Goal: Task Accomplishment & Management: Manage account settings

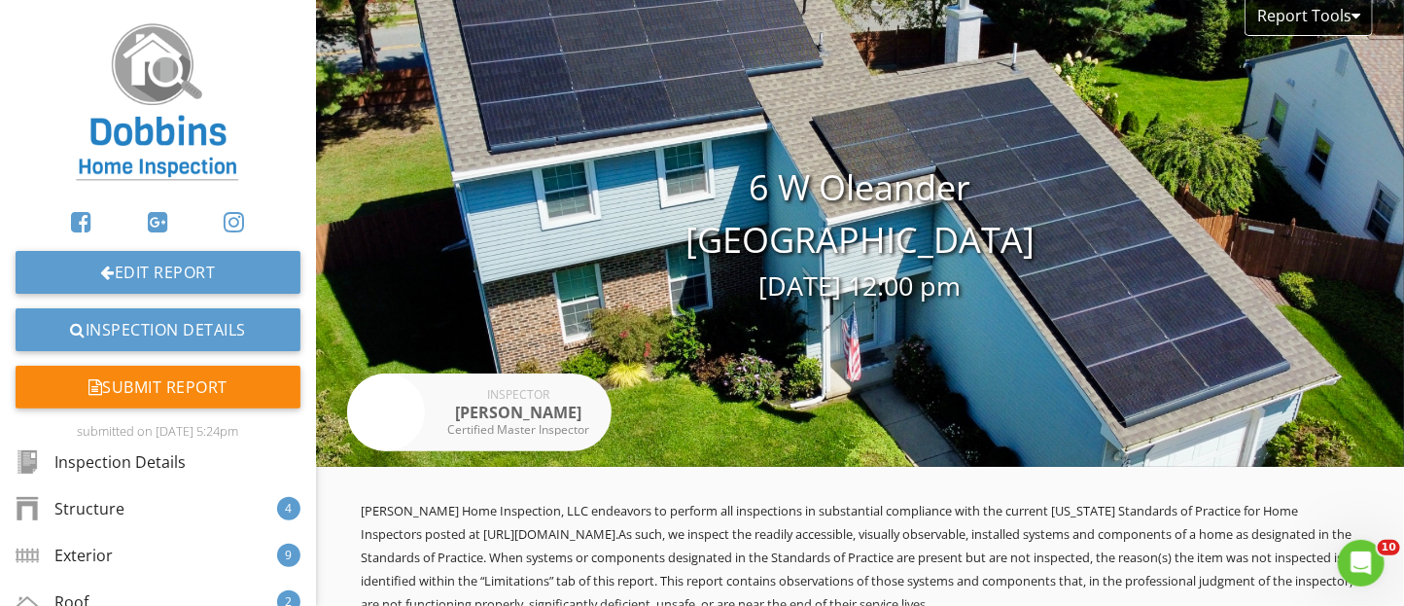
scroll to position [24349, 0]
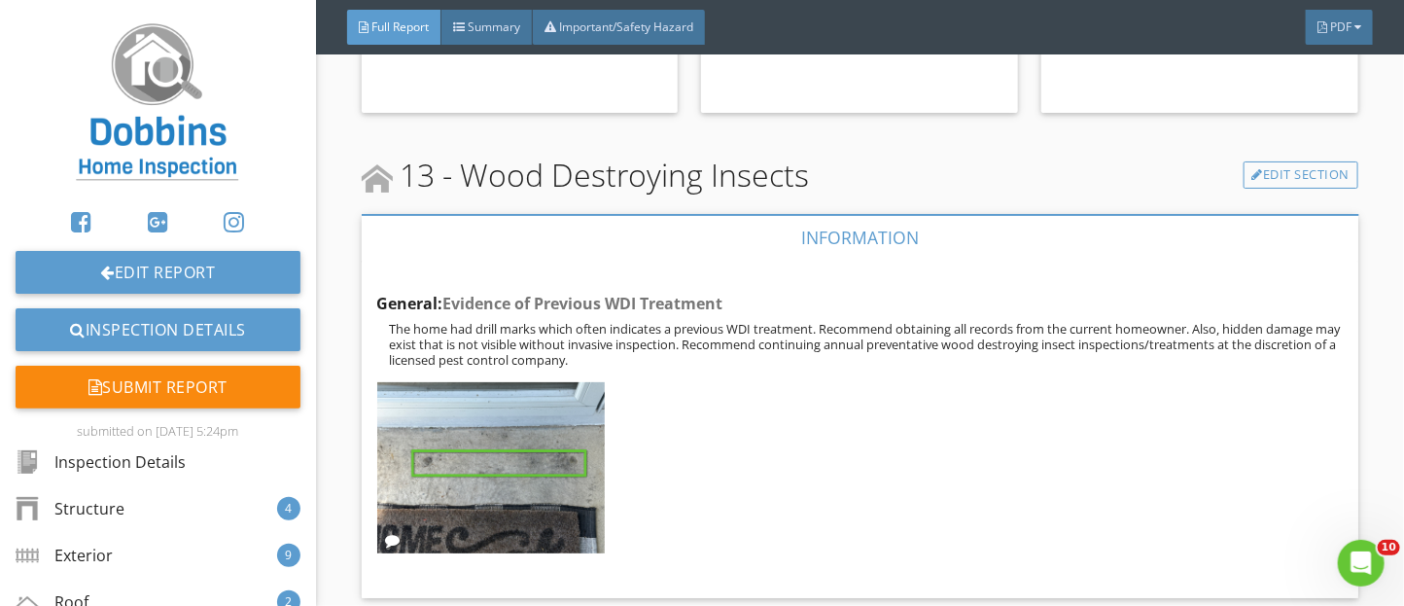
click at [150, 91] on img at bounding box center [157, 104] width 187 height 177
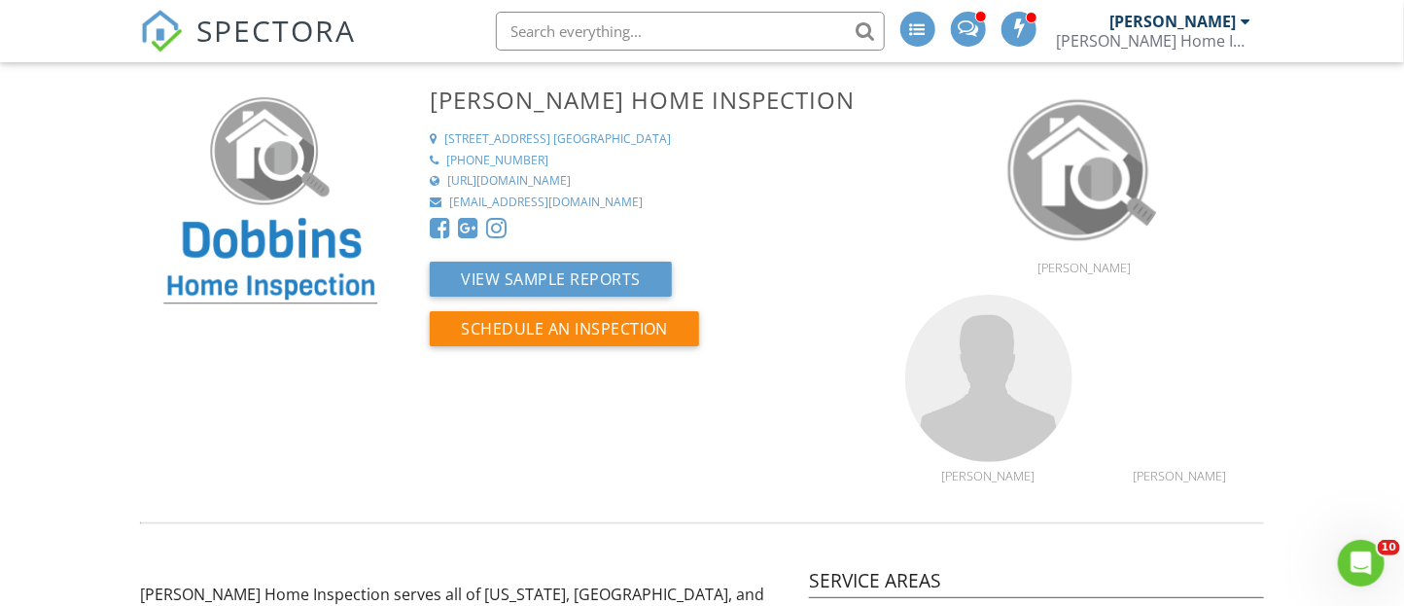
click at [1242, 19] on div at bounding box center [1247, 22] width 10 height 16
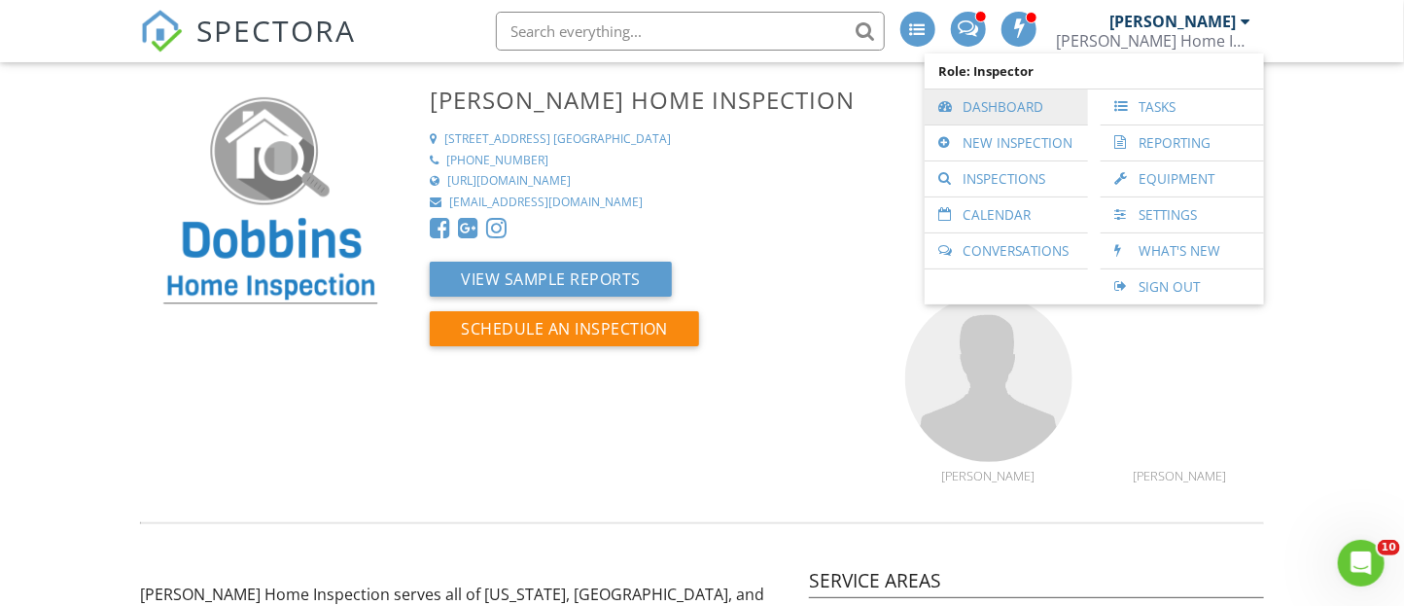
click at [974, 111] on link "Dashboard" at bounding box center [1007, 106] width 144 height 35
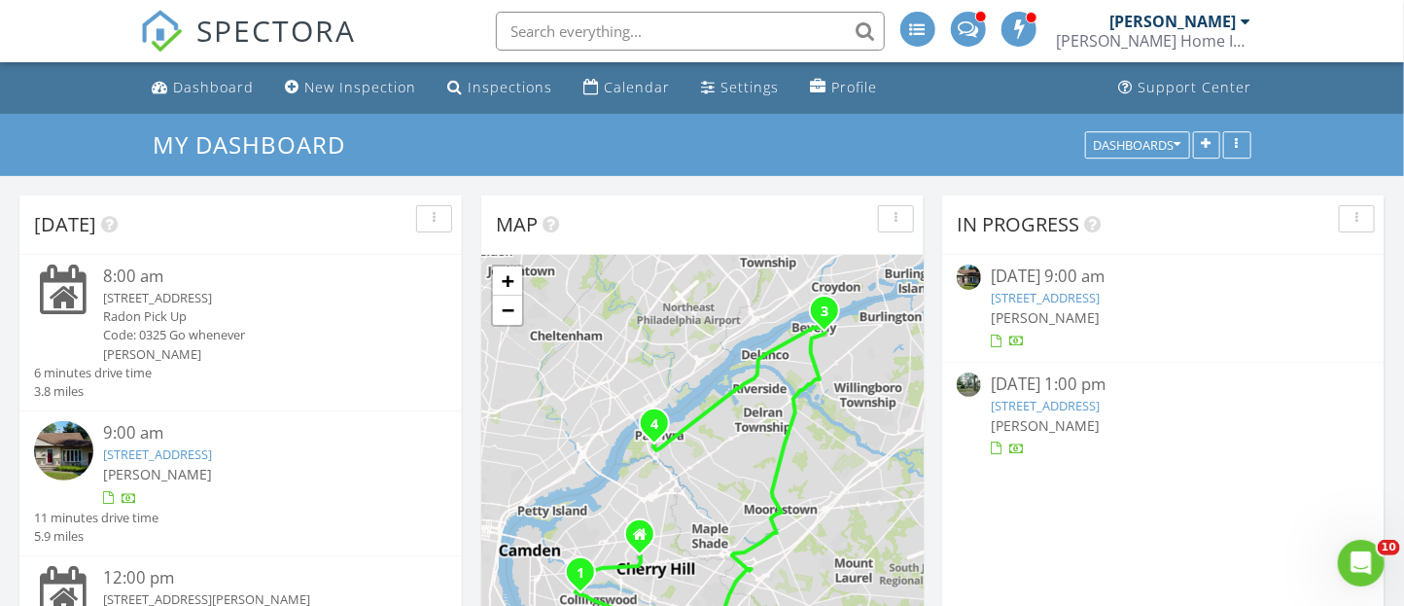
click at [77, 443] on img at bounding box center [63, 450] width 59 height 59
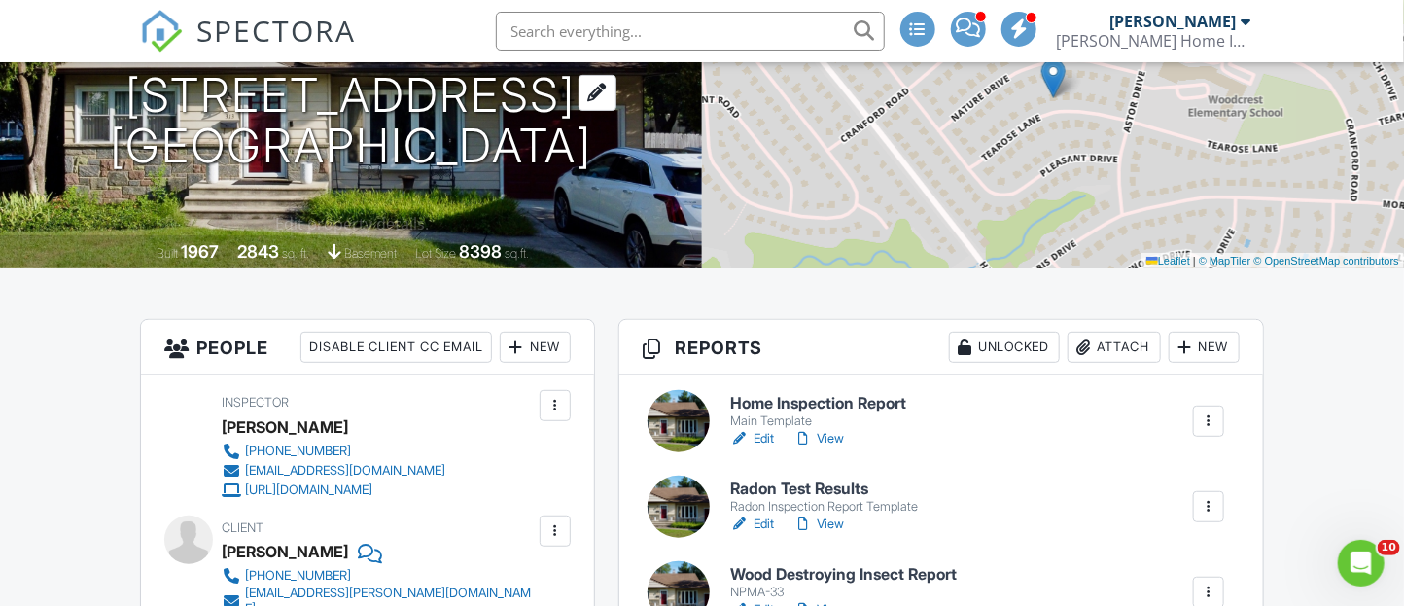
scroll to position [257, 0]
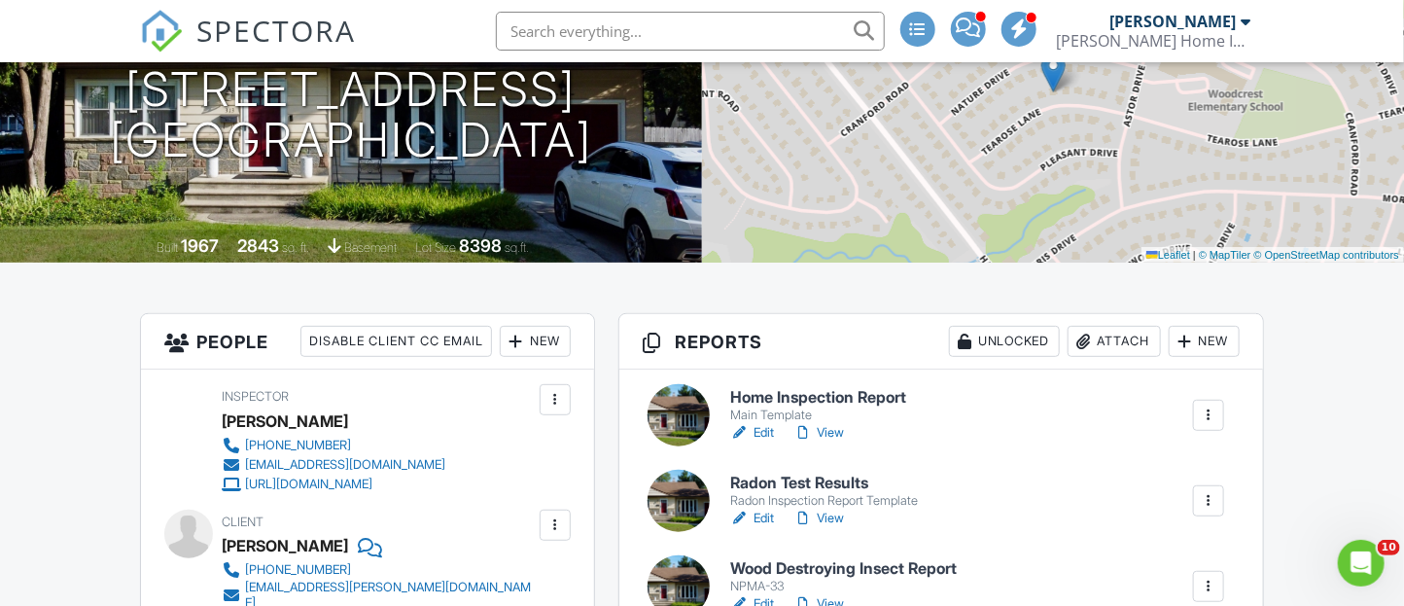
click at [680, 407] on div at bounding box center [679, 415] width 62 height 62
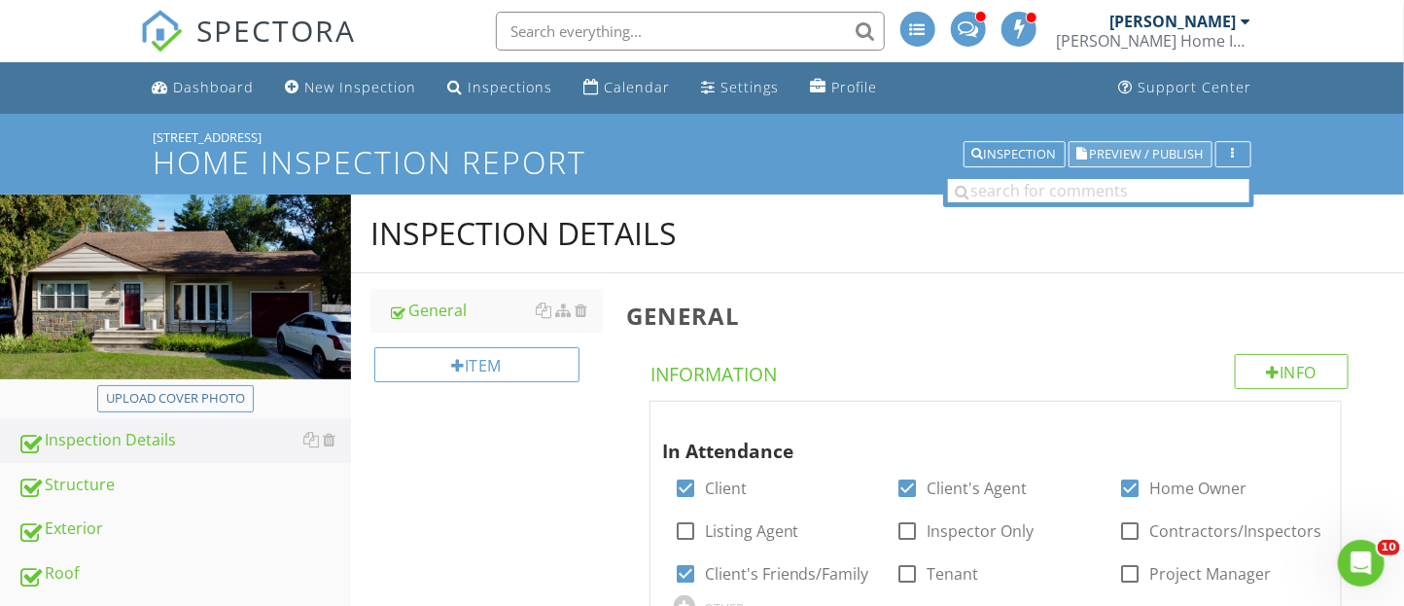
click at [1116, 151] on span "Preview / Publish" at bounding box center [1147, 154] width 114 height 13
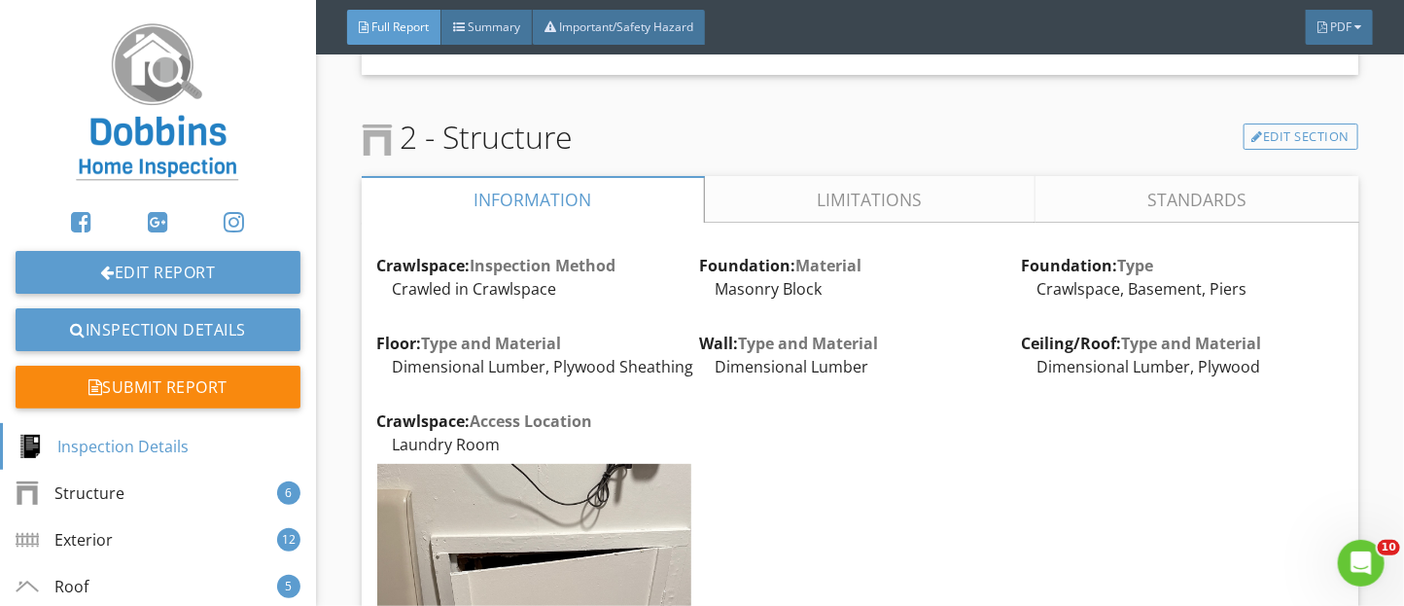
scroll to position [3111, 0]
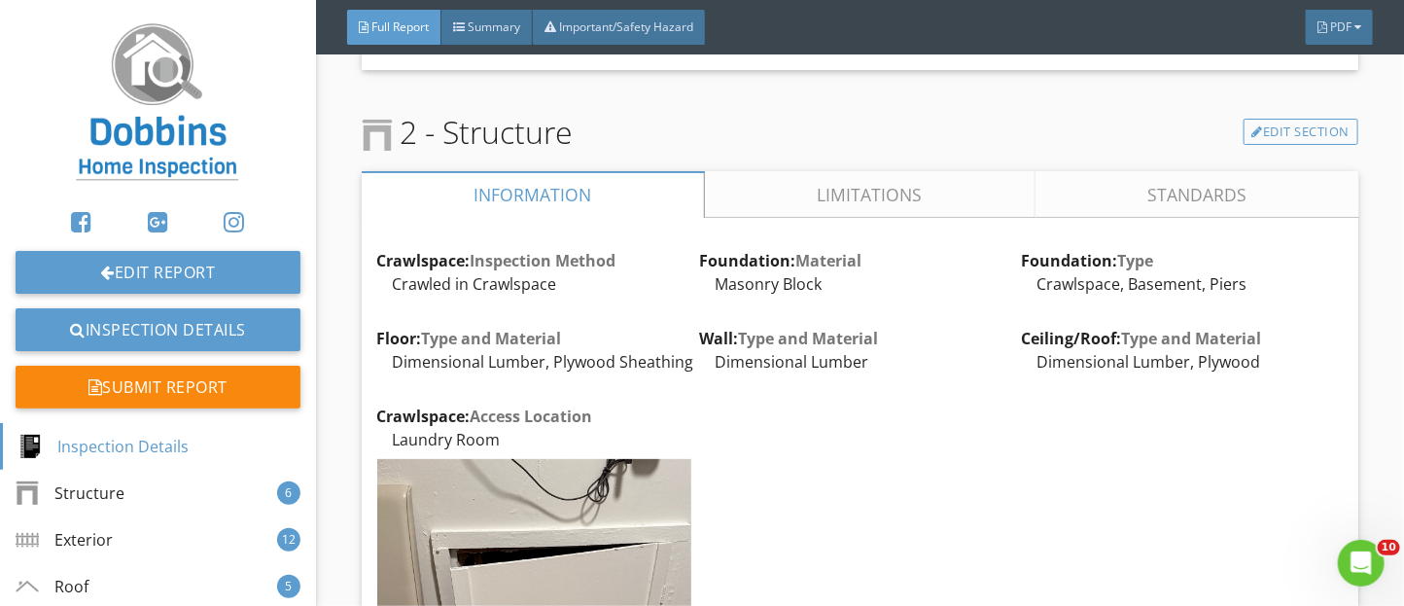
click at [800, 204] on link "Limitations" at bounding box center [869, 194] width 331 height 47
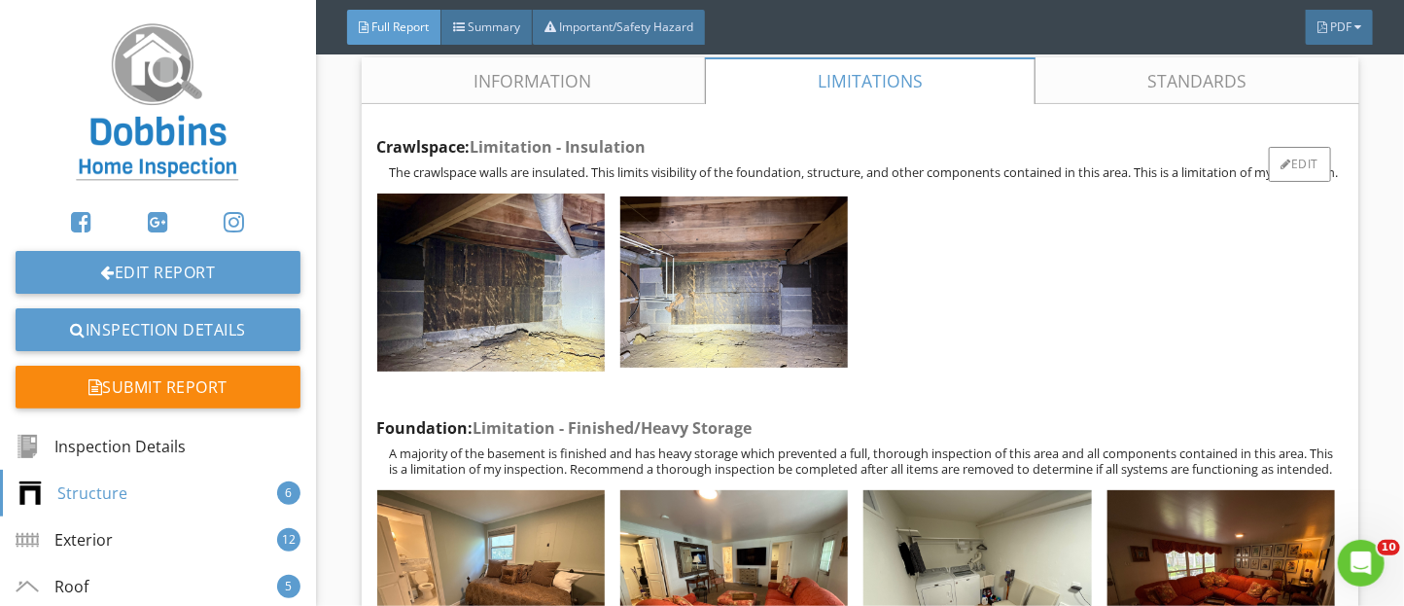
scroll to position [3197, 0]
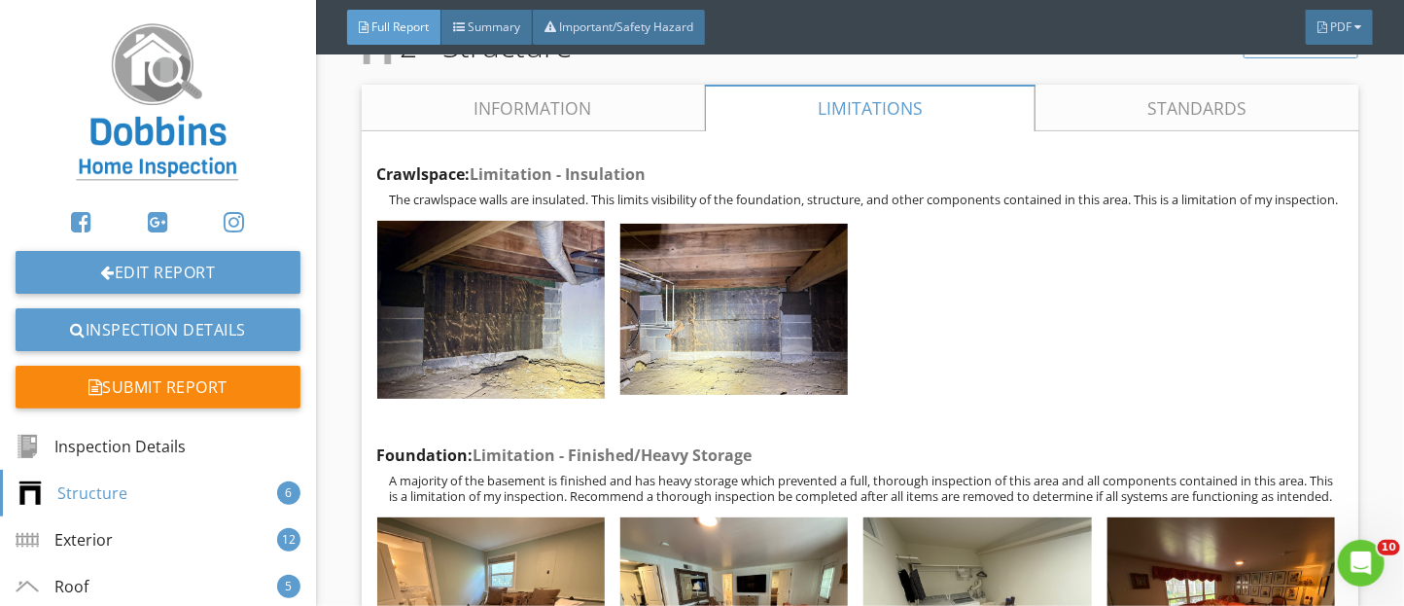
click at [626, 125] on link "Information" at bounding box center [533, 108] width 343 height 47
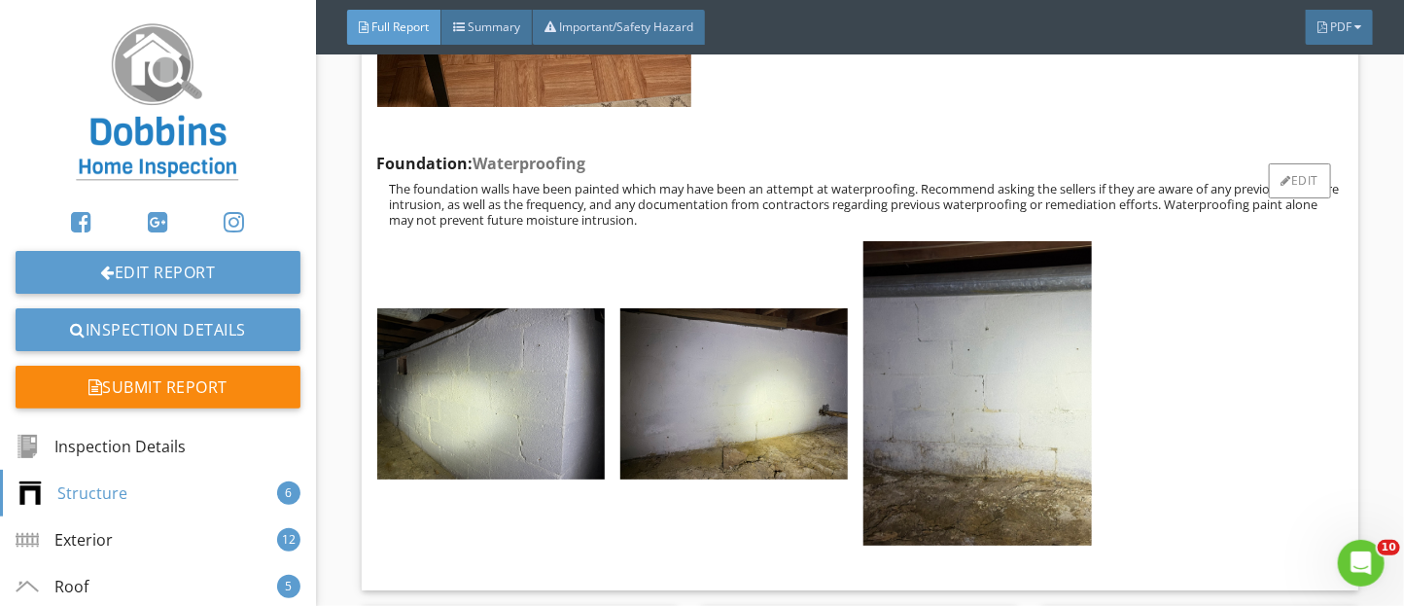
scroll to position [3888, 0]
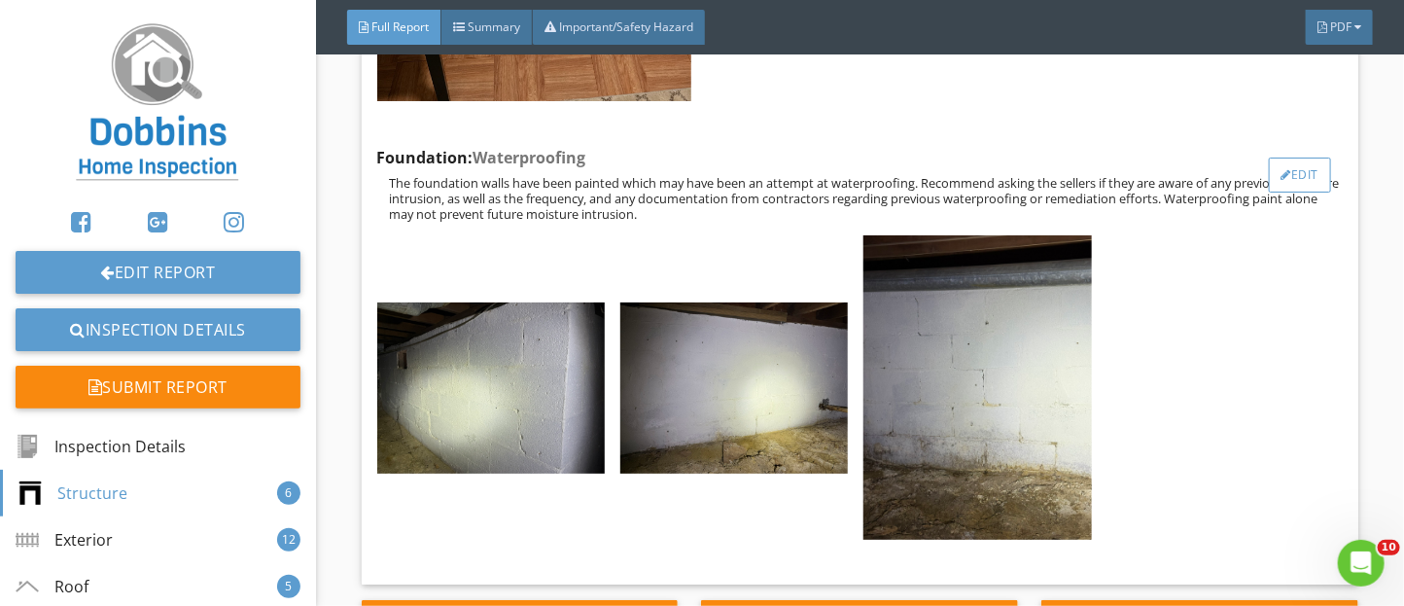
click at [1293, 193] on div "Edit" at bounding box center [1300, 175] width 63 height 35
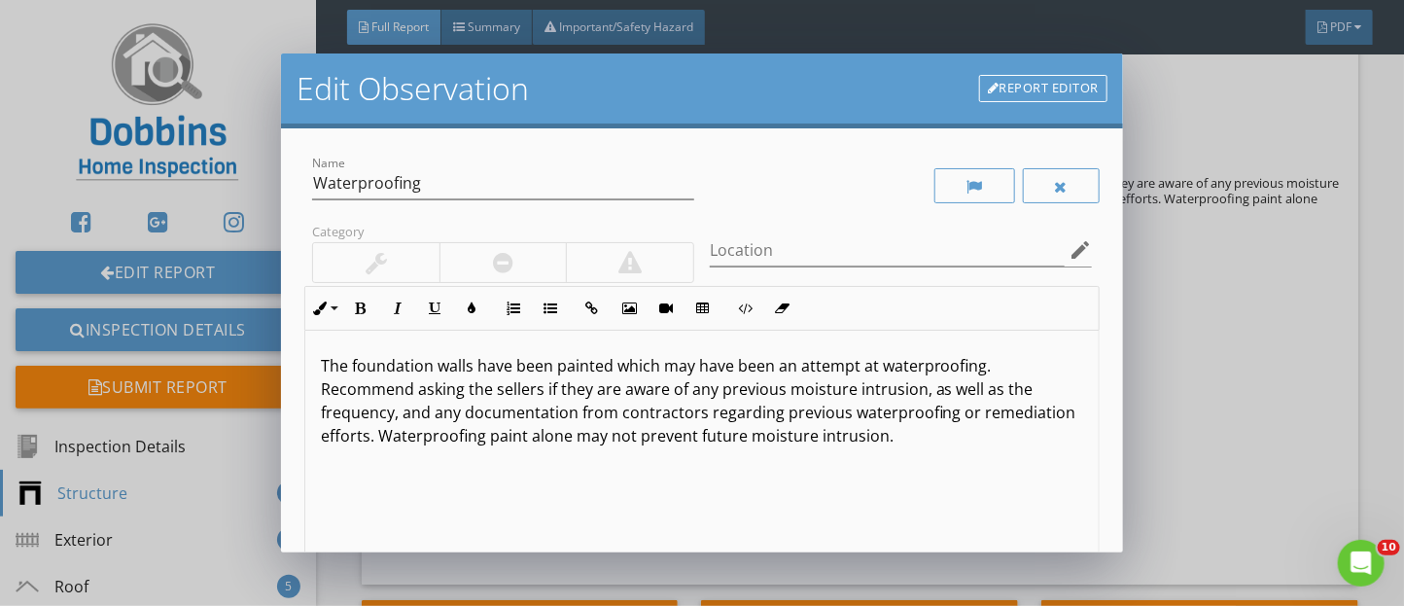
click at [1051, 84] on link "Report Editor" at bounding box center [1043, 88] width 128 height 27
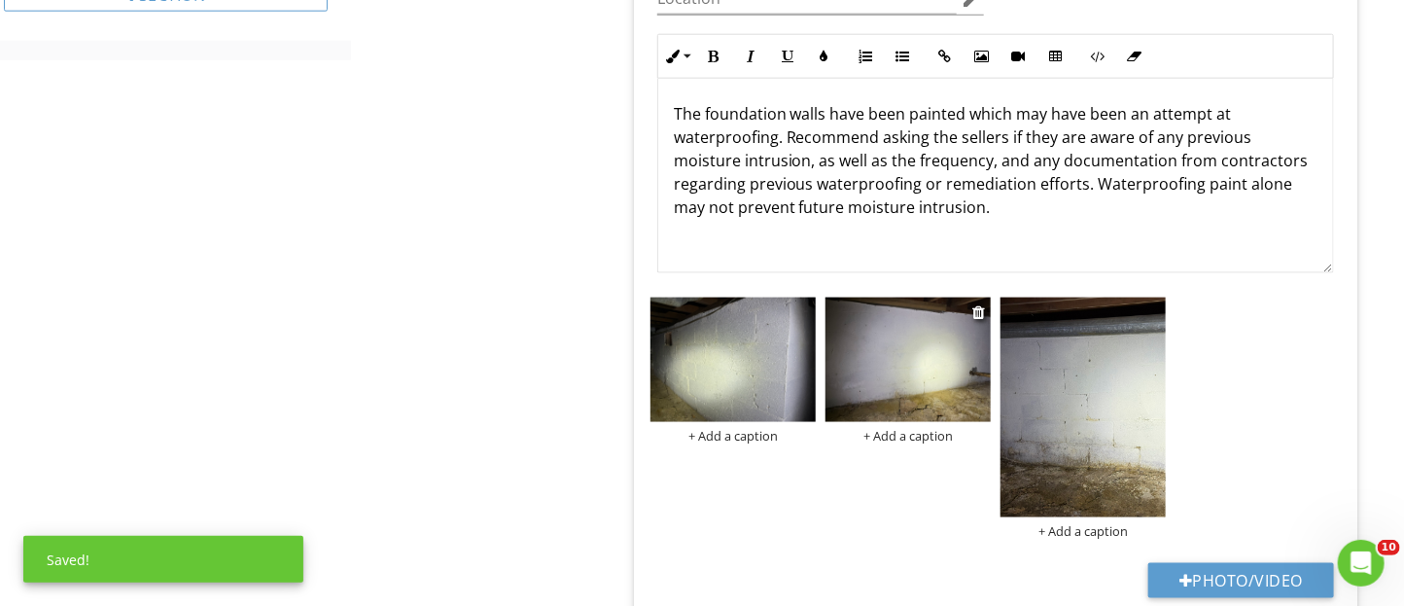
scroll to position [991, 0]
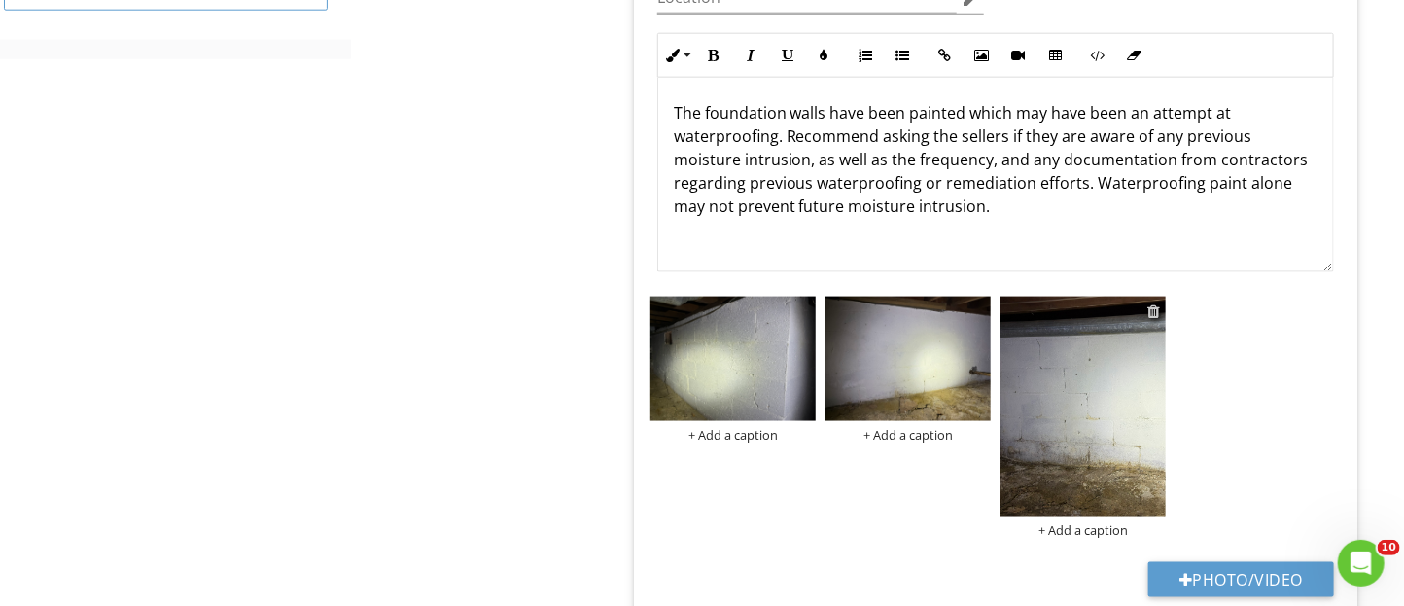
click at [1153, 313] on div at bounding box center [1153, 311] width 13 height 16
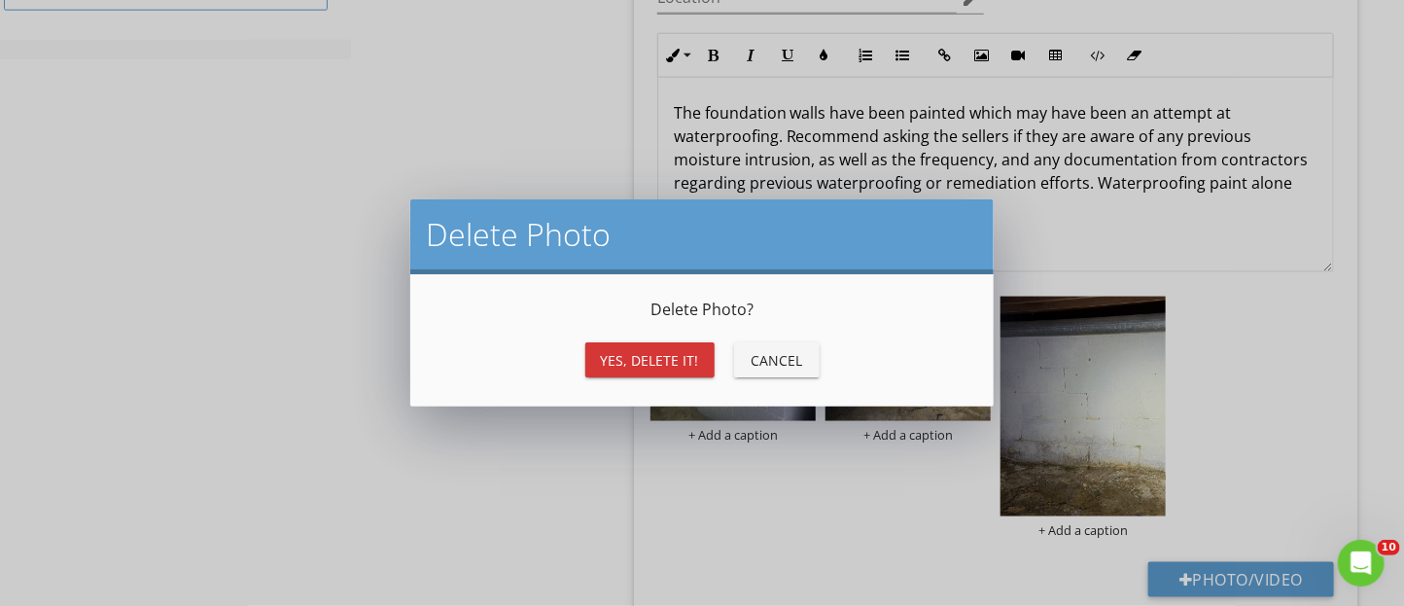
click at [684, 364] on div "Yes, Delete it!" at bounding box center [650, 360] width 98 height 20
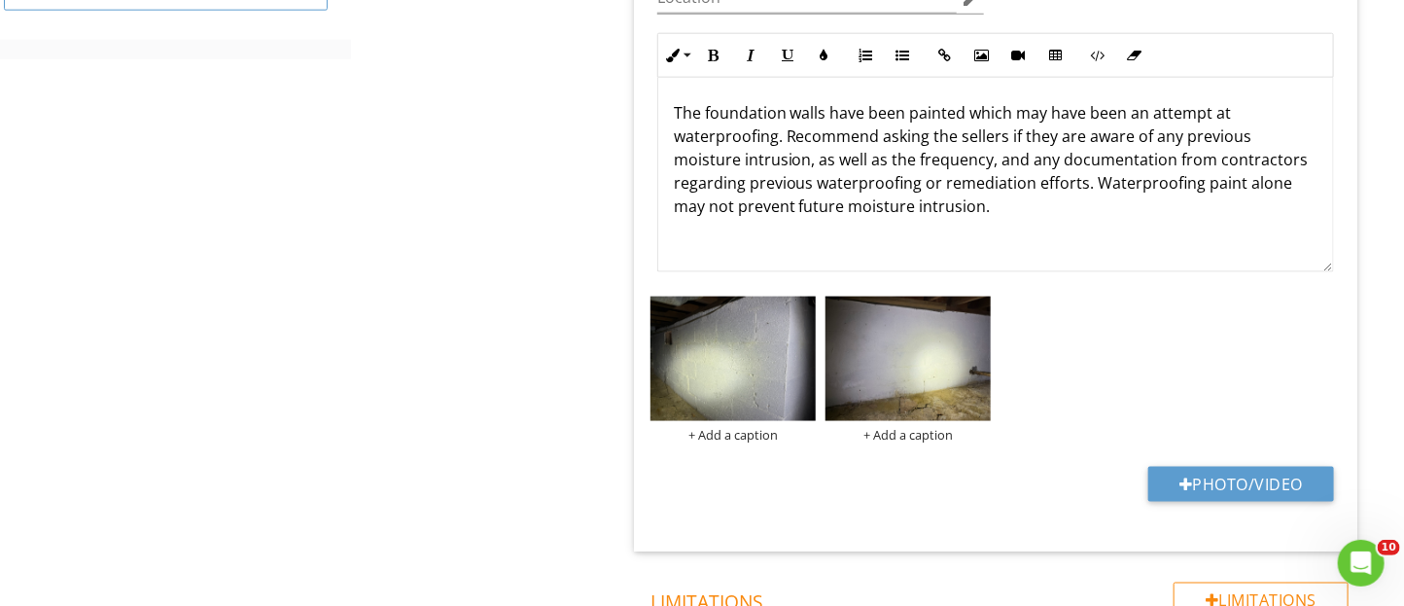
scroll to position [0, 0]
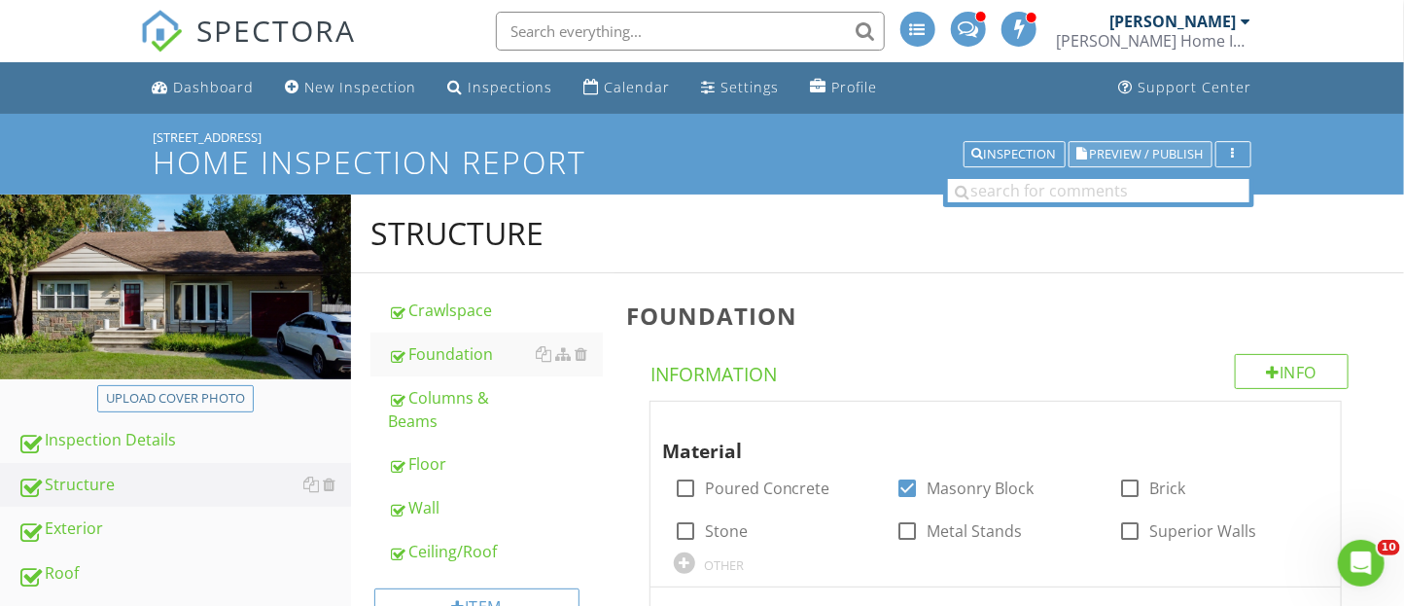
click at [1131, 160] on span "Preview / Publish" at bounding box center [1147, 154] width 114 height 13
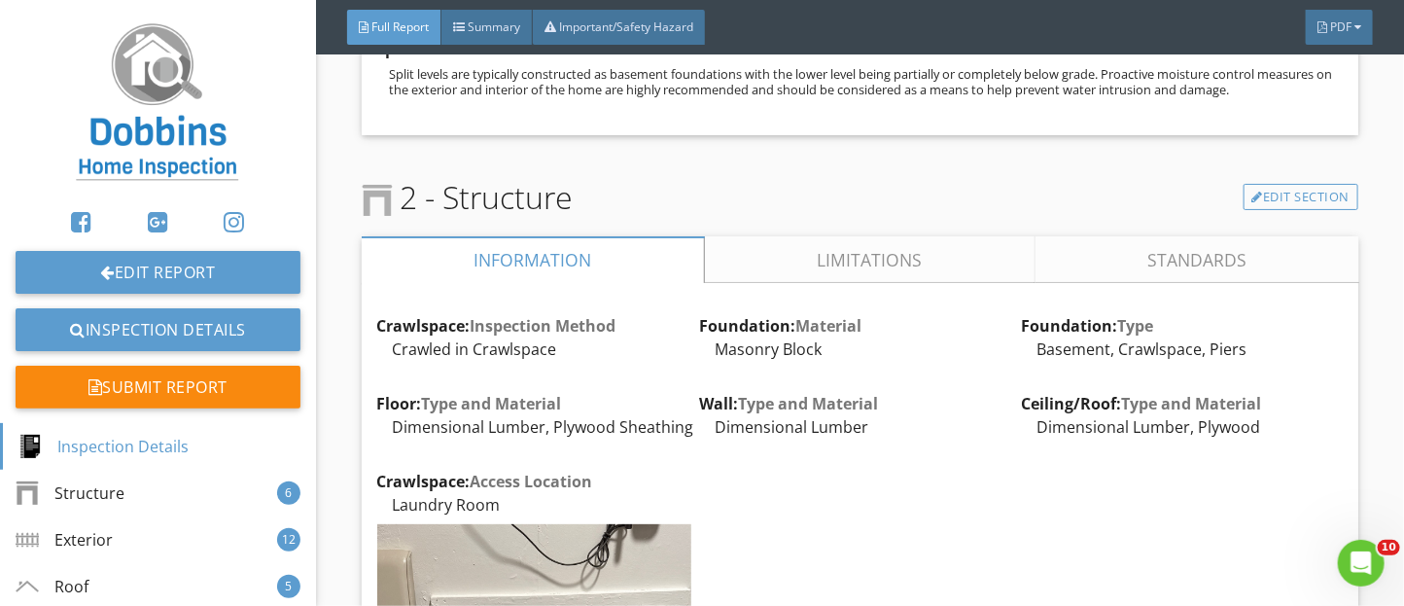
scroll to position [3104, 0]
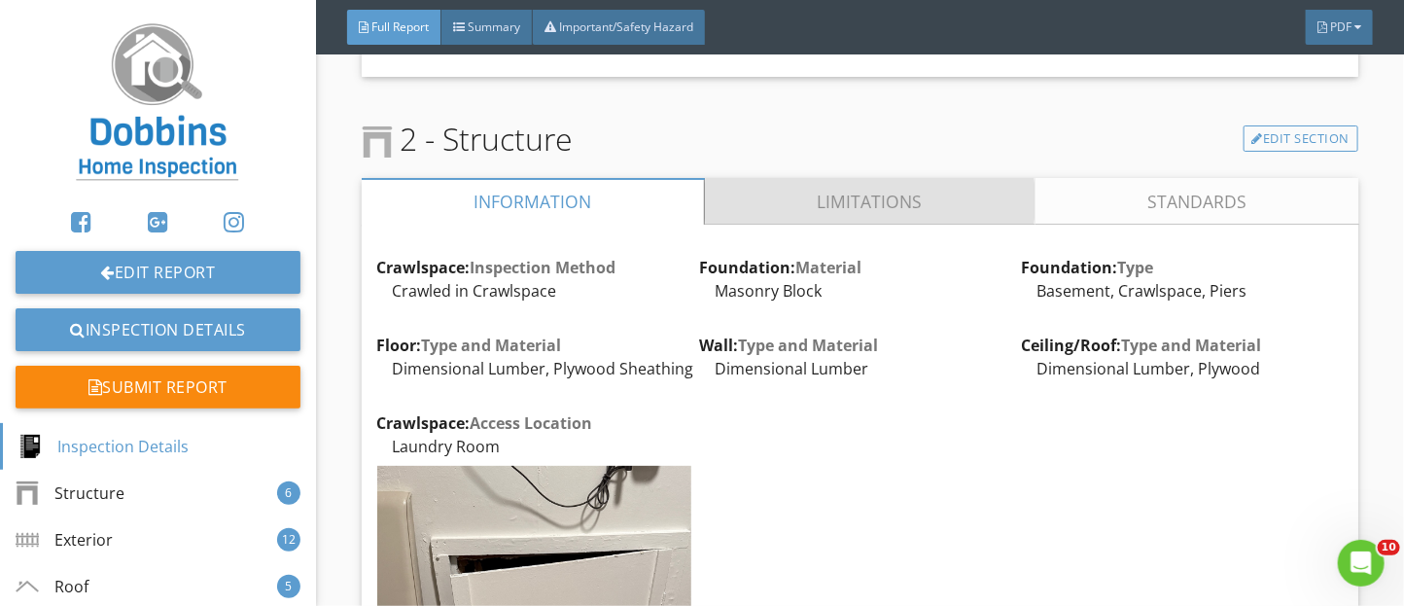
click at [781, 225] on link "Limitations" at bounding box center [869, 201] width 331 height 47
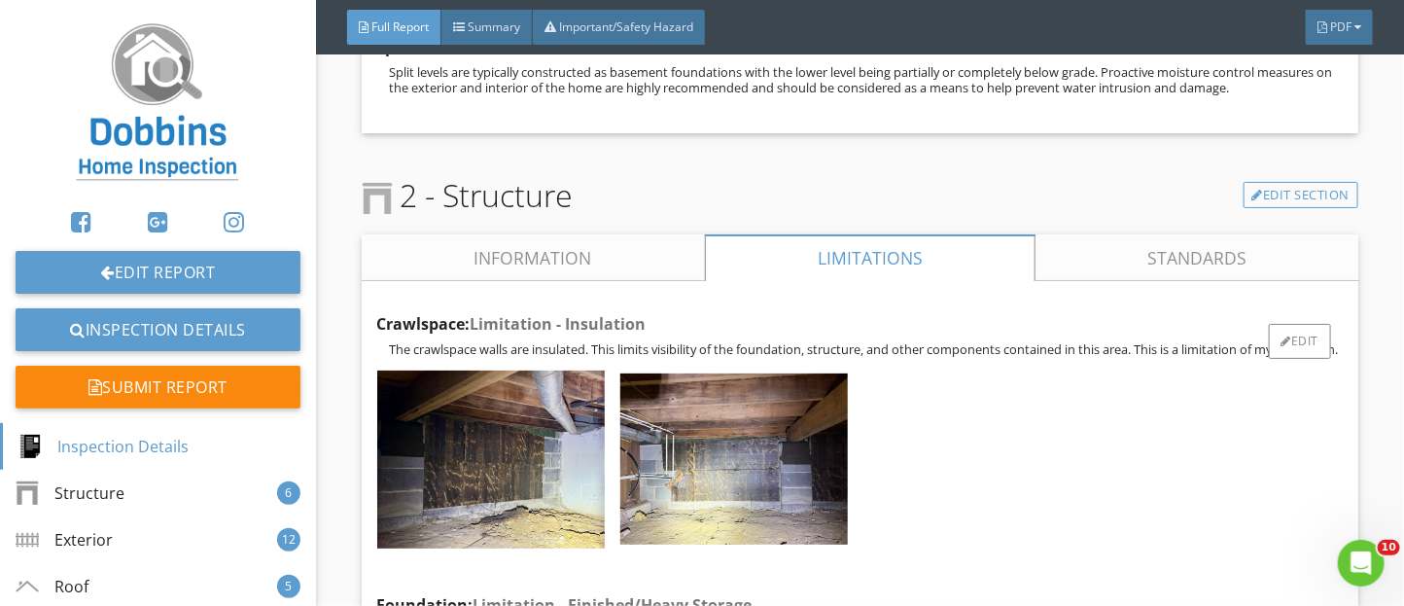
scroll to position [3045, 0]
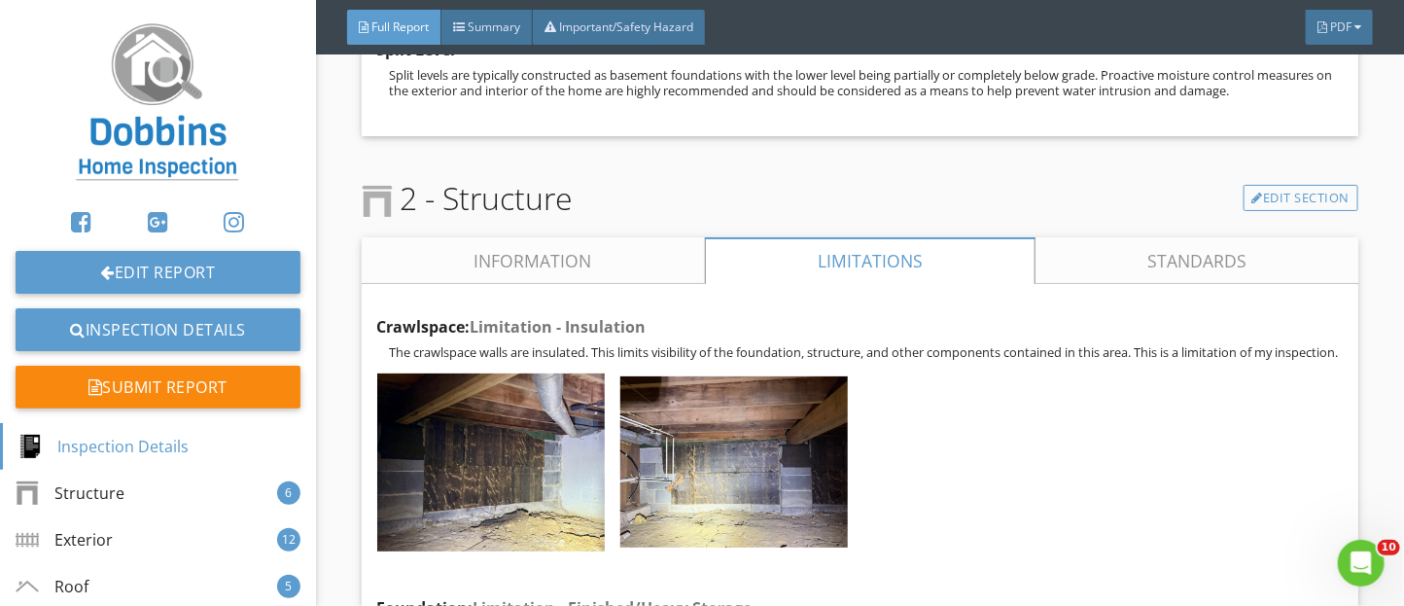
click at [547, 284] on link "Information" at bounding box center [533, 260] width 343 height 47
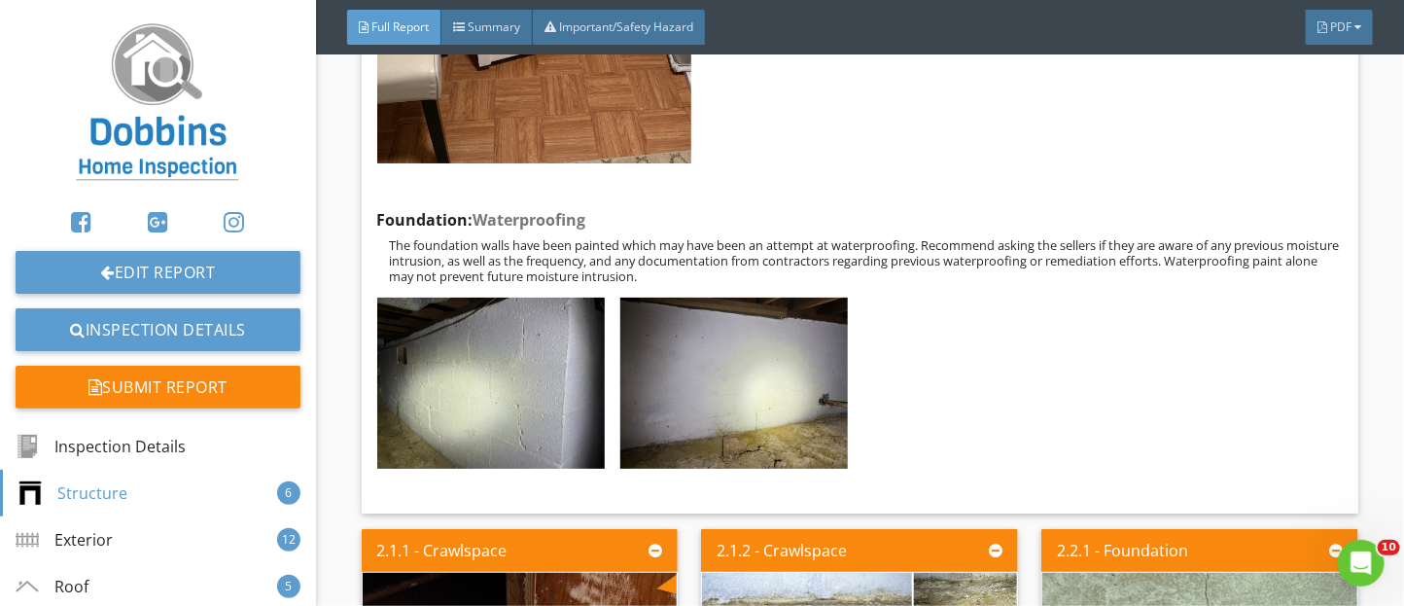
scroll to position [4191, 0]
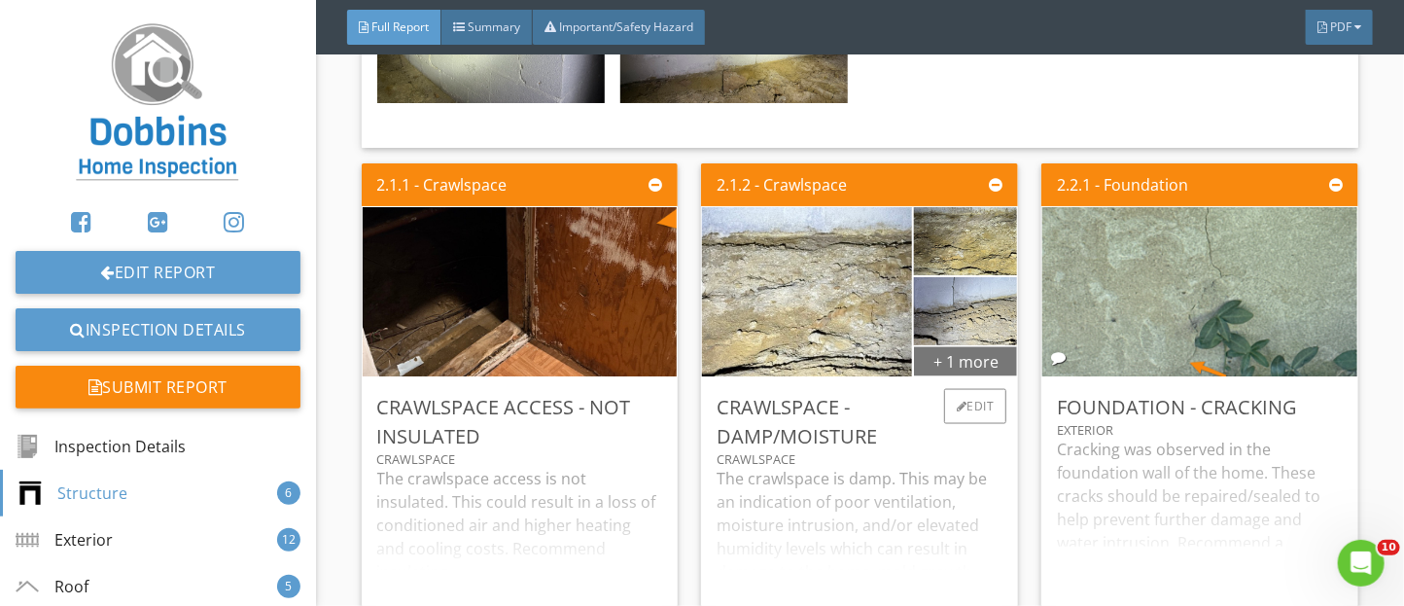
click at [946, 376] on div "+ 1 more" at bounding box center [965, 360] width 103 height 31
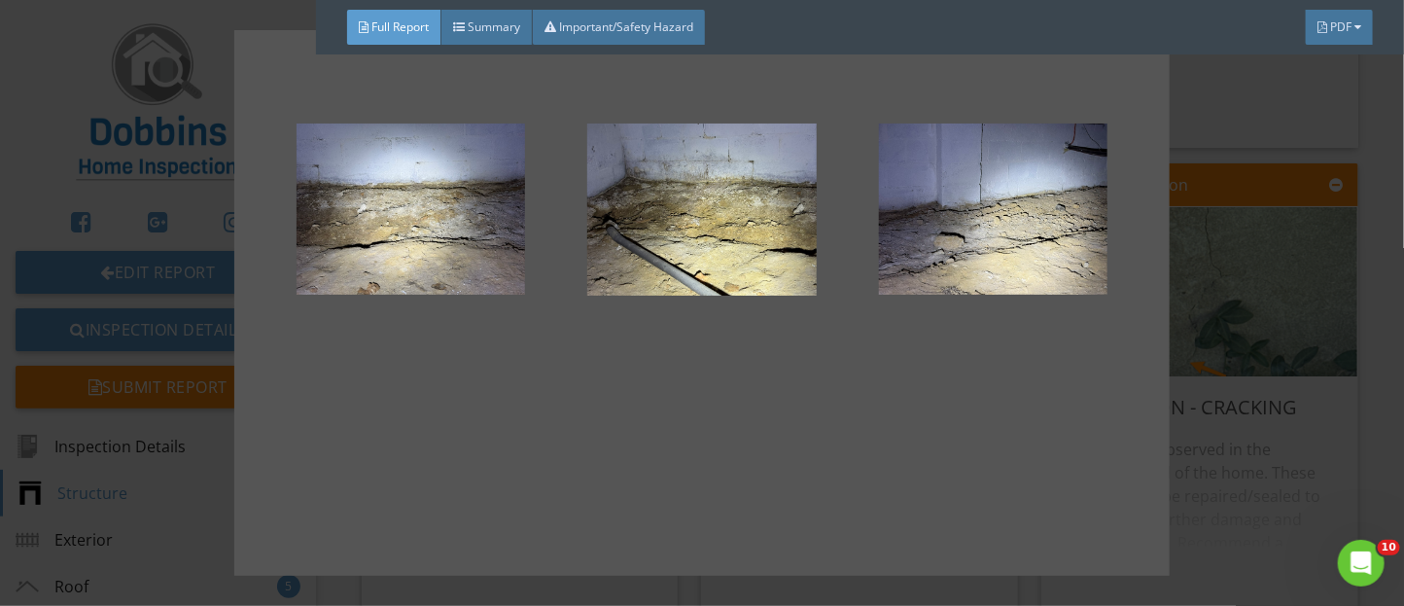
scroll to position [185, 0]
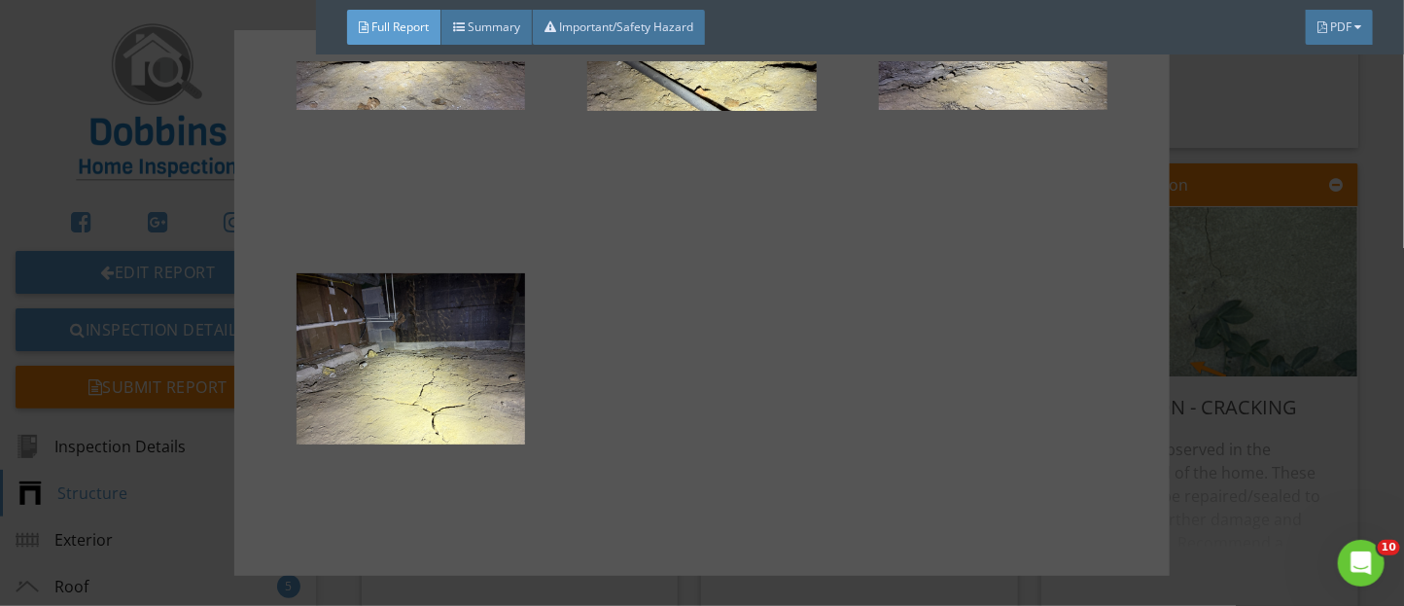
click at [1209, 475] on div at bounding box center [702, 303] width 1404 height 606
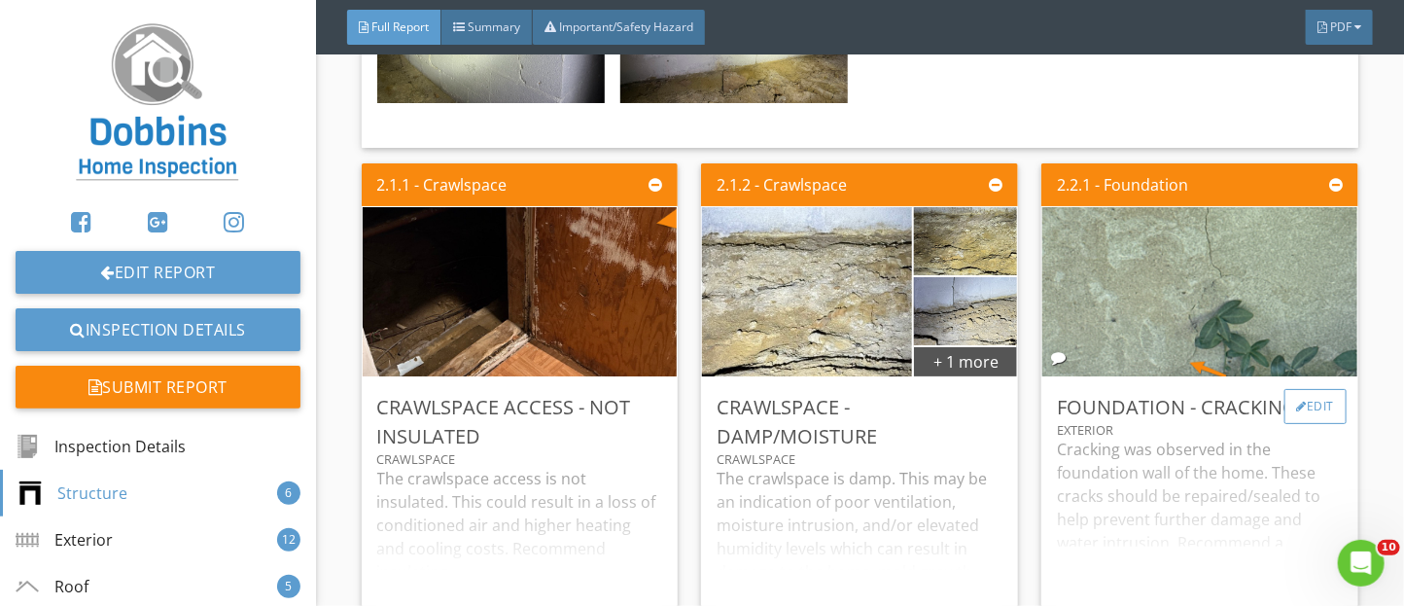
click at [1323, 424] on div "Edit" at bounding box center [1316, 406] width 63 height 35
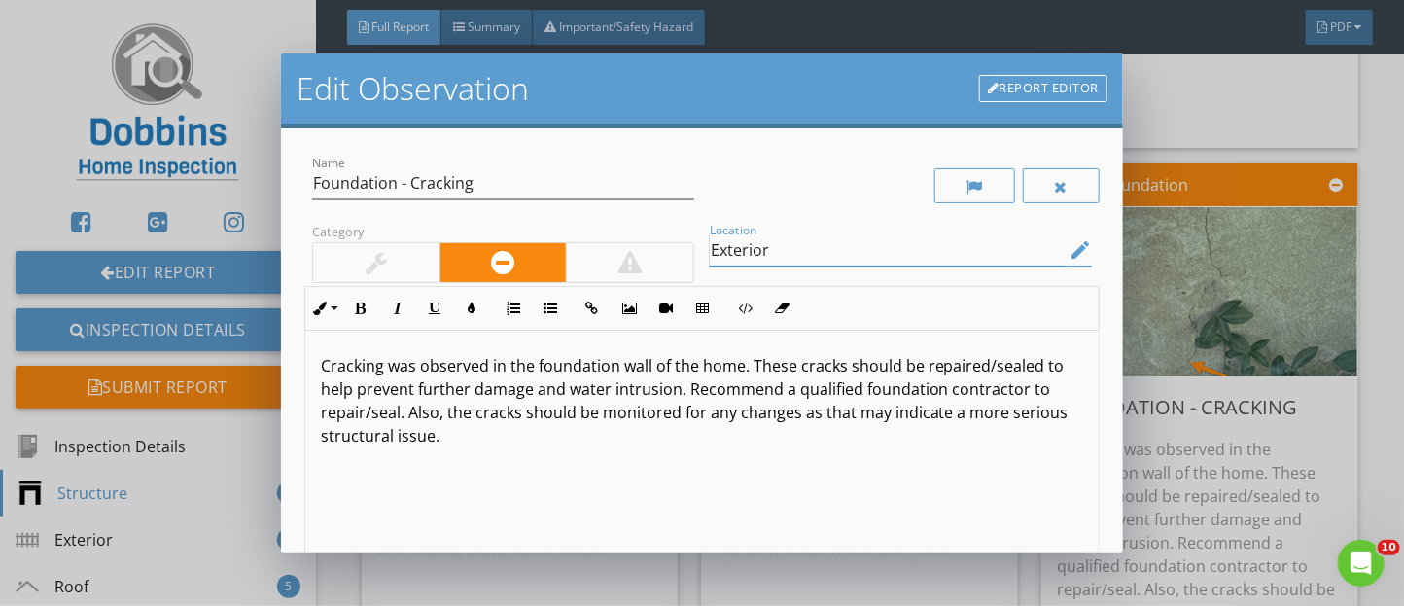
drag, startPoint x: 775, startPoint y: 246, endPoint x: 693, endPoint y: 251, distance: 81.8
click at [693, 251] on div "Name Foundation - Cracking Category Location Exterior edit Inline Style XLarge …" at bounding box center [701, 395] width 795 height 487
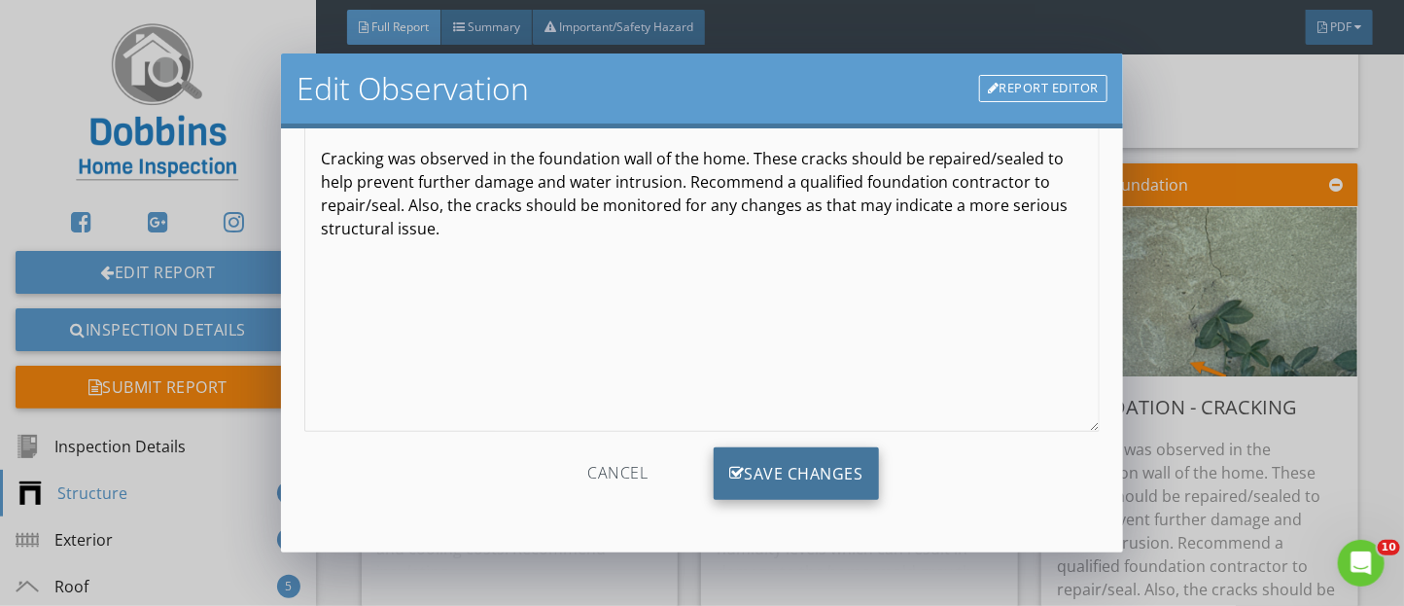
type input "Left Exterior Wall"
click at [830, 472] on div "Save Changes" at bounding box center [796, 473] width 165 height 53
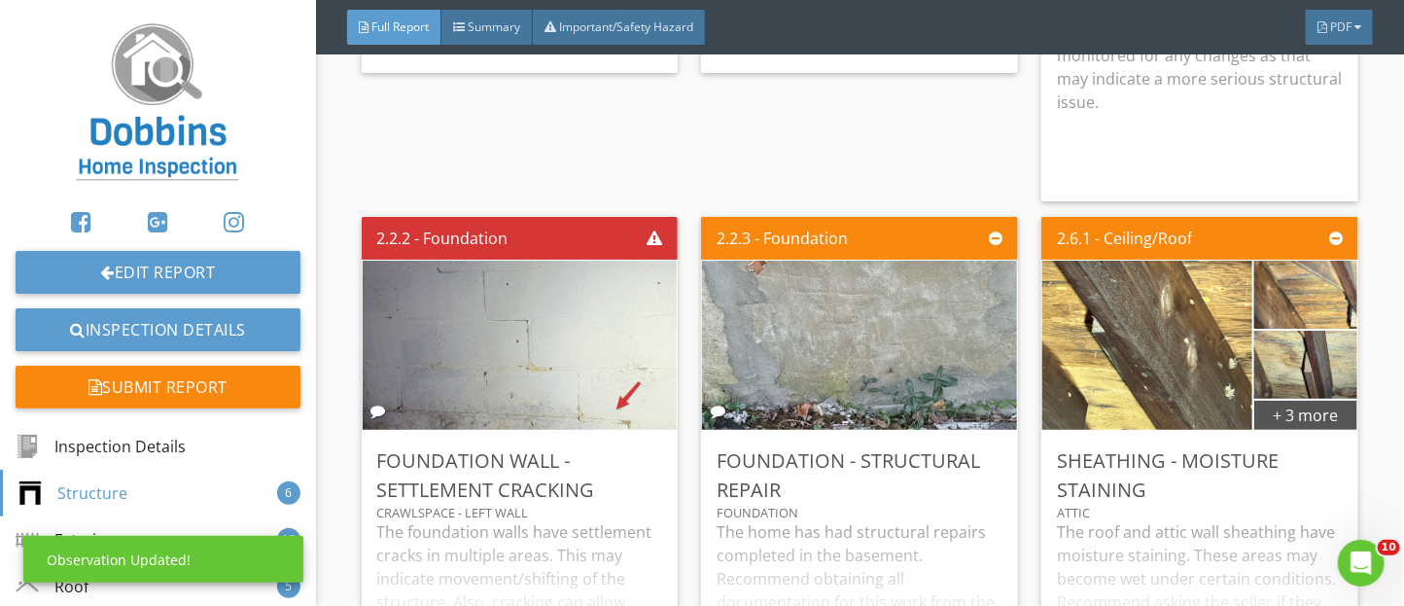
scroll to position [4751, 0]
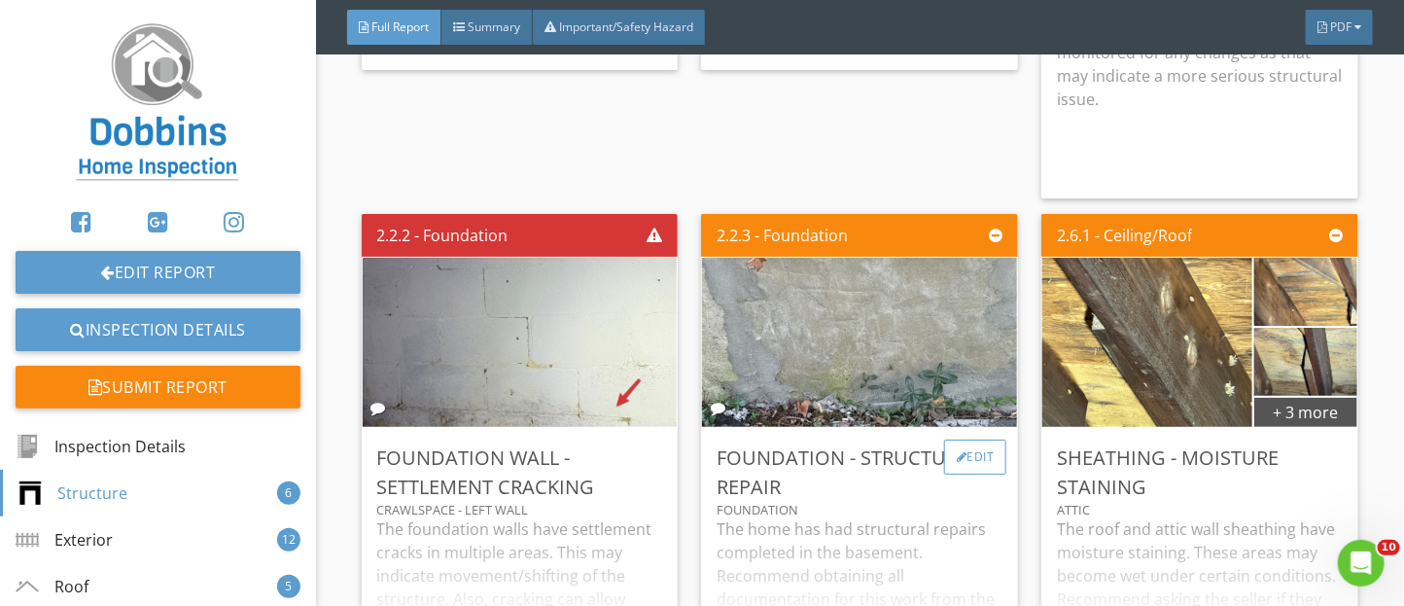
click at [987, 475] on div "Edit" at bounding box center [975, 457] width 63 height 35
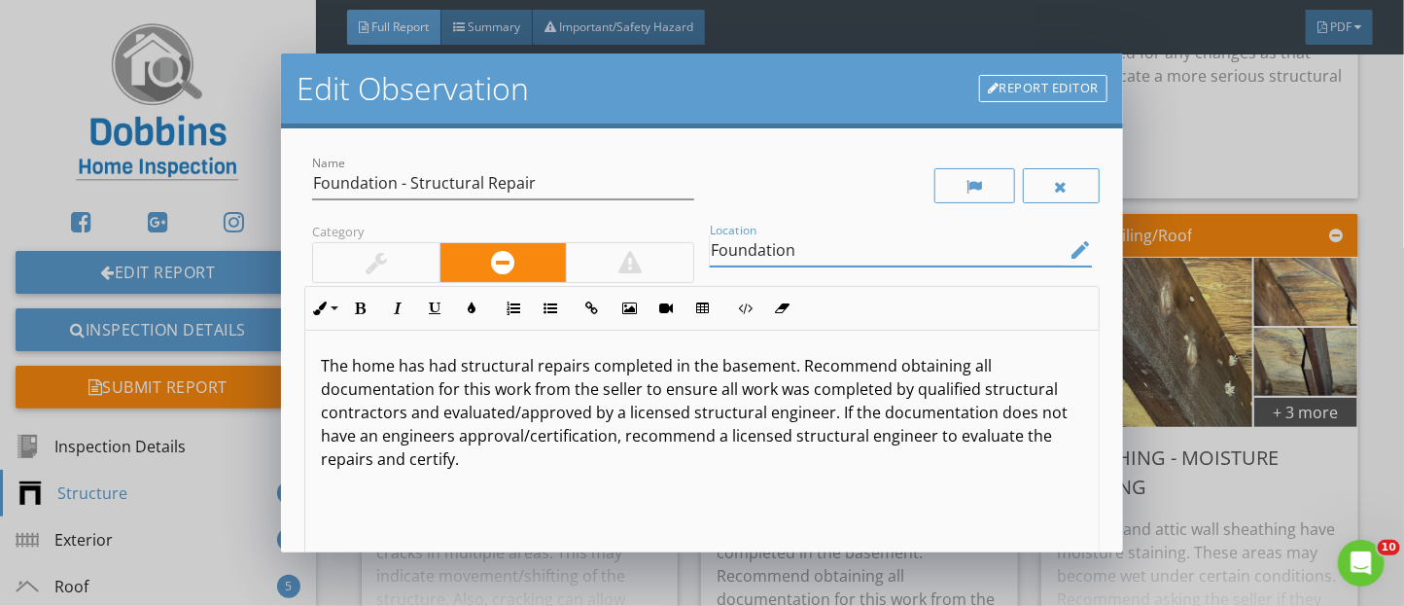
click at [807, 251] on input "Foundation" at bounding box center [887, 250] width 355 height 32
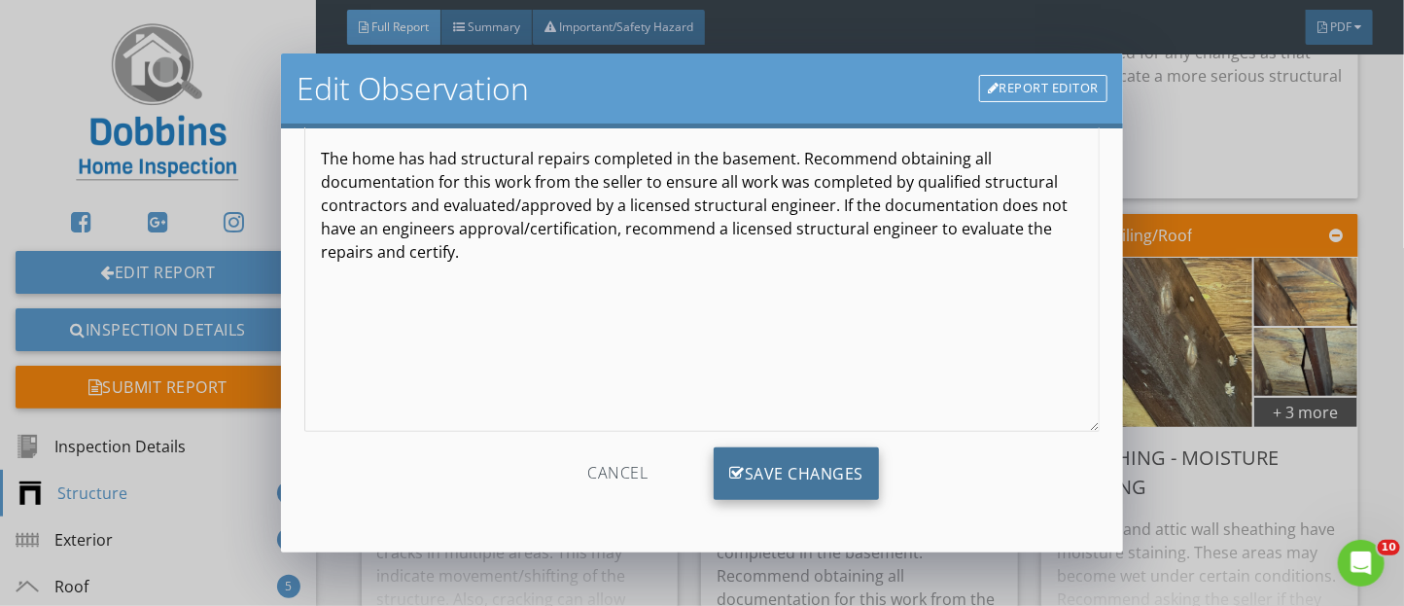
type input "Foundation - Left Exterior Wall"
click at [744, 479] on div "Save Changes" at bounding box center [796, 473] width 165 height 53
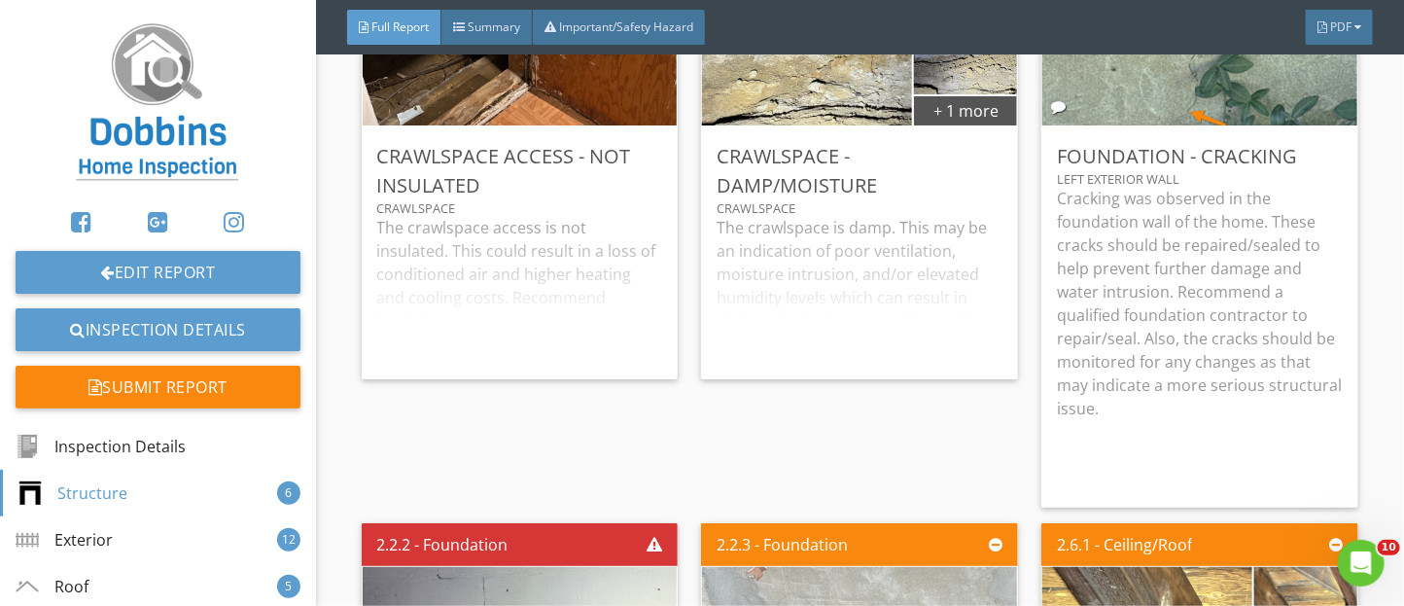
scroll to position [4437, 0]
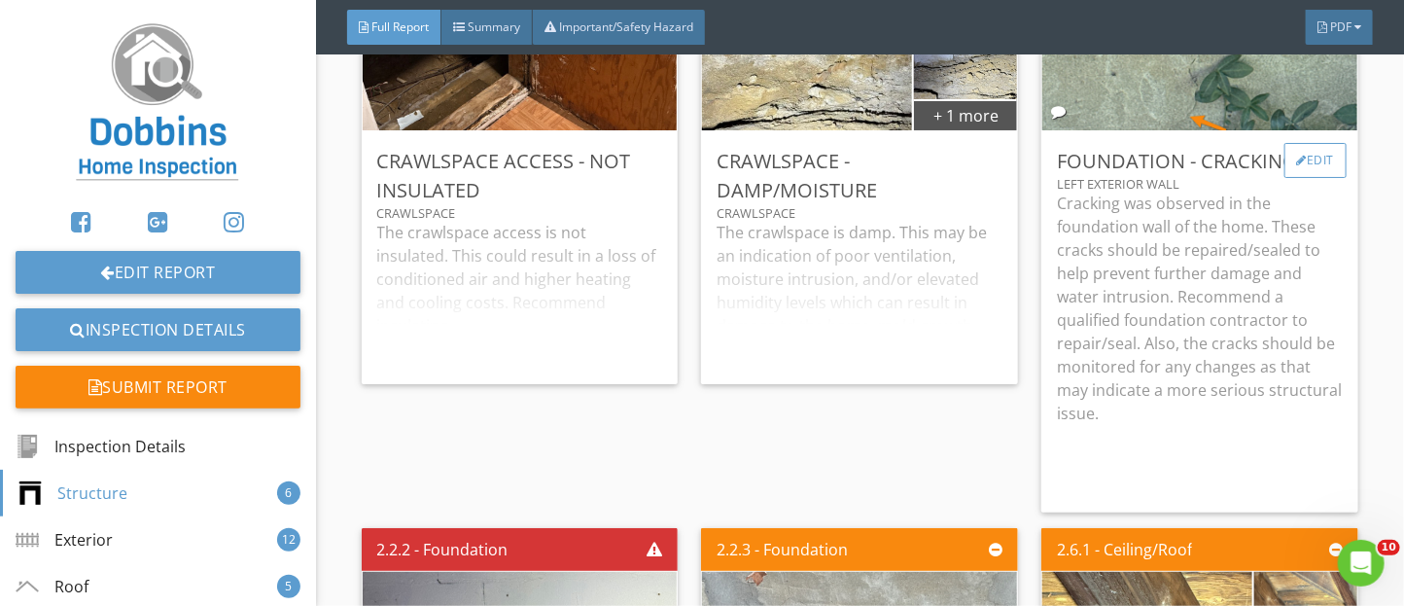
click at [1314, 178] on div "Edit" at bounding box center [1316, 160] width 63 height 35
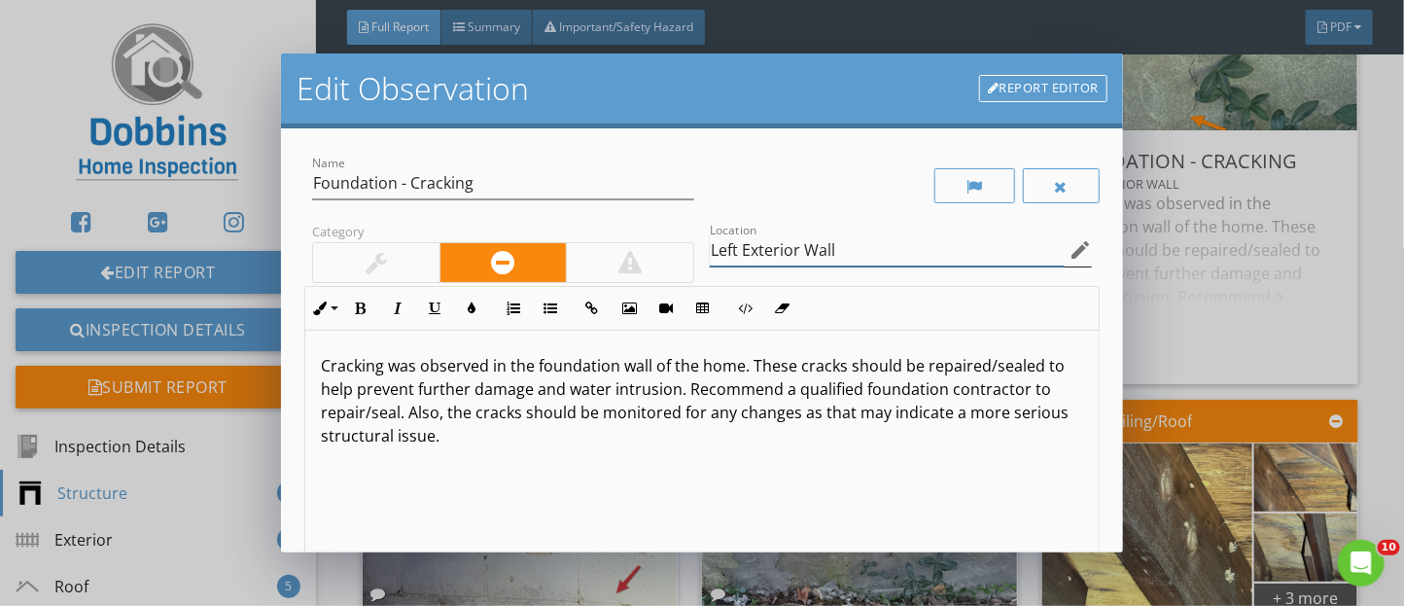
click at [710, 252] on input "Left Exterior Wall" at bounding box center [887, 250] width 355 height 32
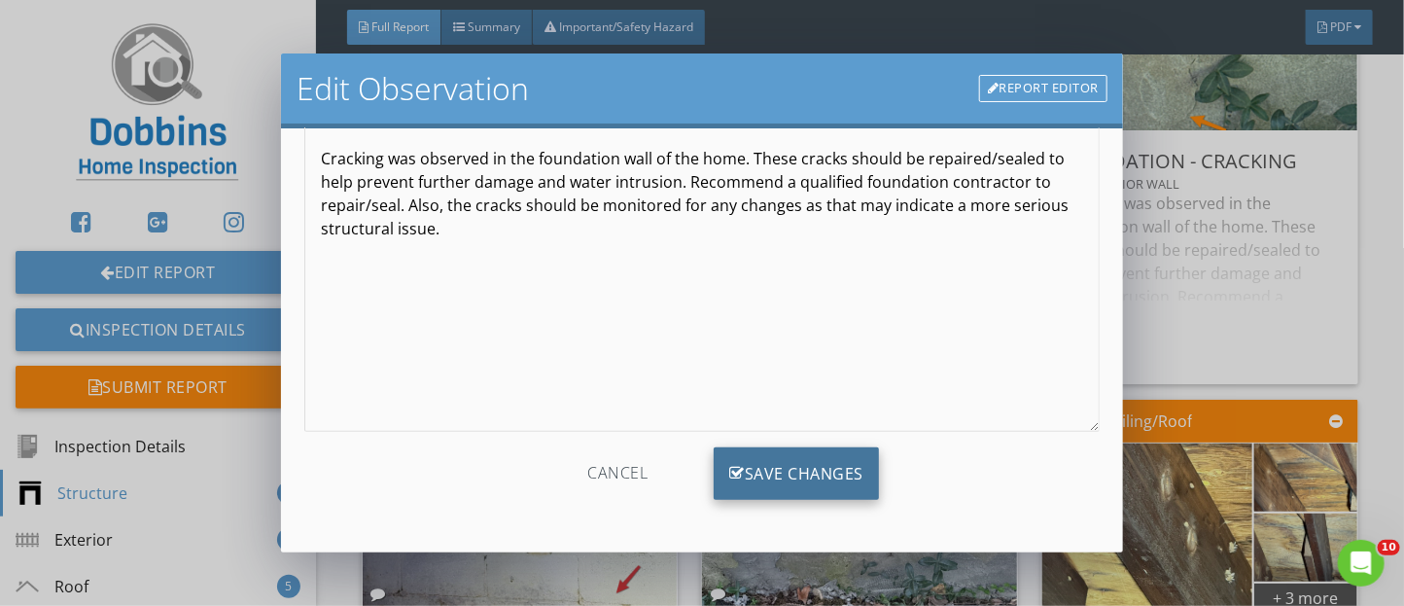
type input "Foundation - Left Exterior Wall"
click at [797, 465] on div "Save Changes" at bounding box center [796, 473] width 165 height 53
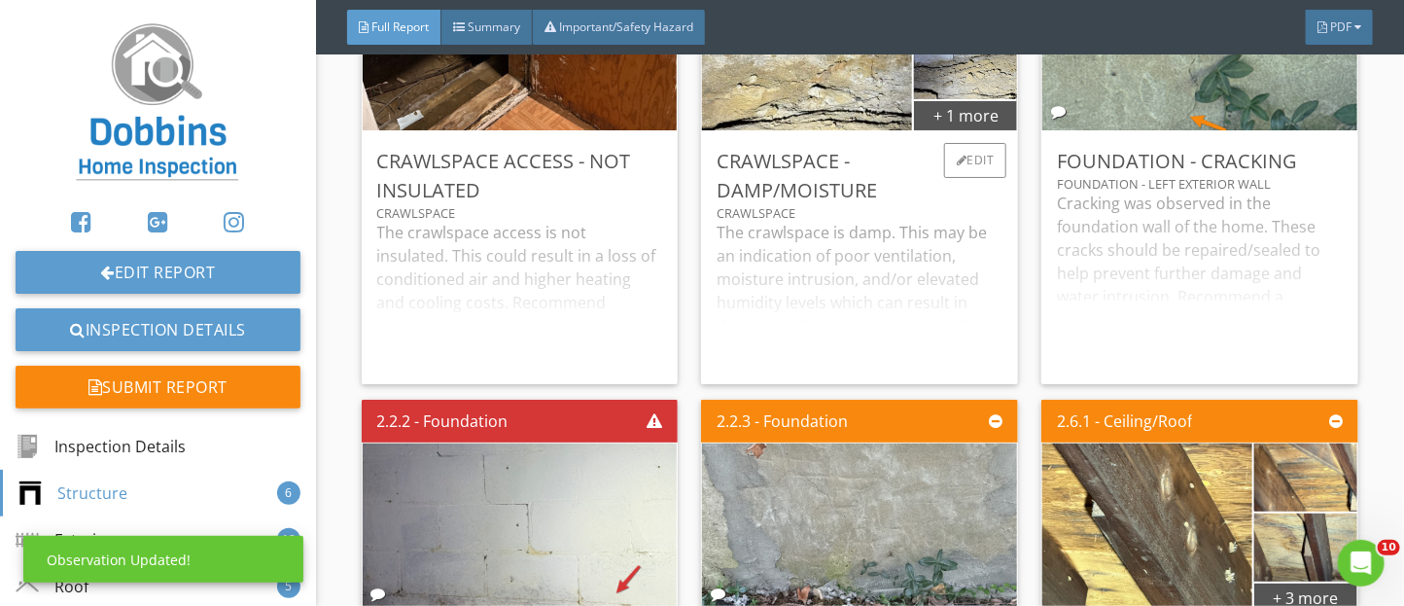
scroll to position [4810, 0]
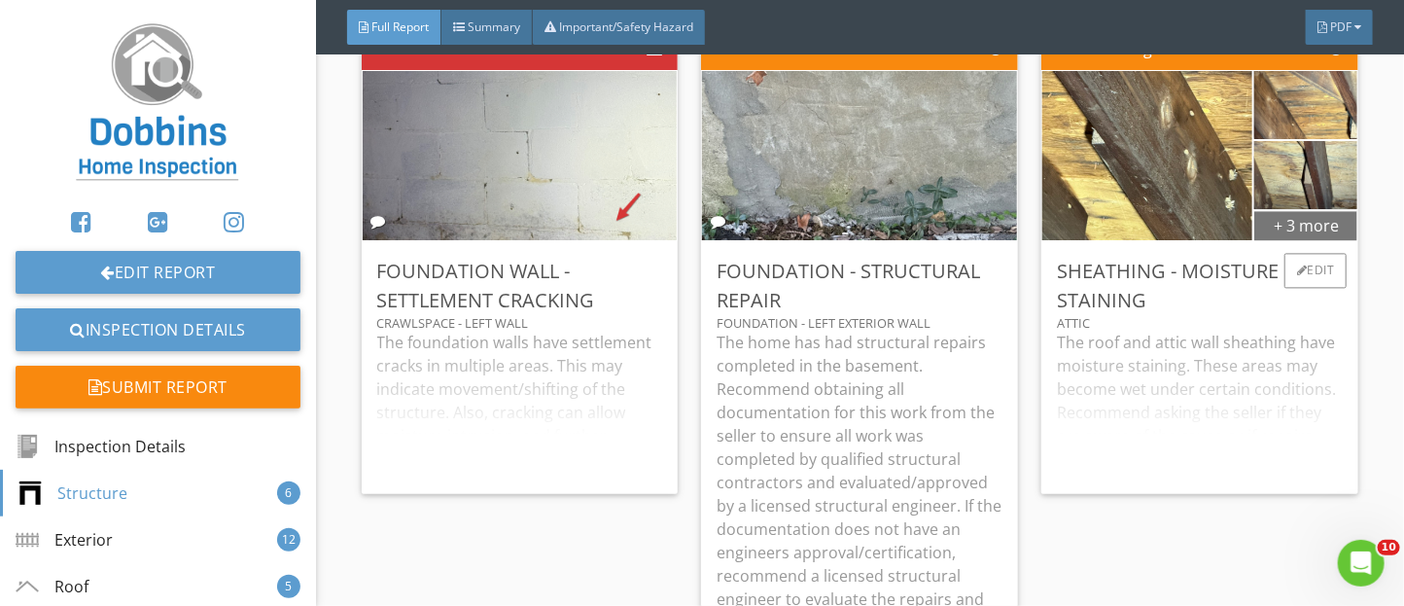
click at [1285, 240] on div "+ 3 more" at bounding box center [1305, 224] width 103 height 31
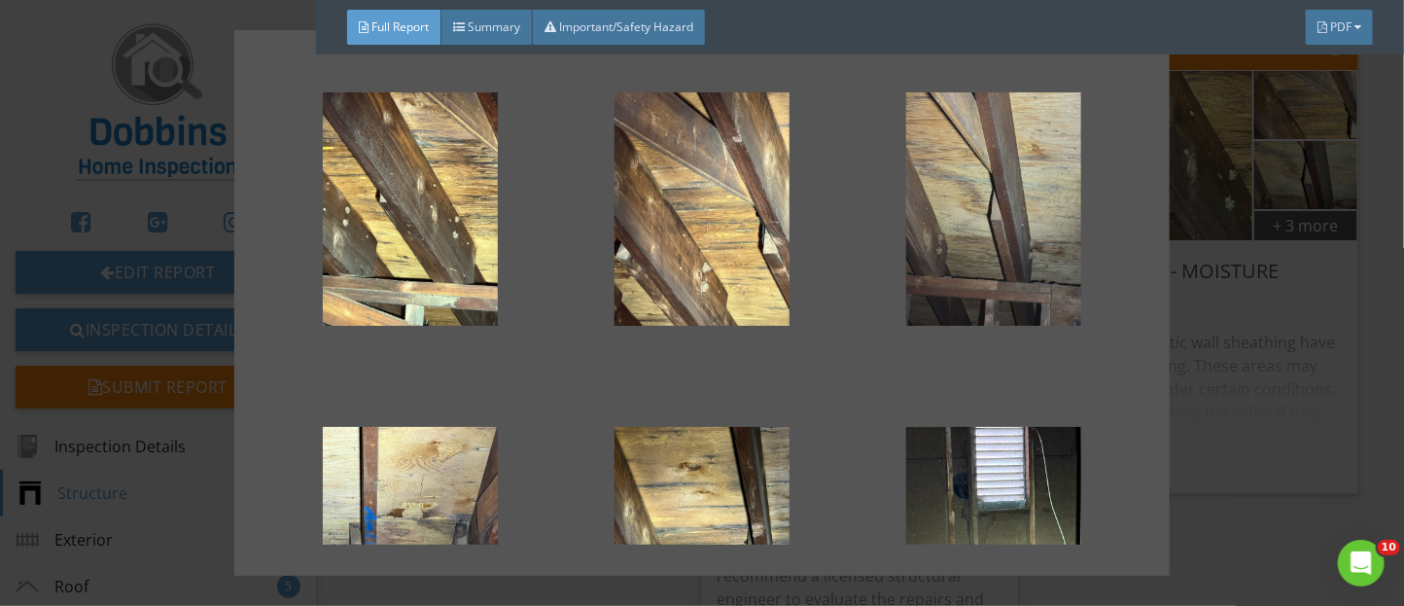
scroll to position [185, 0]
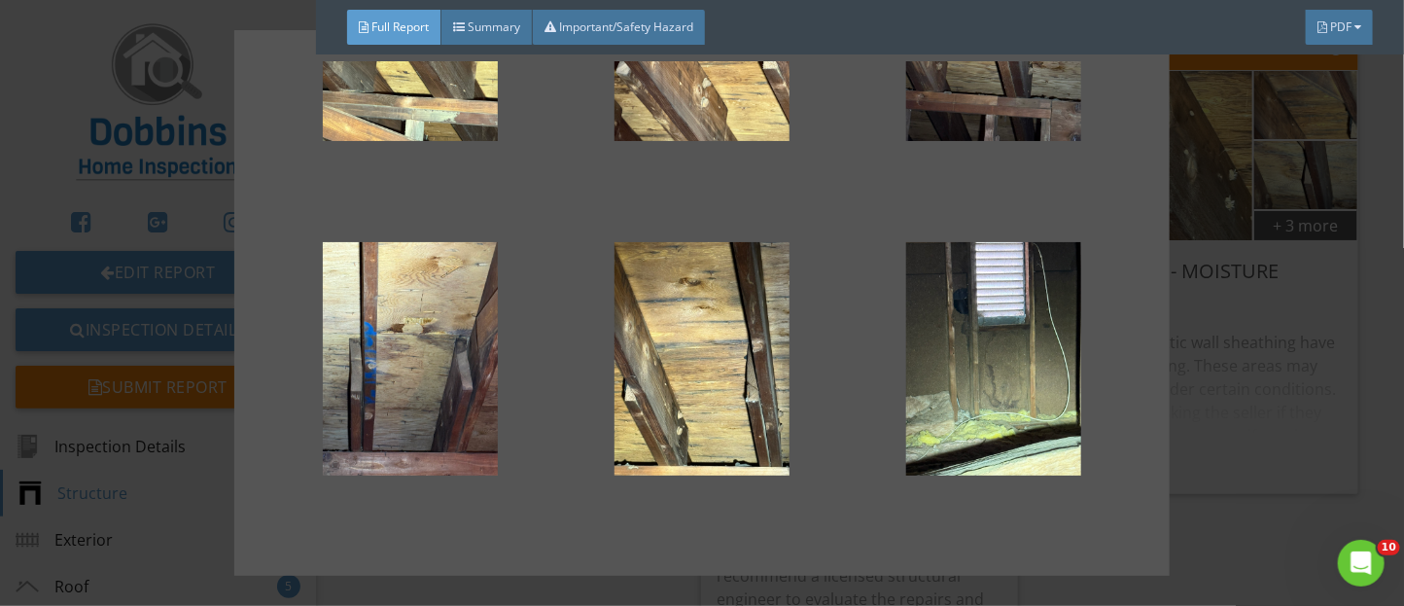
click at [1212, 361] on div at bounding box center [702, 303] width 1404 height 606
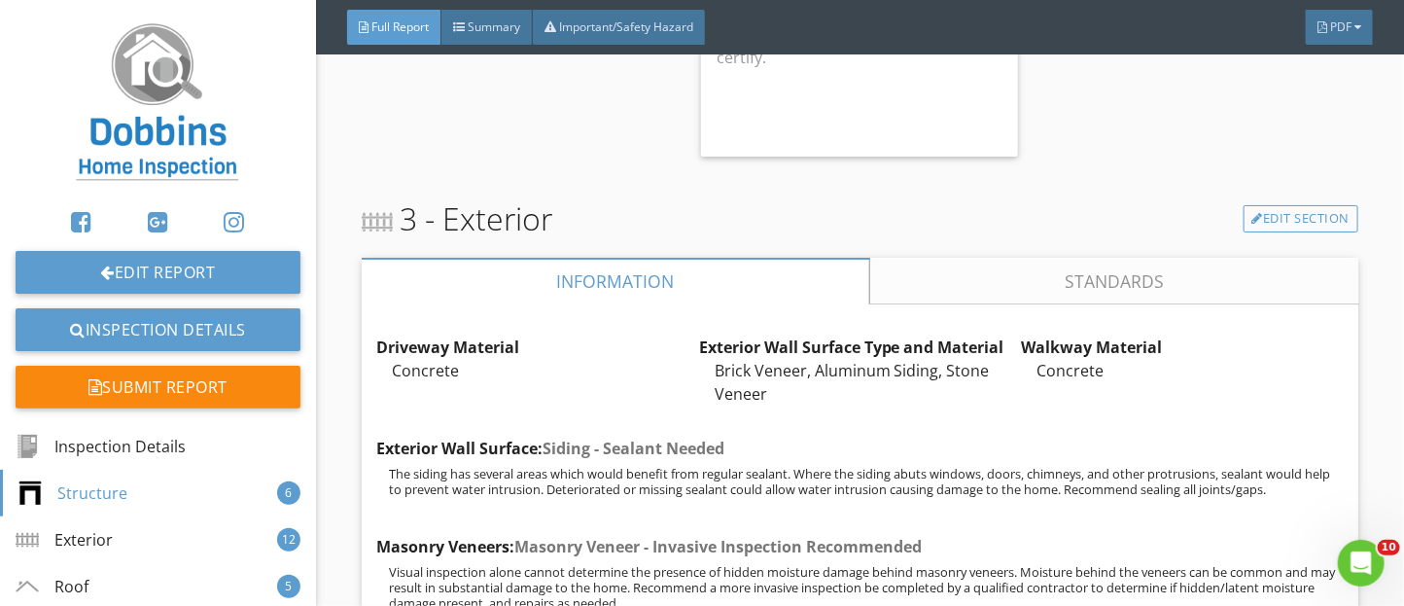
scroll to position [5453, 0]
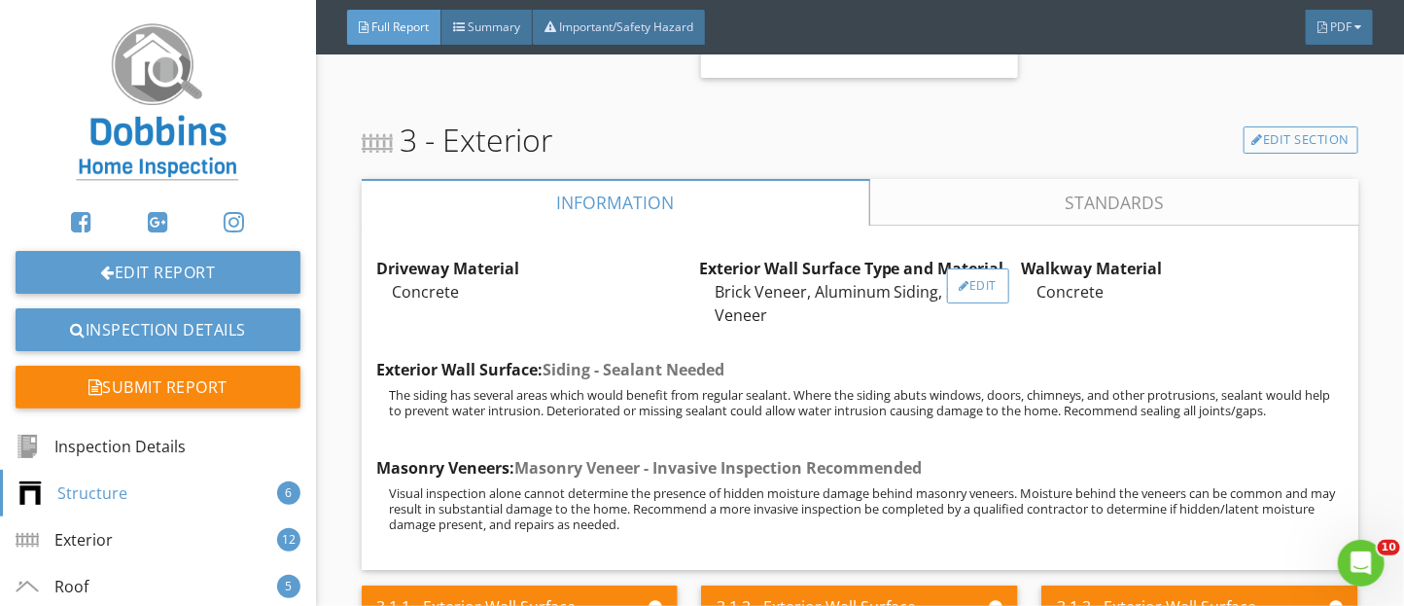
click at [971, 302] on div "Edit" at bounding box center [978, 285] width 63 height 35
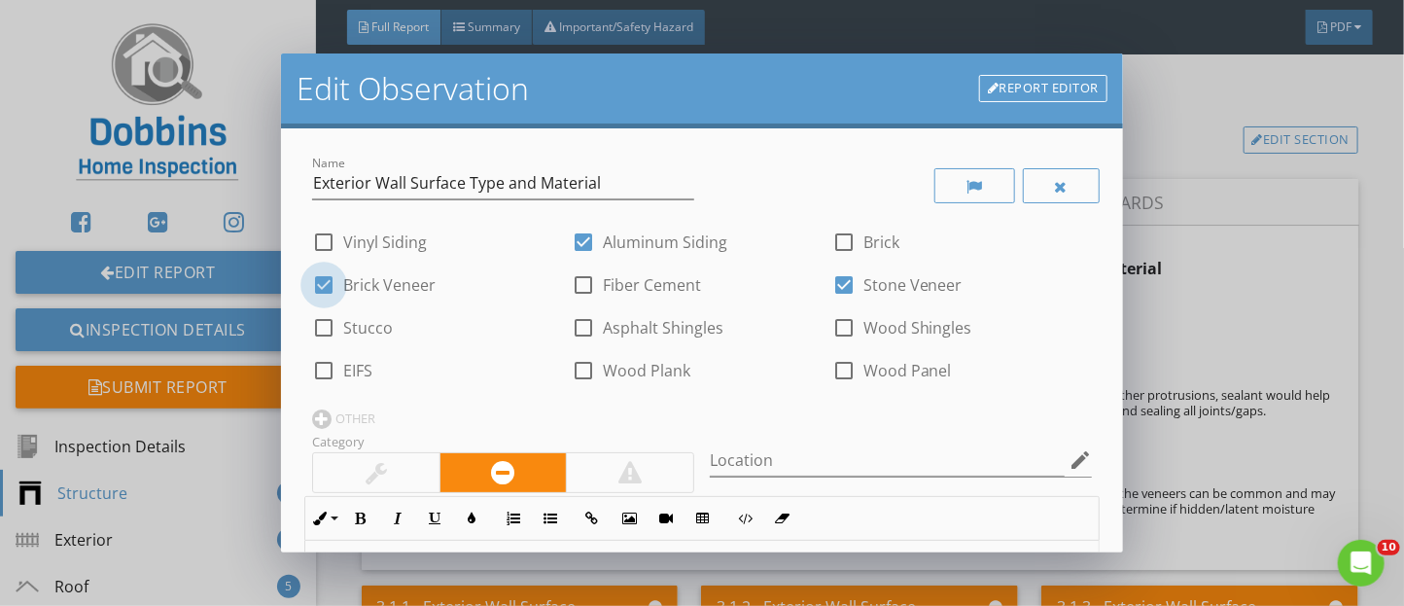
click at [322, 281] on div at bounding box center [323, 284] width 33 height 33
checkbox input "false"
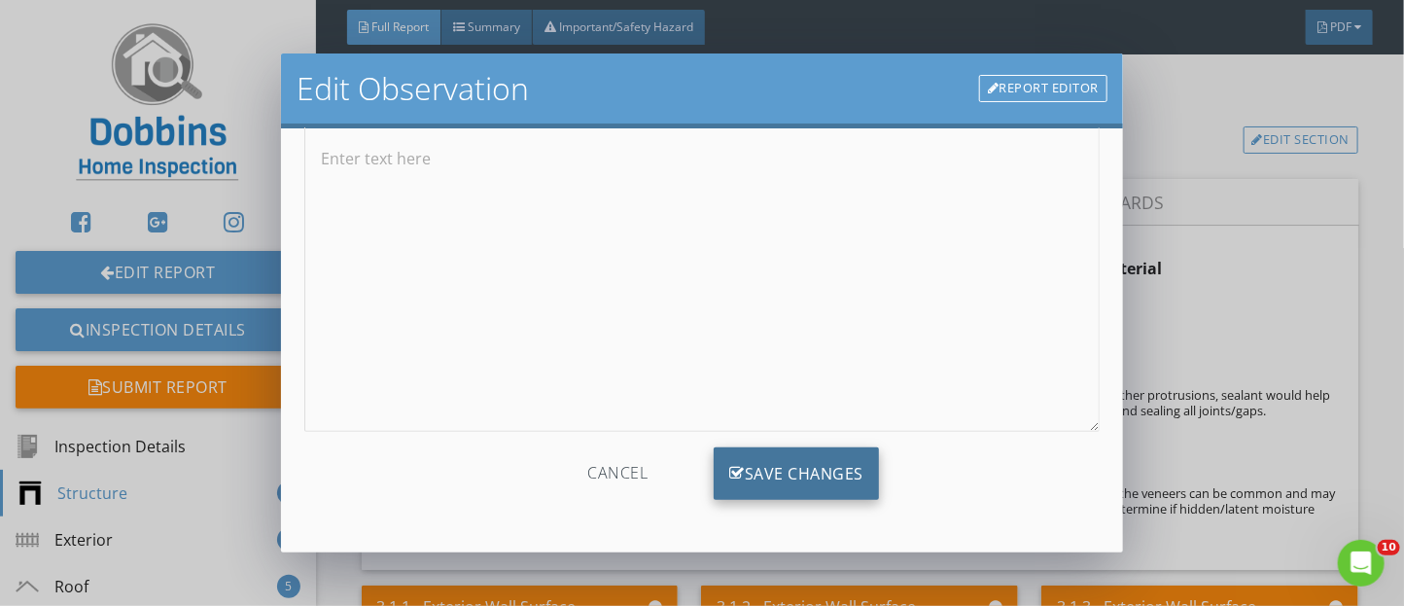
click at [805, 485] on div "Save Changes" at bounding box center [796, 473] width 165 height 53
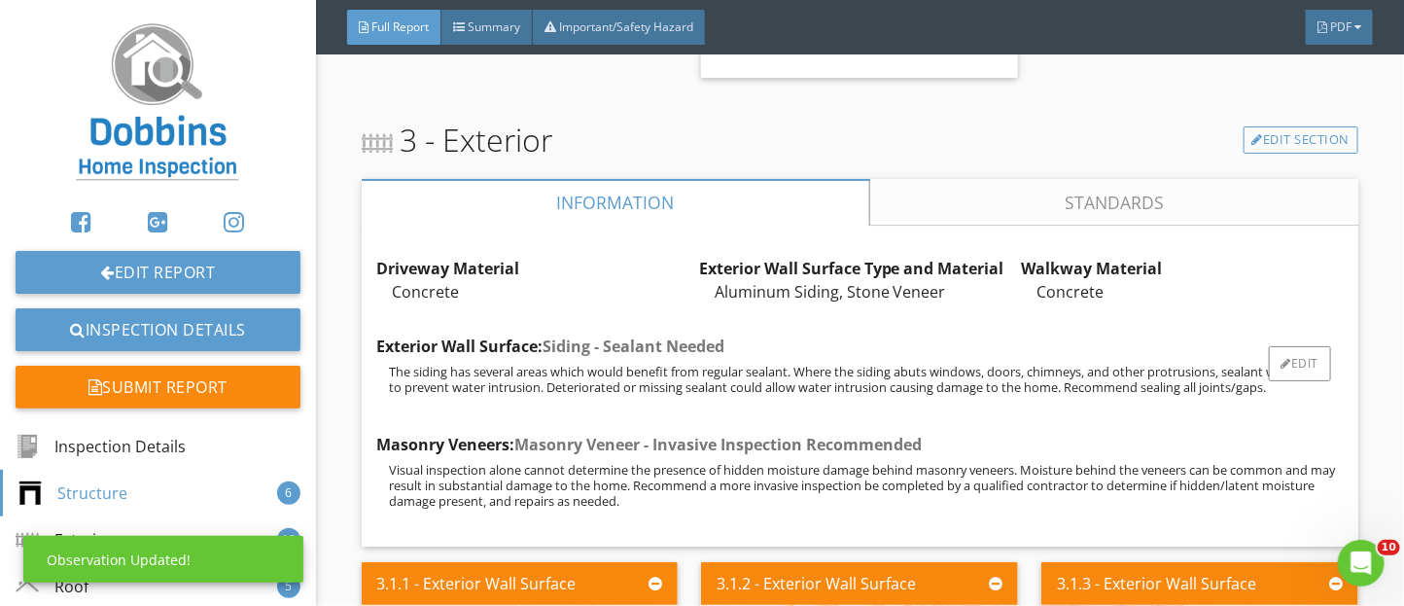
scroll to position [5780, 0]
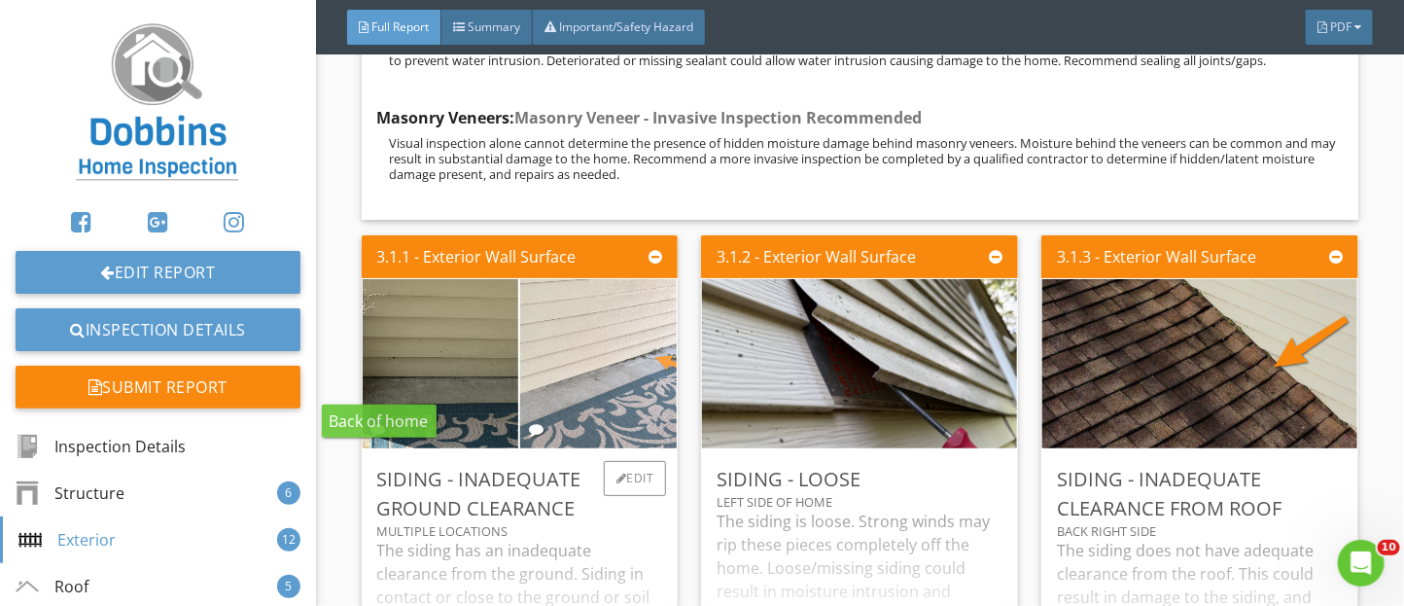
click at [553, 404] on img at bounding box center [599, 364] width 391 height 294
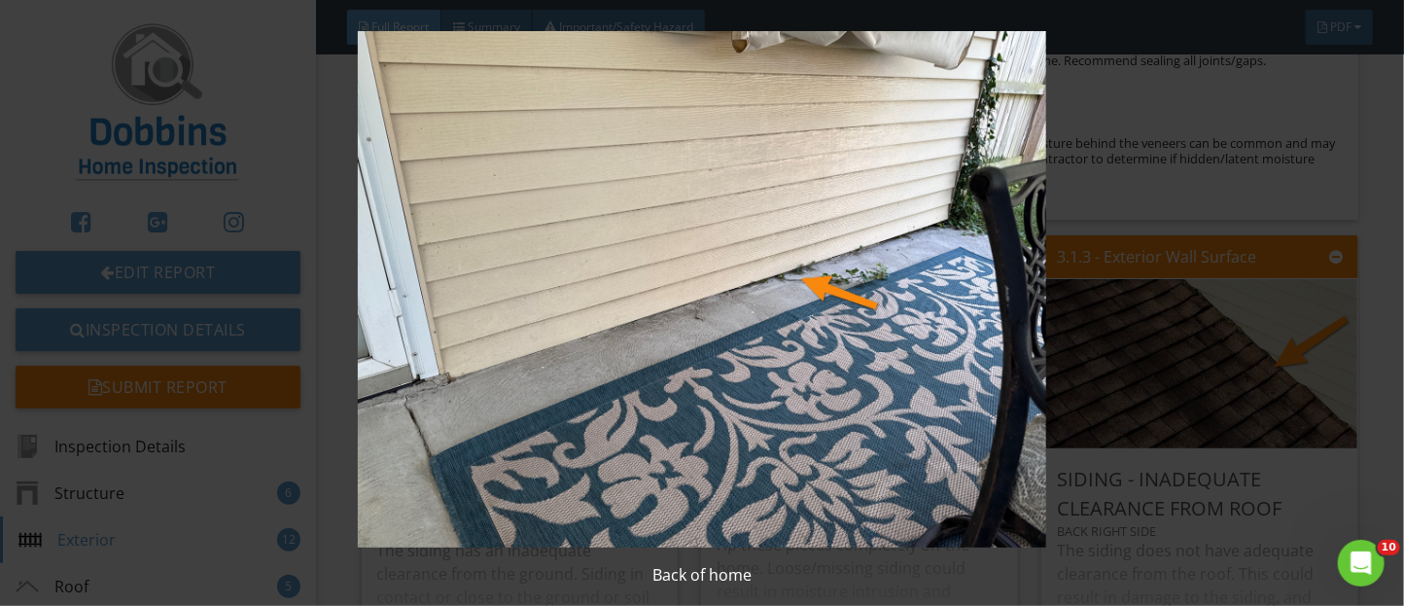
click at [1147, 478] on img at bounding box center [702, 289] width 1275 height 516
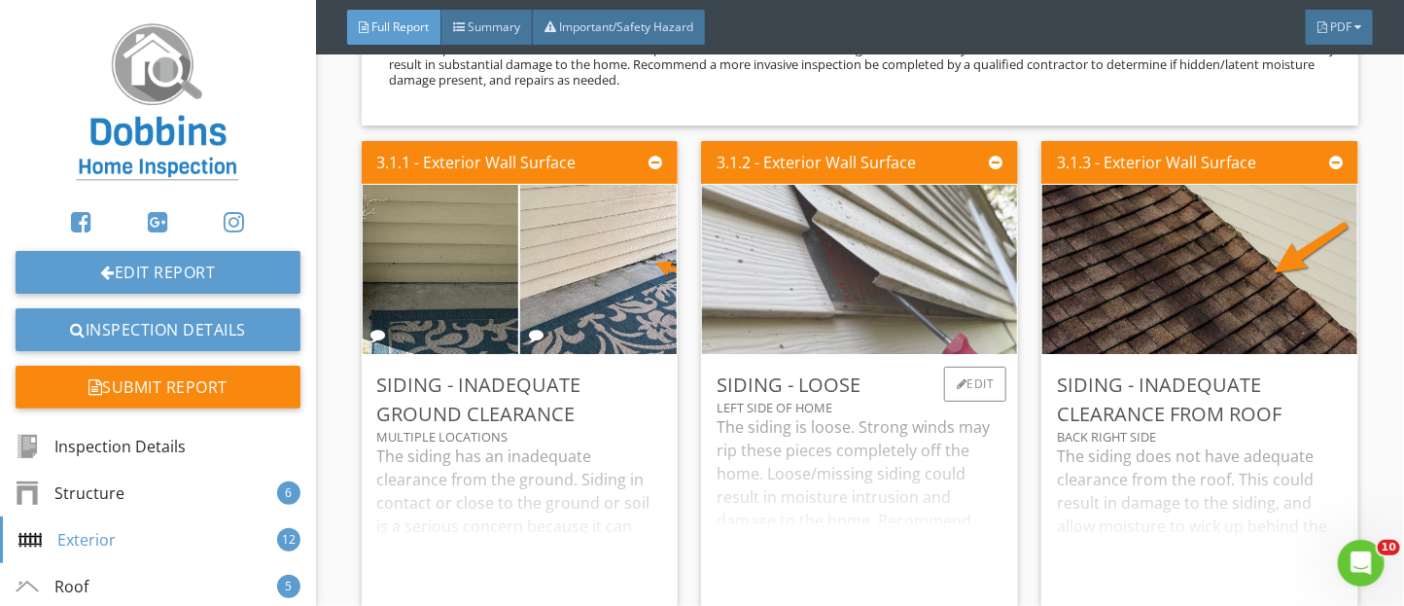
scroll to position [6310, 0]
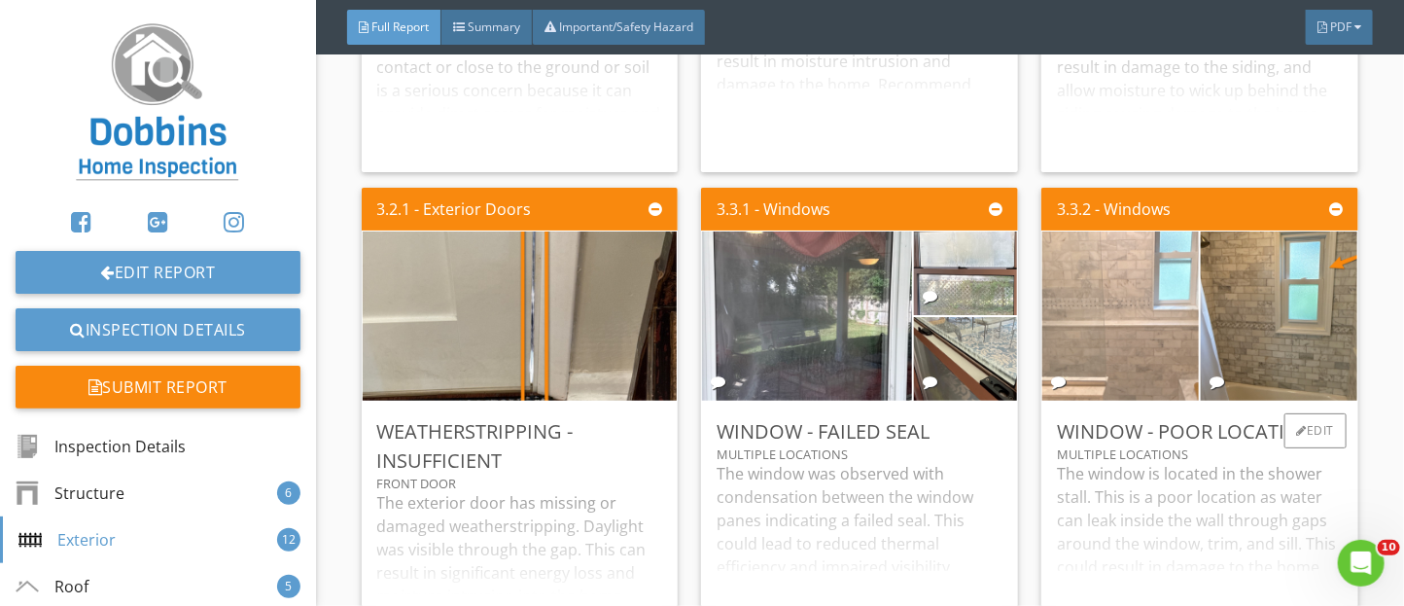
click at [1109, 389] on img at bounding box center [1121, 315] width 317 height 423
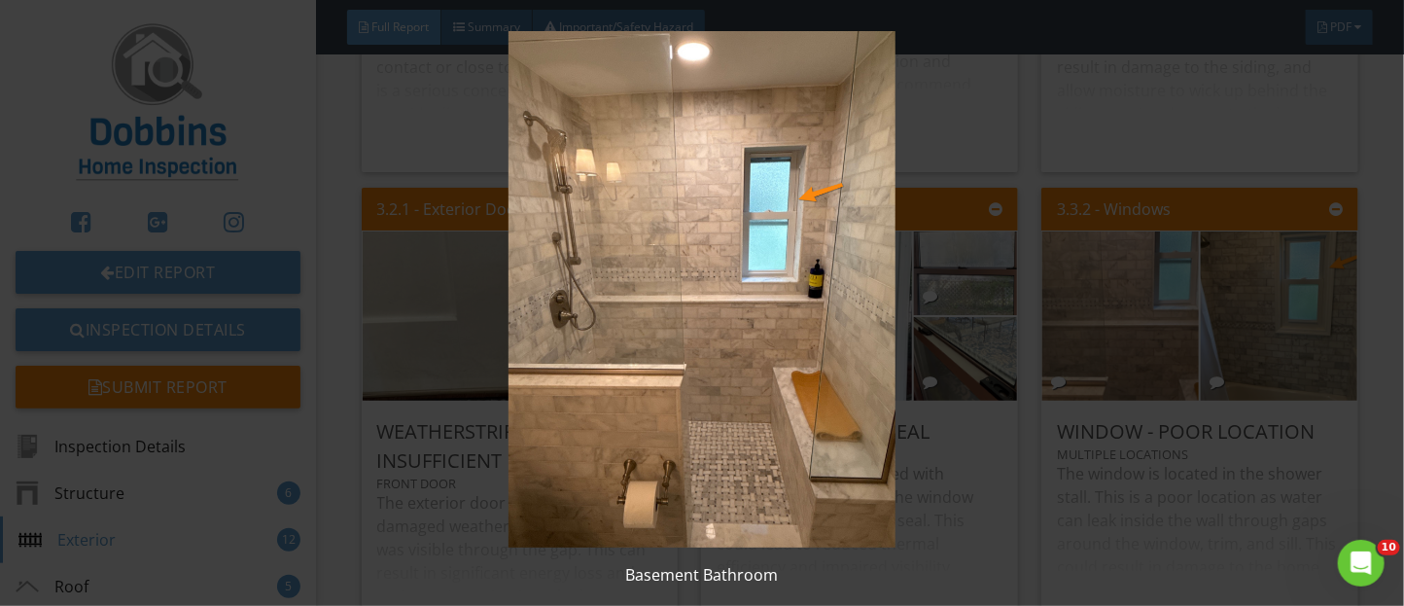
click at [1120, 485] on img at bounding box center [702, 289] width 1275 height 516
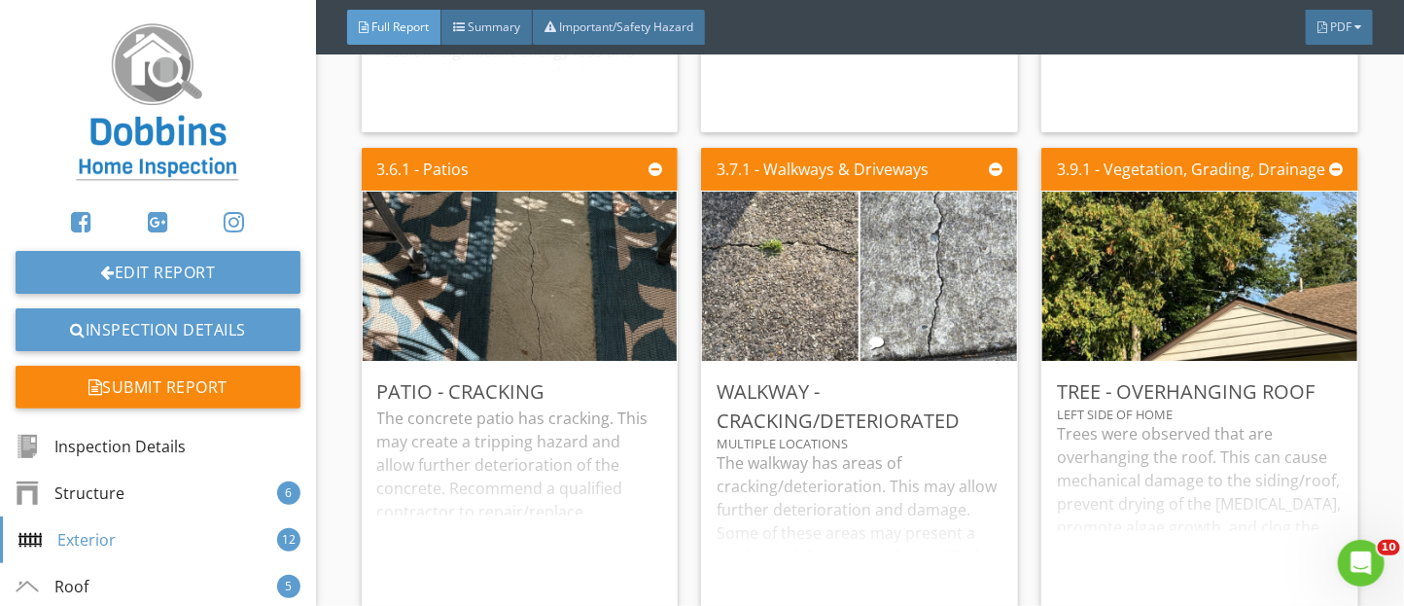
scroll to position [6845, 0]
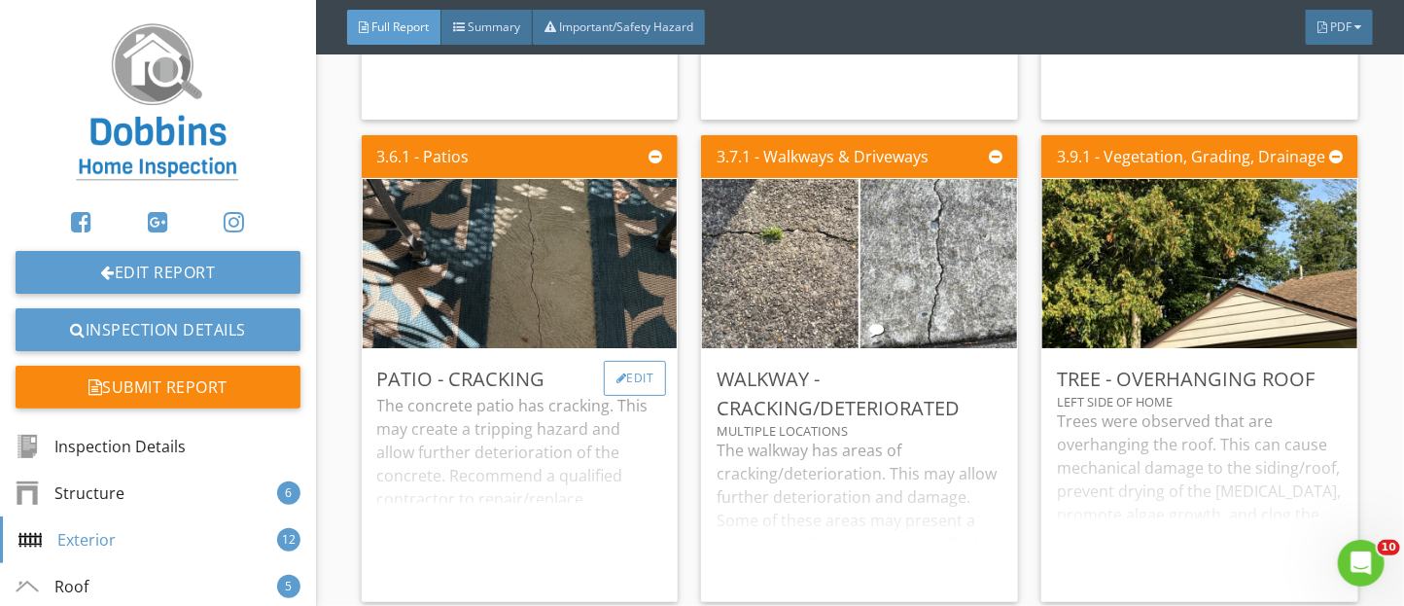
click at [631, 396] on div "Edit" at bounding box center [635, 378] width 63 height 35
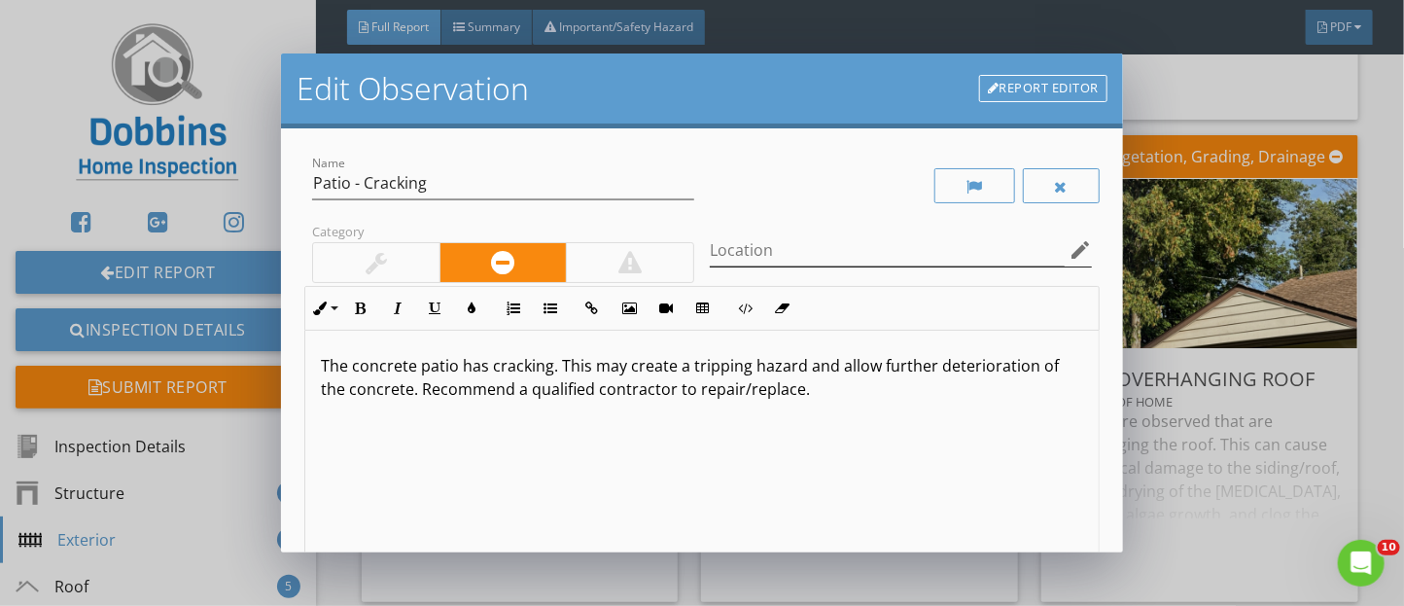
click at [1076, 244] on icon "edit" at bounding box center [1080, 249] width 23 height 23
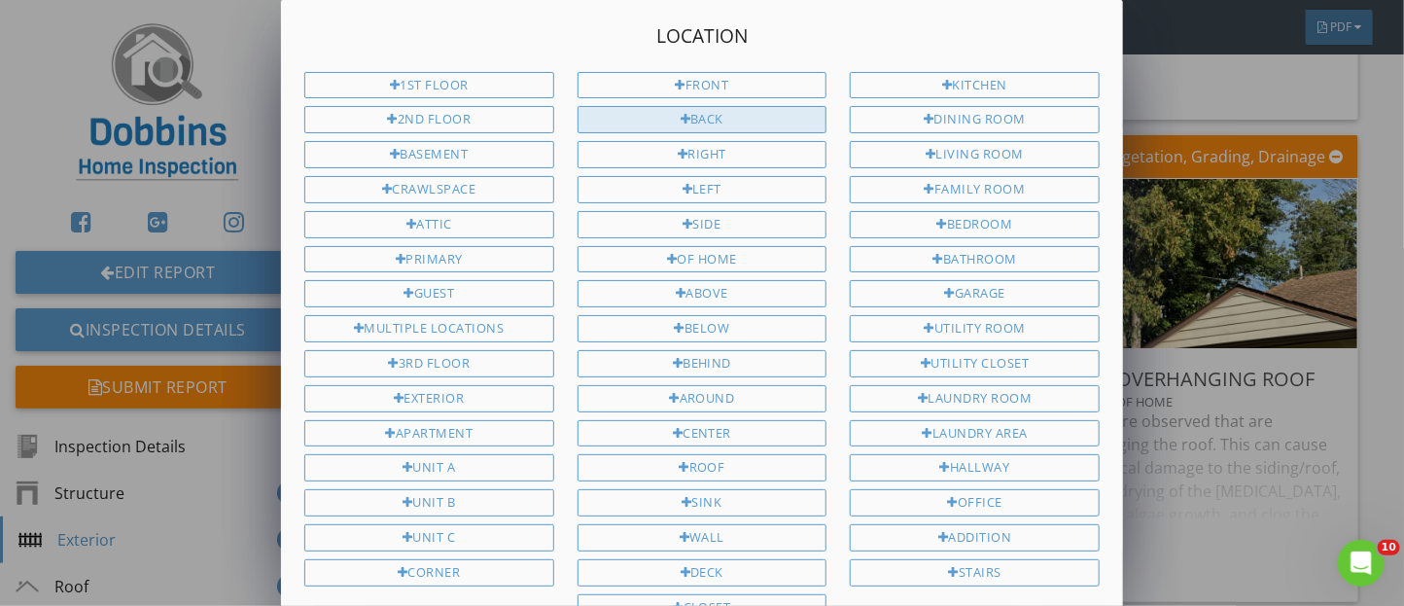
click at [754, 116] on div "Back" at bounding box center [703, 119] width 250 height 27
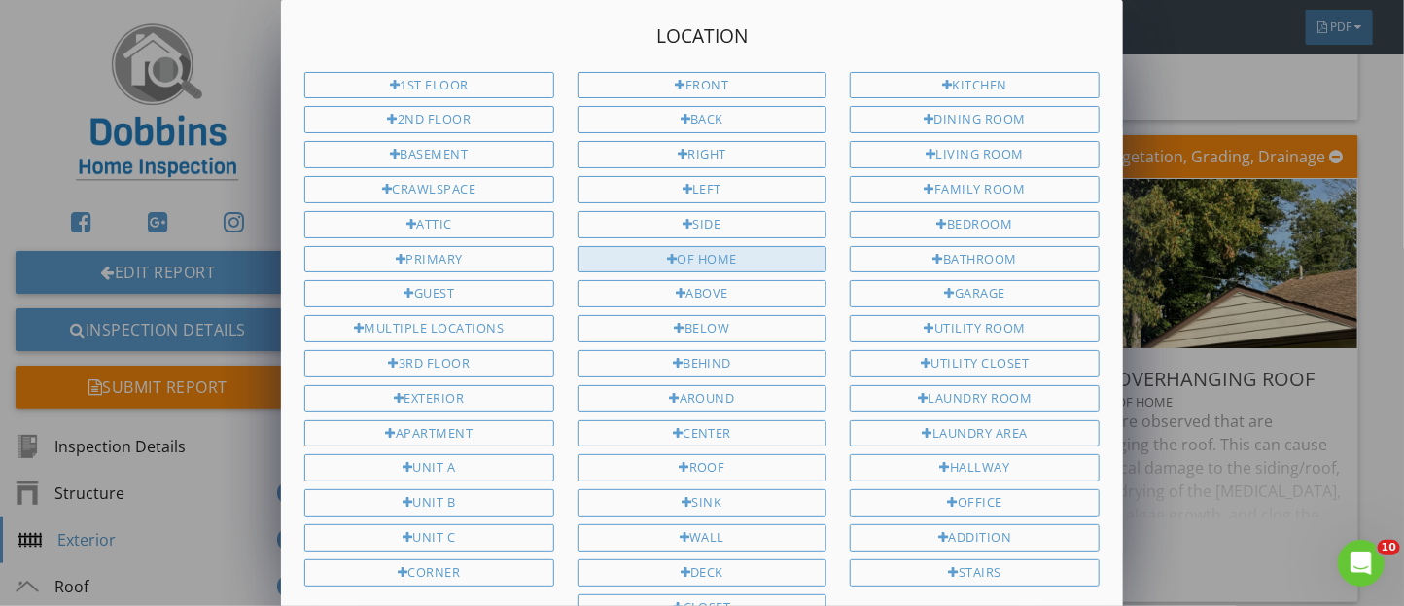
click at [743, 255] on div "of home" at bounding box center [703, 259] width 250 height 27
type input "Back of home"
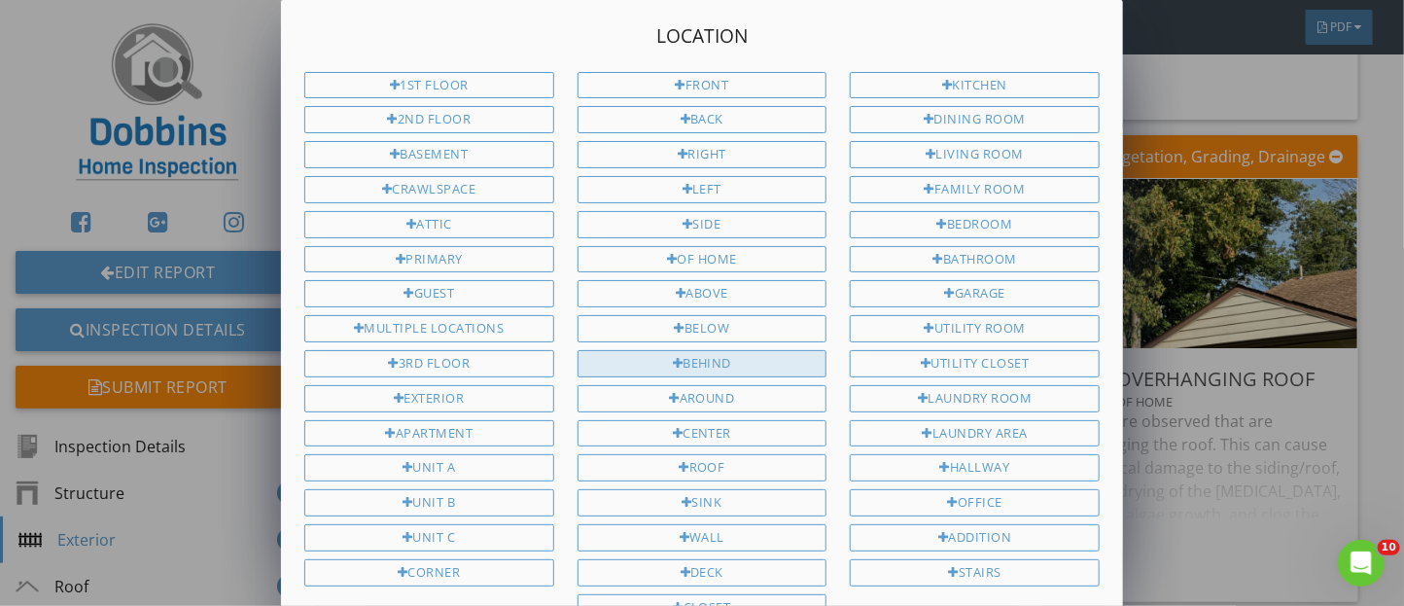
scroll to position [282, 0]
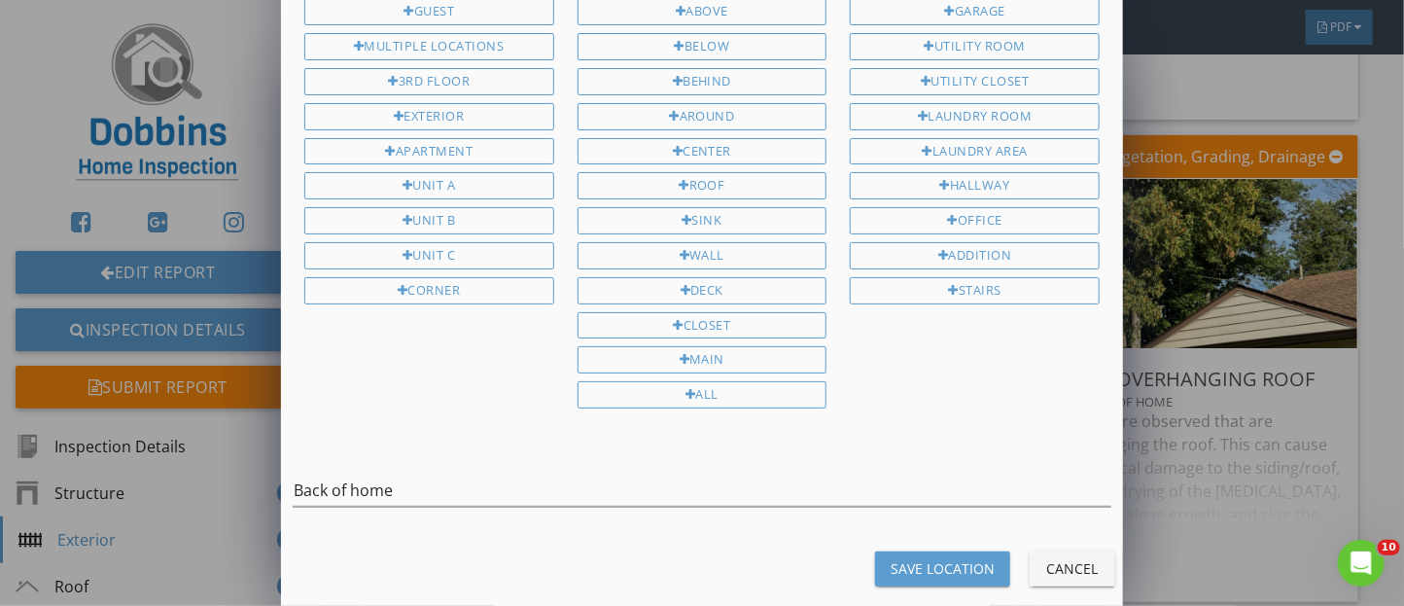
click at [916, 558] on div "Save Location" at bounding box center [943, 568] width 104 height 20
type input "Back of home"
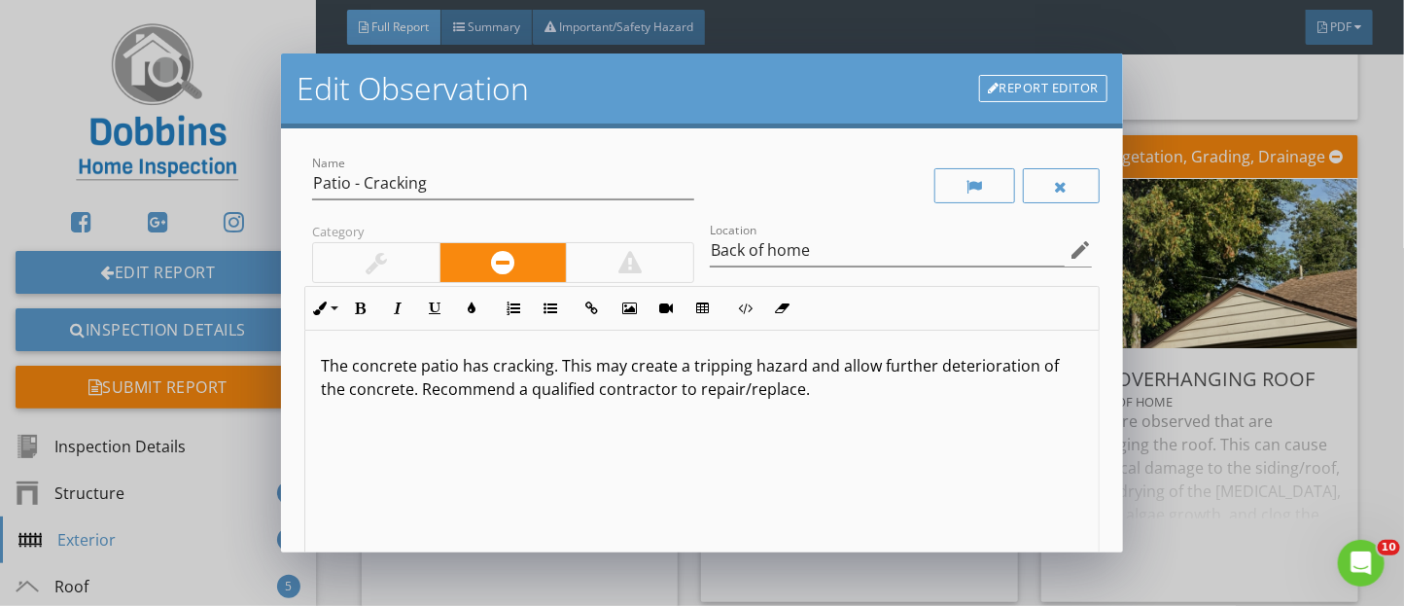
scroll to position [207, 0]
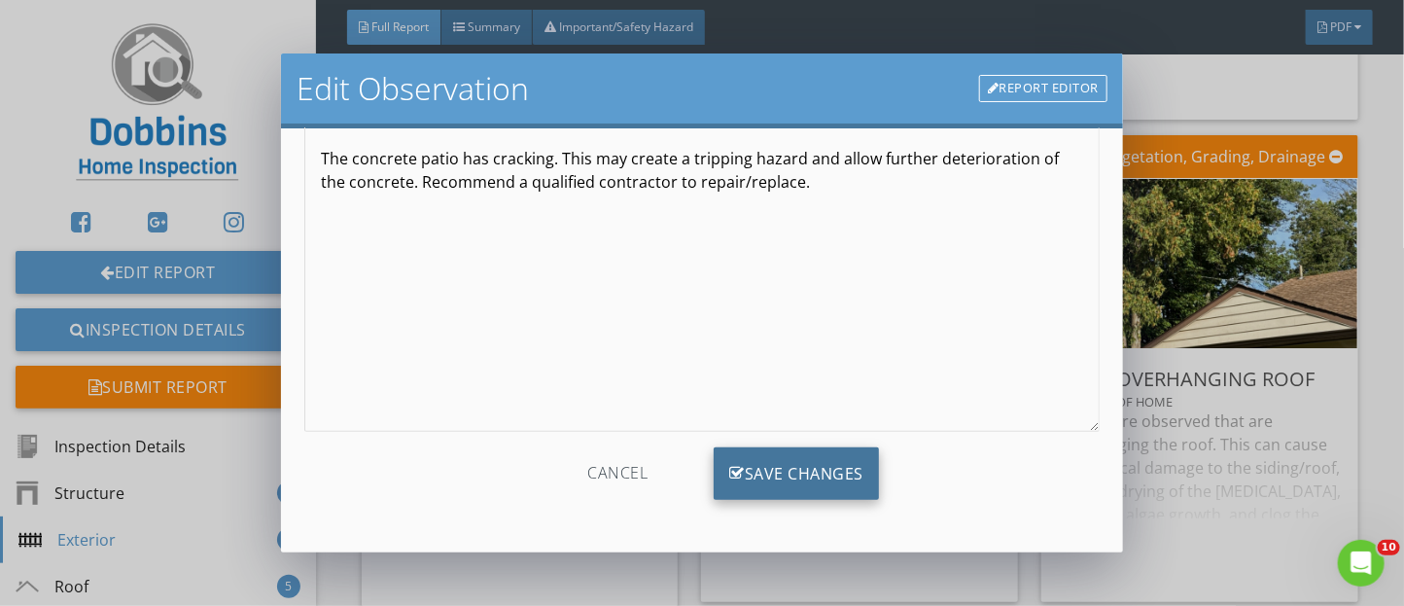
click at [778, 472] on div "Save Changes" at bounding box center [796, 473] width 165 height 53
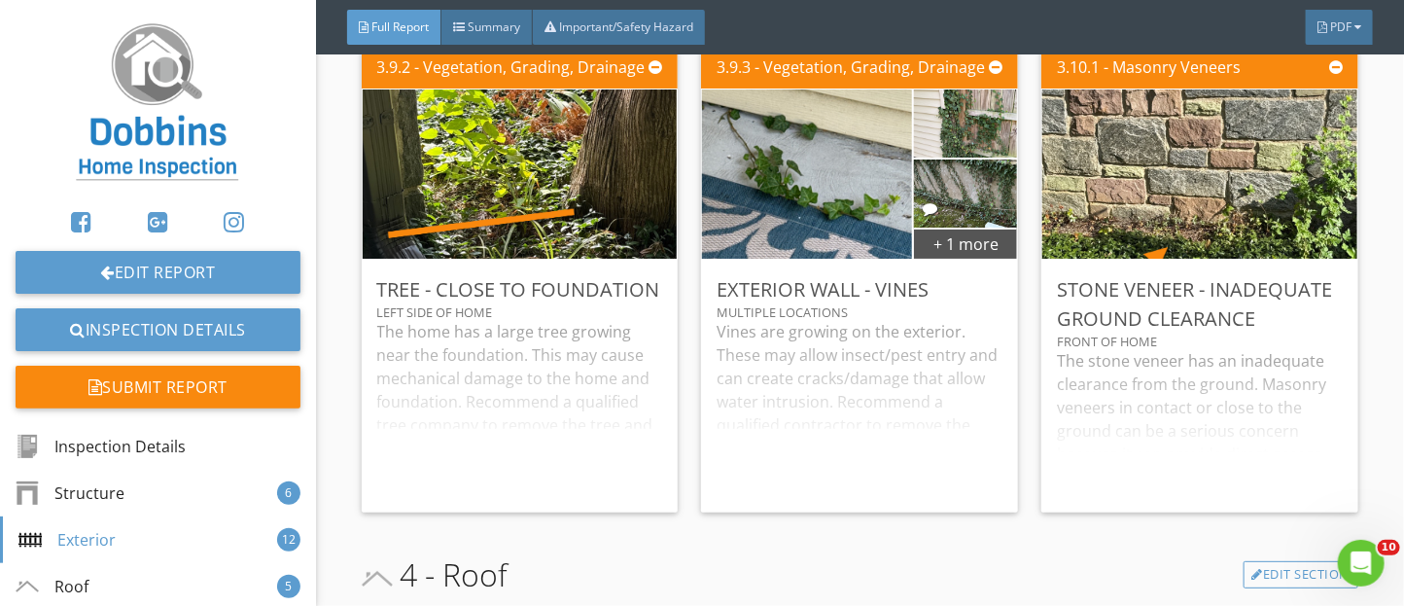
scroll to position [7432, 0]
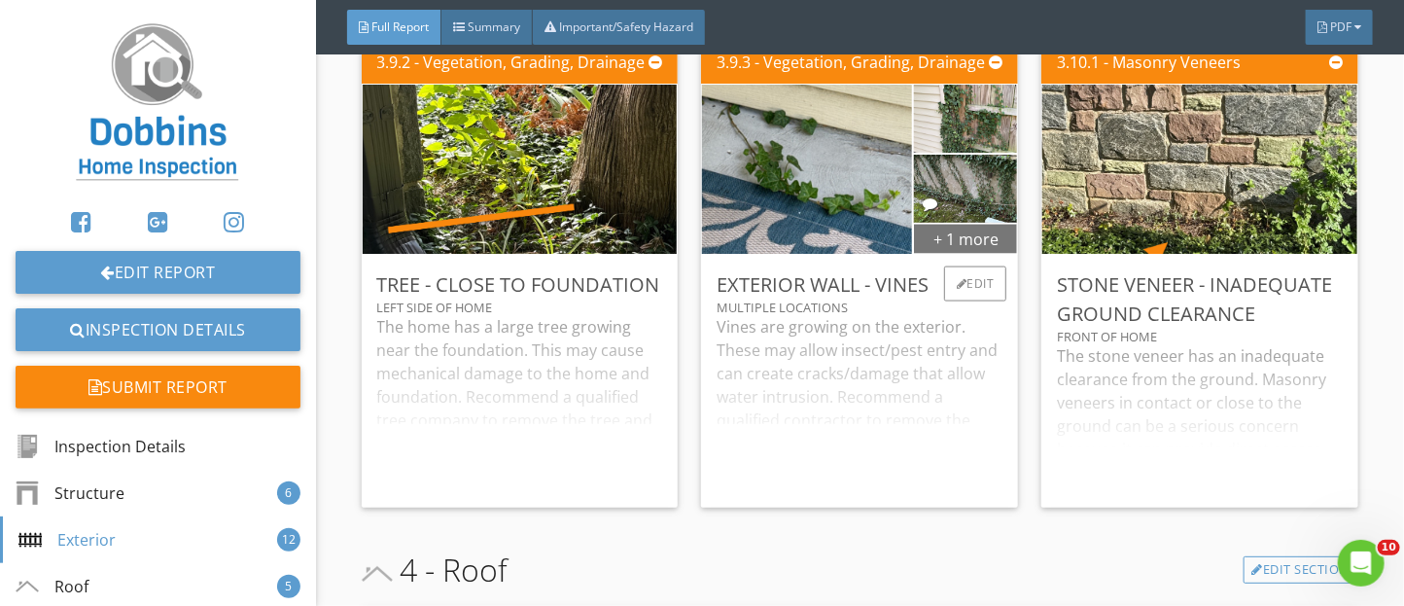
click at [958, 254] on div "+ 1 more" at bounding box center [965, 238] width 103 height 31
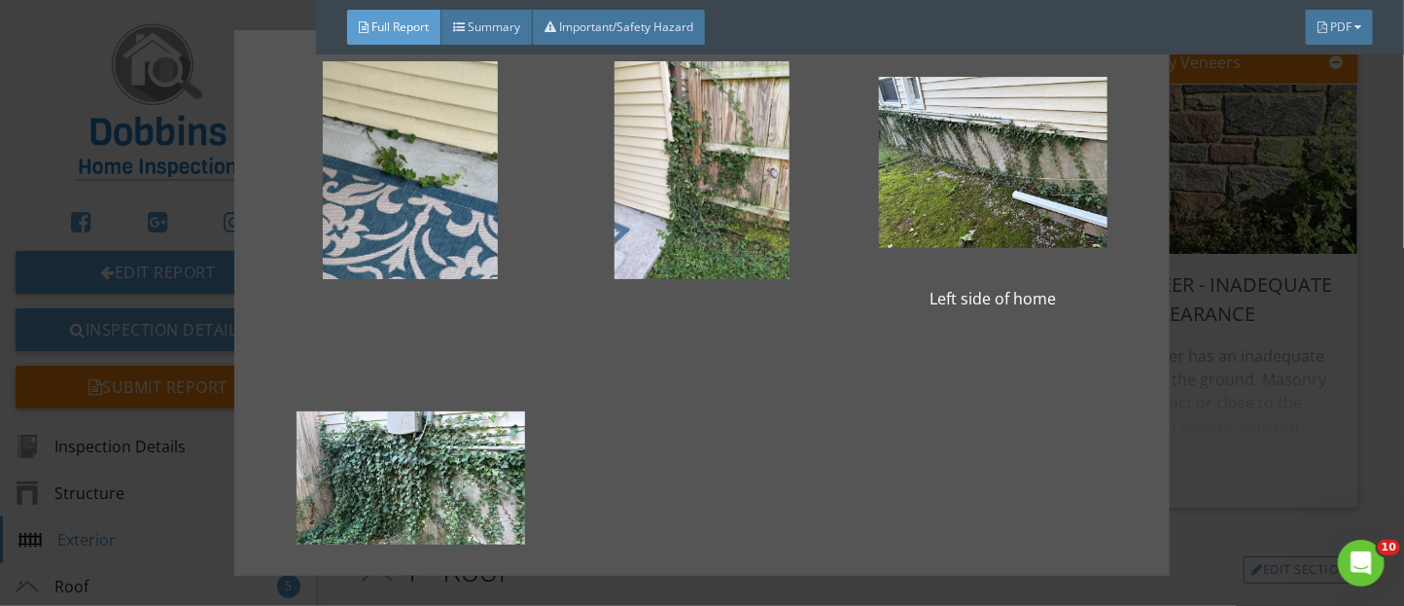
scroll to position [0, 0]
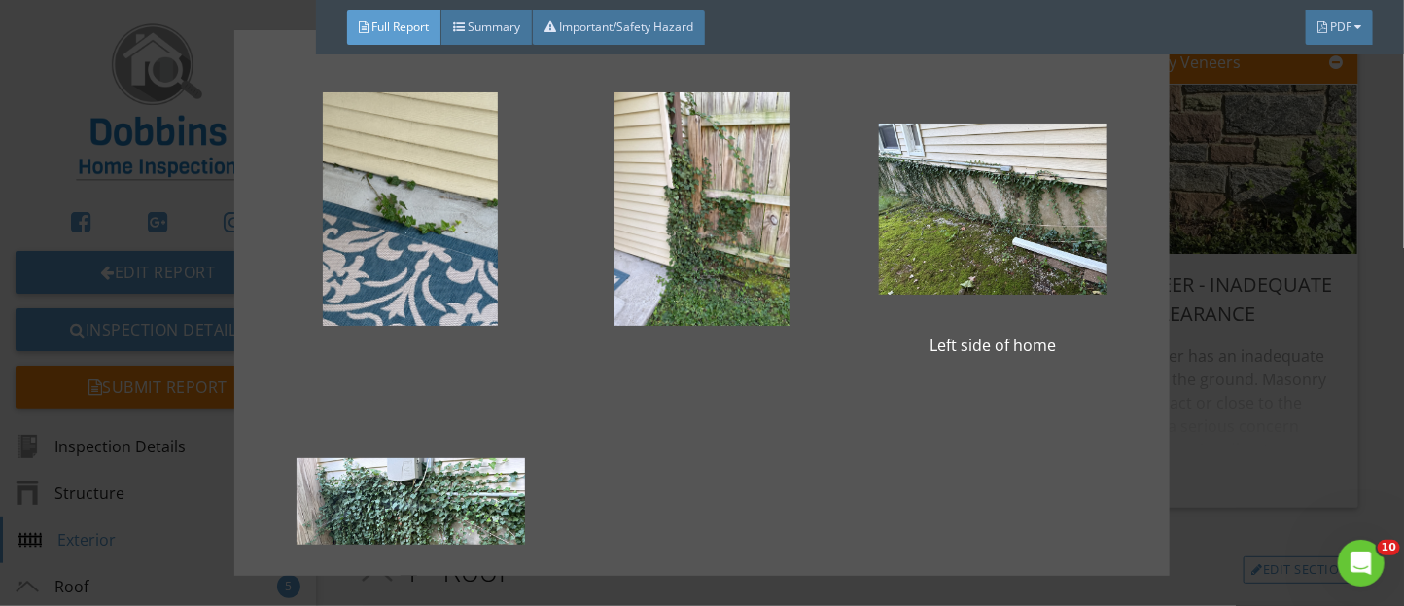
click at [1291, 424] on div "Left side of home Left side of home" at bounding box center [702, 303] width 1404 height 606
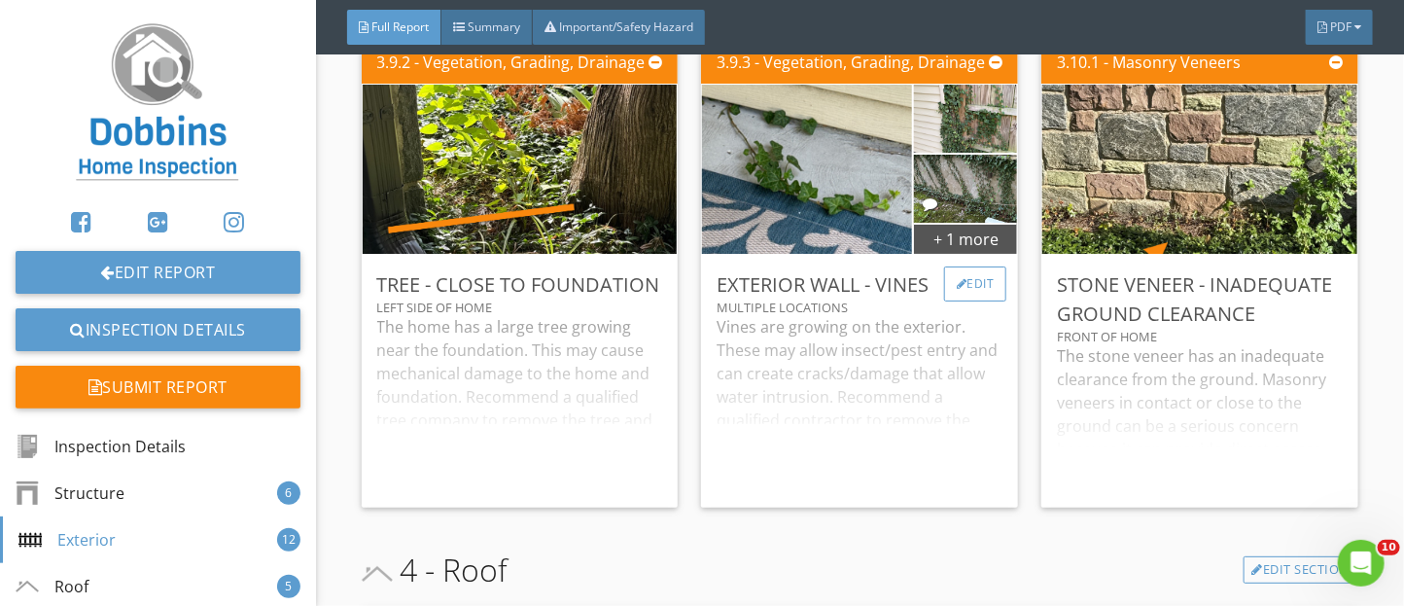
click at [957, 290] on div at bounding box center [962, 284] width 11 height 12
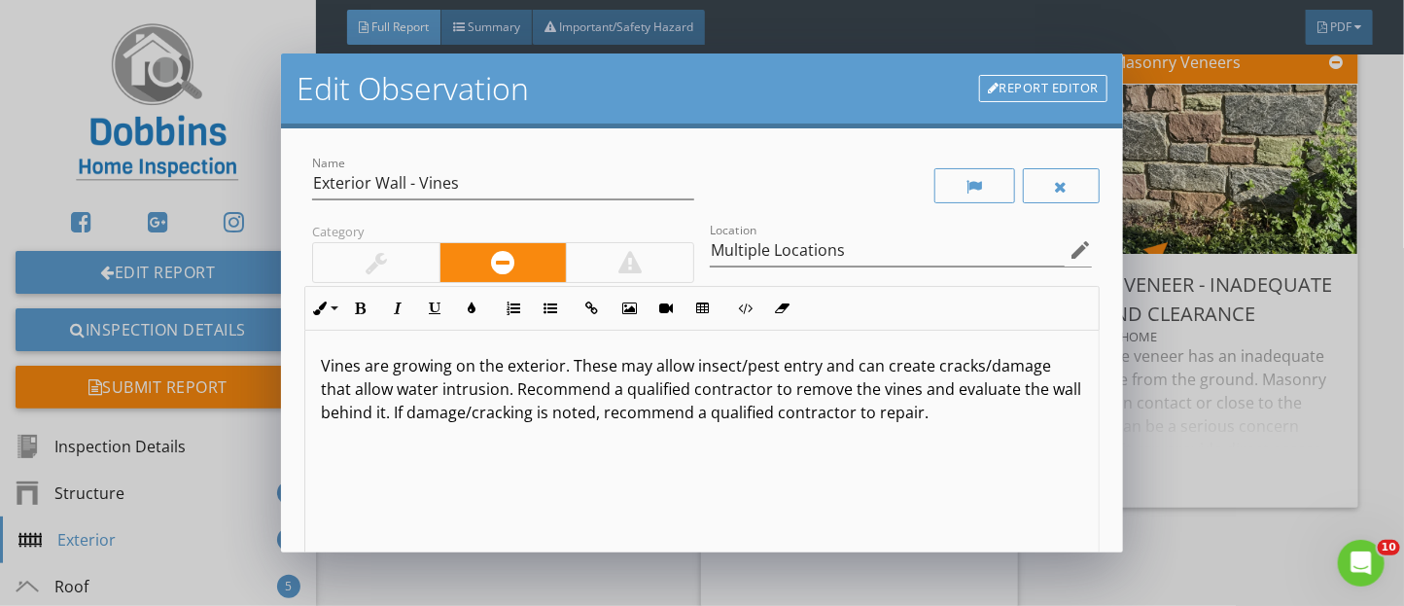
click at [1013, 95] on link "Report Editor" at bounding box center [1043, 88] width 128 height 27
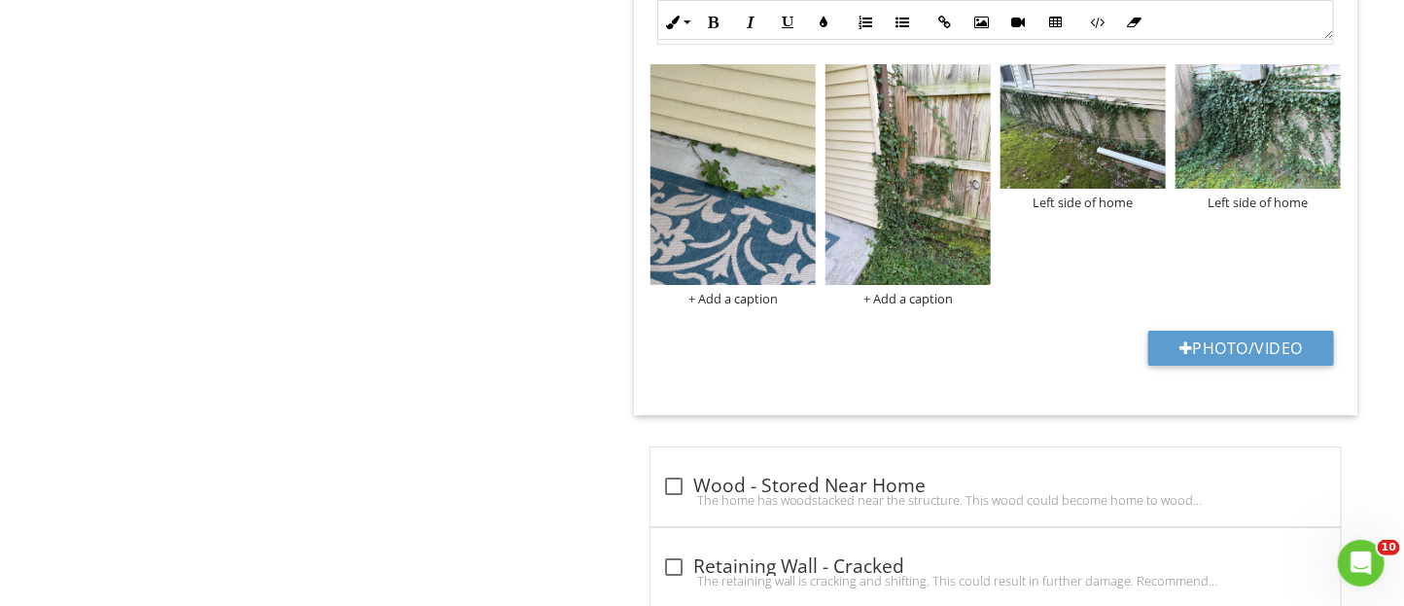
scroll to position [2883, 0]
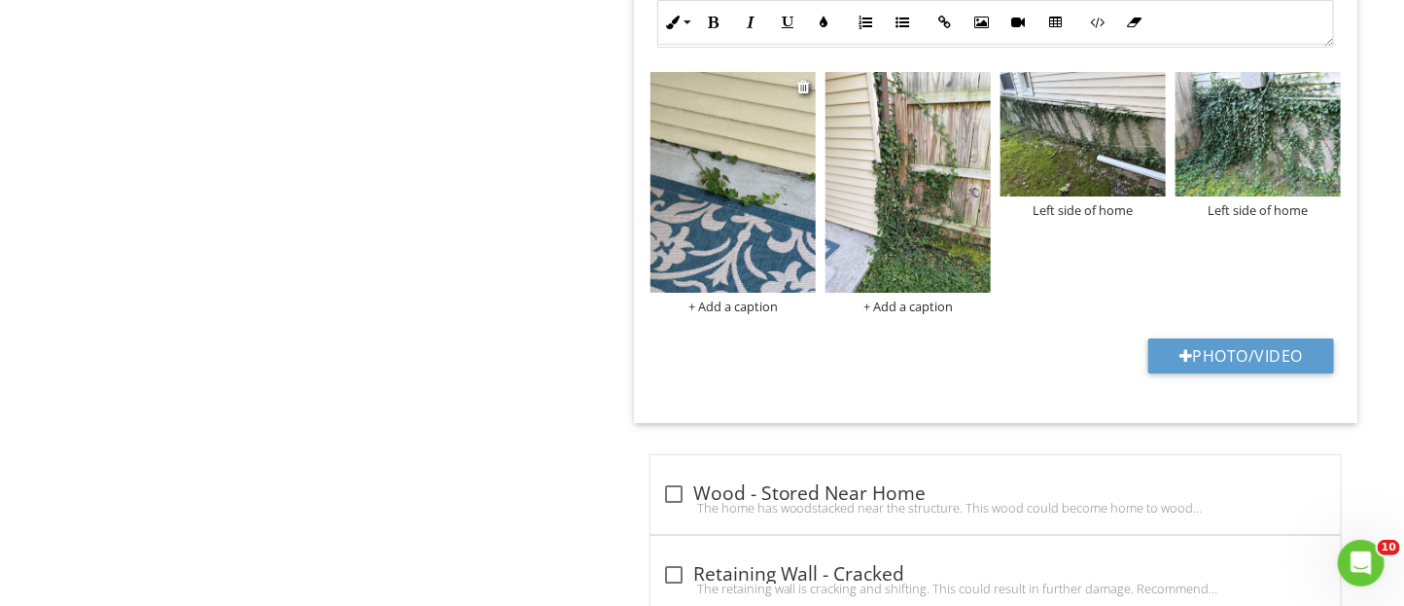
click at [733, 308] on div "+ Add a caption" at bounding box center [733, 307] width 165 height 16
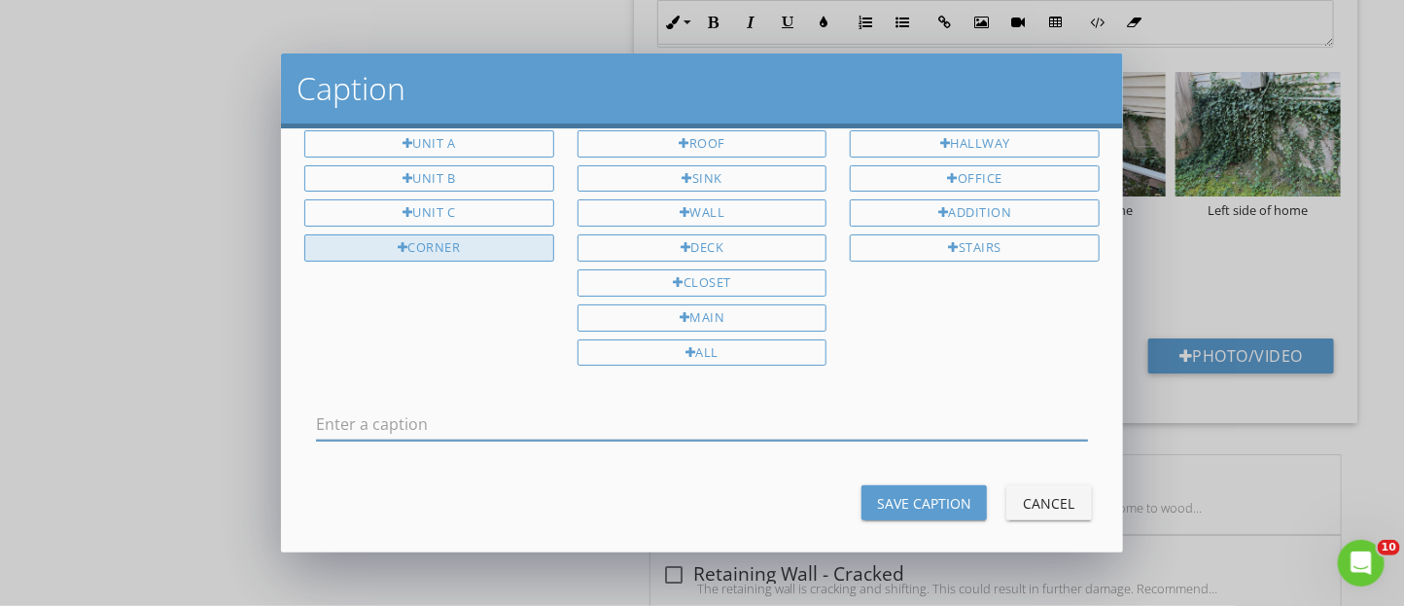
scroll to position [0, 0]
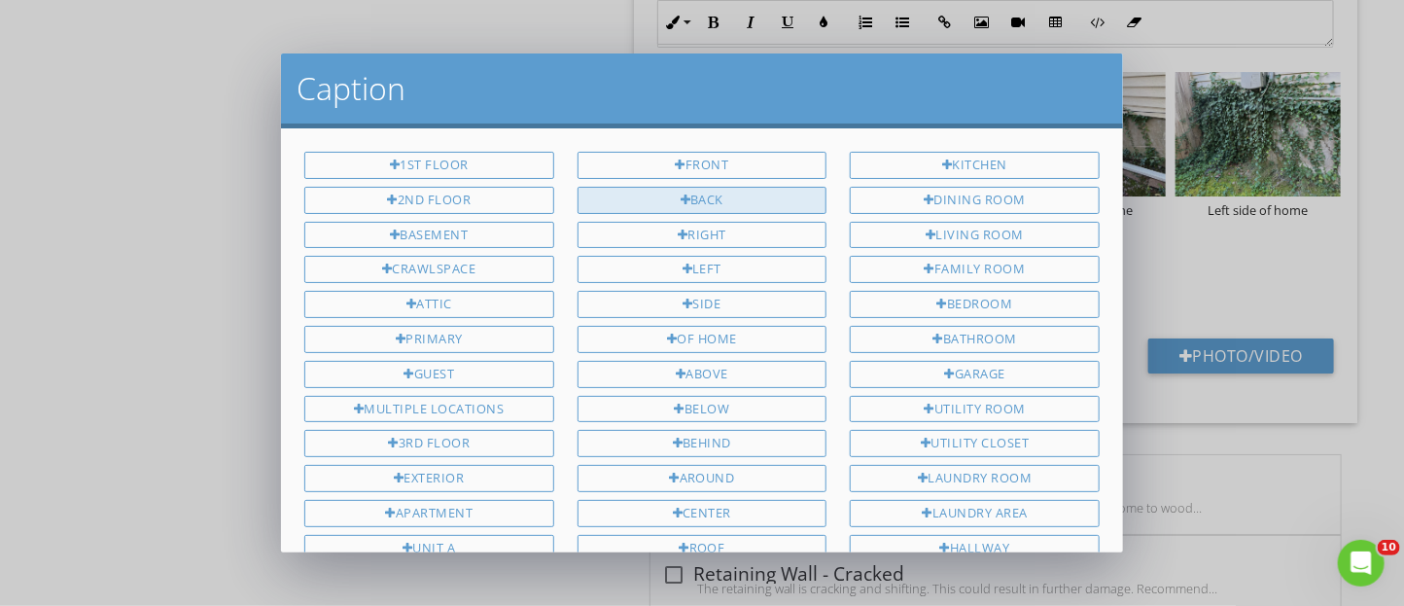
click at [725, 202] on div "Back" at bounding box center [703, 200] width 250 height 27
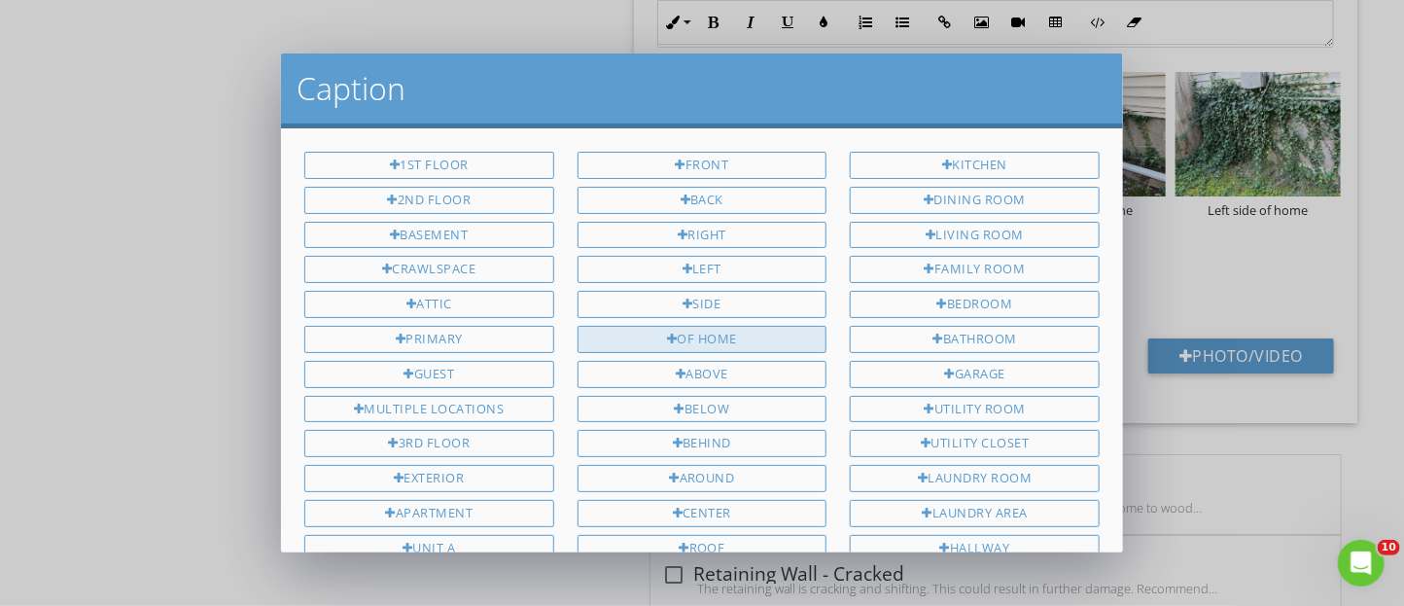
click at [709, 335] on div "of home" at bounding box center [703, 339] width 250 height 27
type input "Back of home"
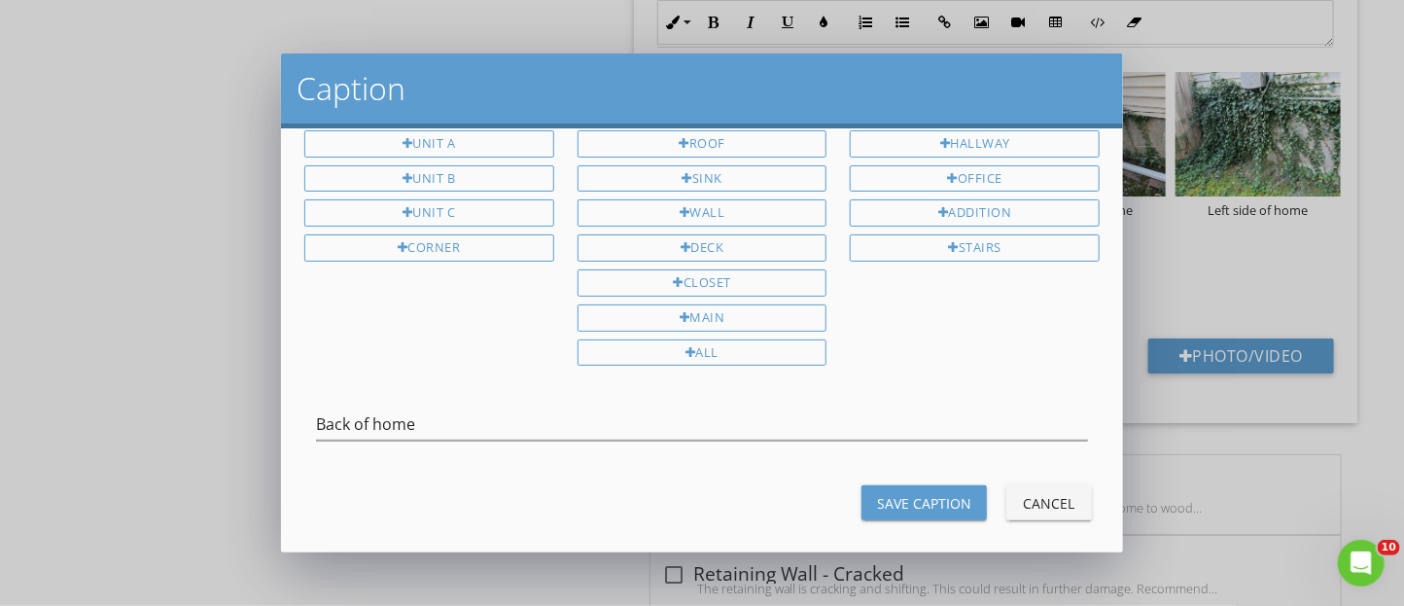
click at [932, 495] on div "Save Caption" at bounding box center [924, 503] width 94 height 20
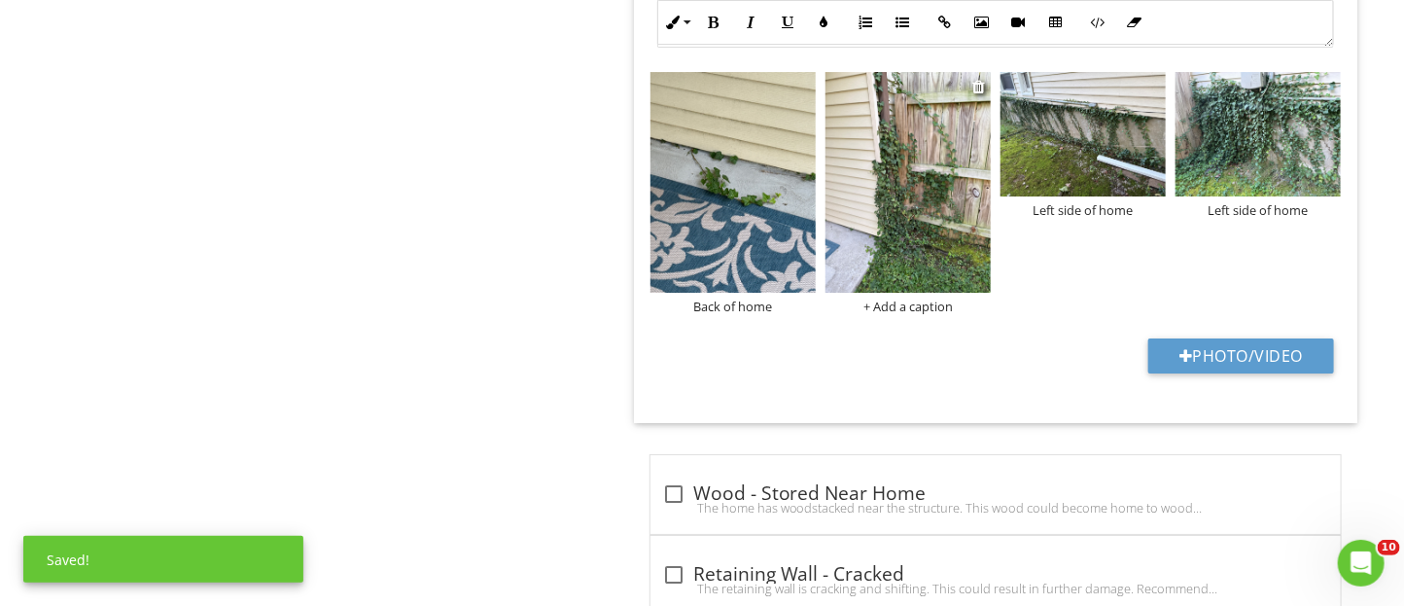
click at [929, 314] on div "+ Add a caption" at bounding box center [908, 307] width 165 height 16
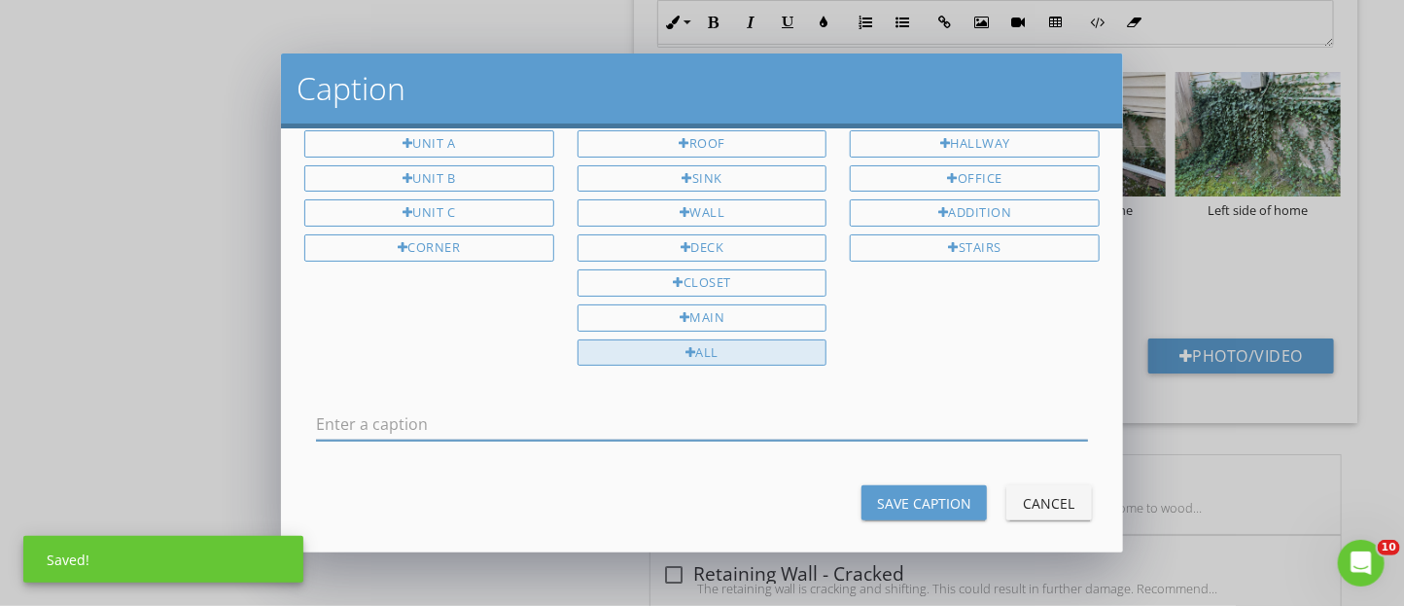
scroll to position [0, 0]
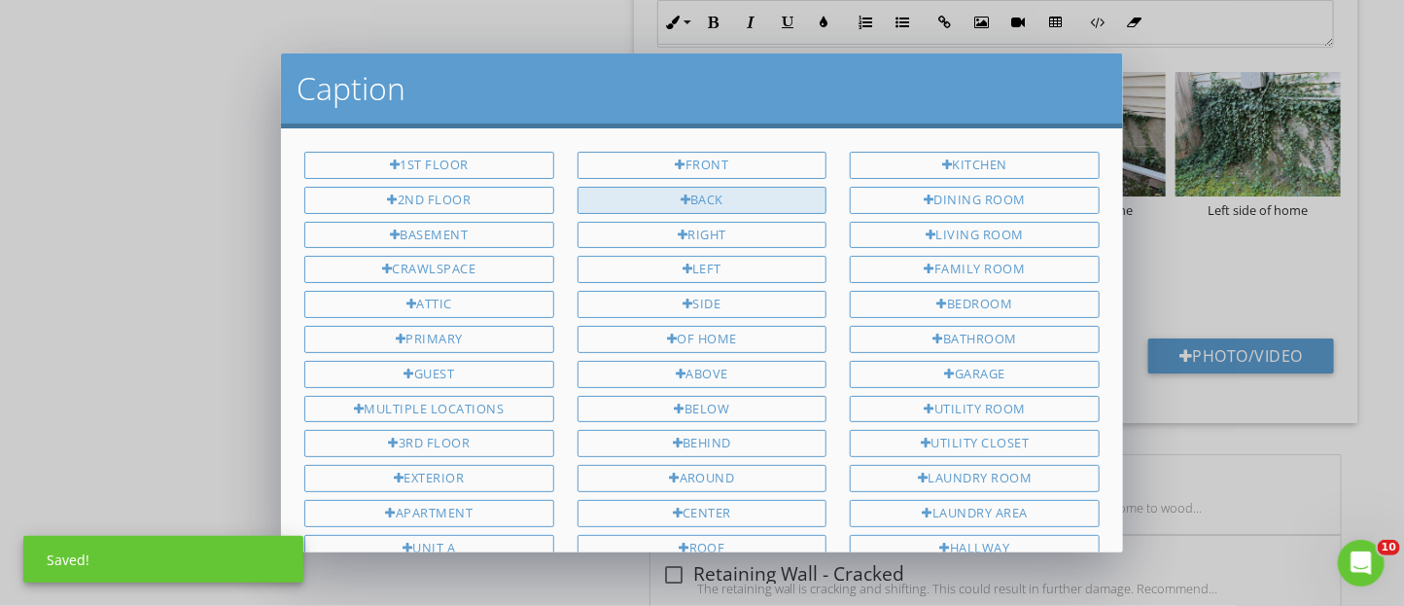
click at [669, 195] on div "Back" at bounding box center [703, 200] width 250 height 27
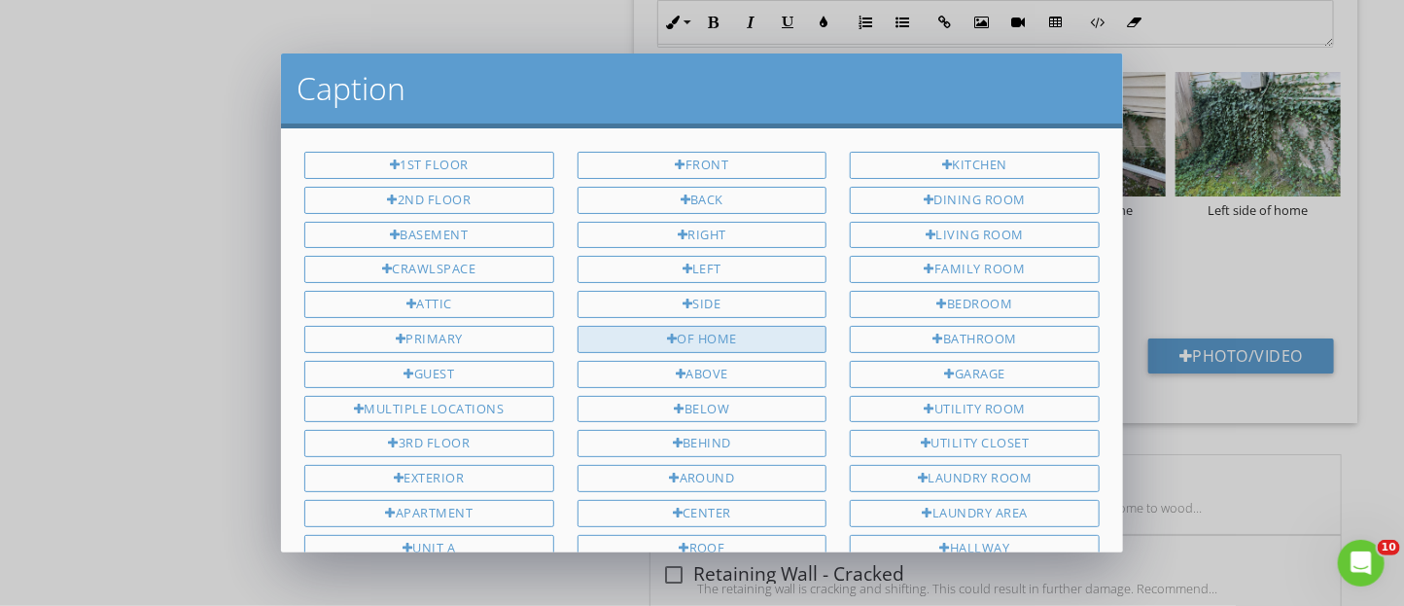
click at [667, 334] on div at bounding box center [672, 340] width 11 height 13
type input "Back of home"
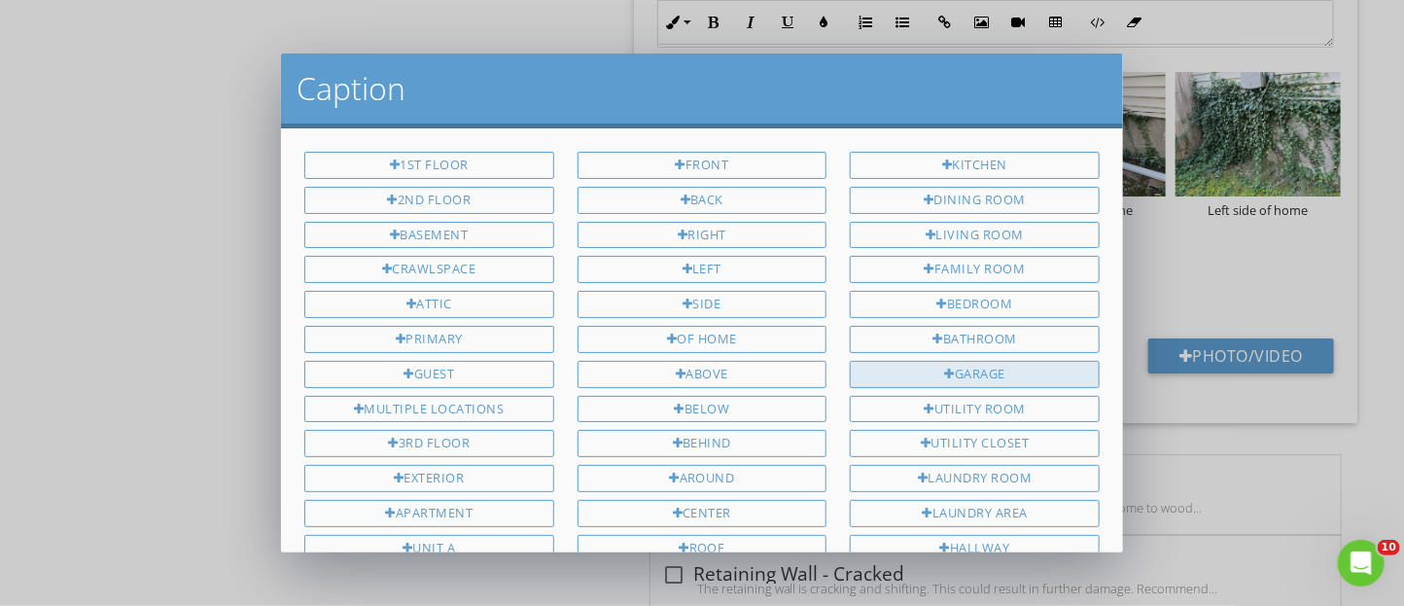
scroll to position [405, 0]
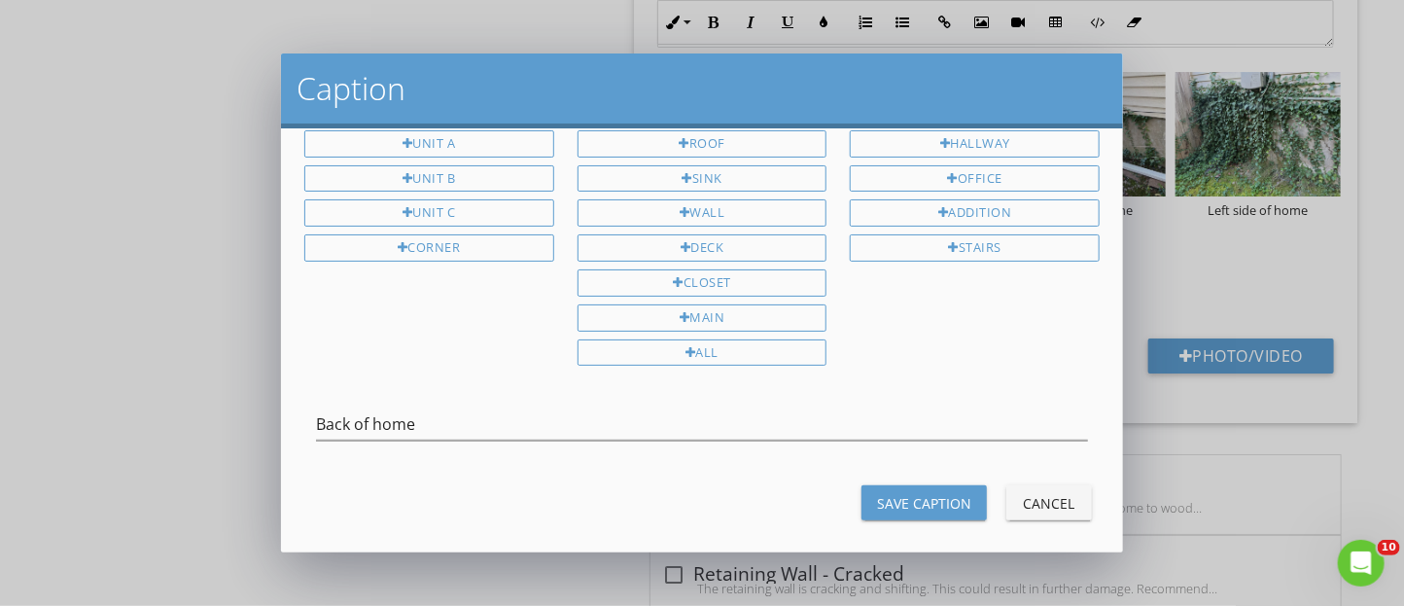
click at [900, 493] on div "Save Caption" at bounding box center [924, 503] width 94 height 20
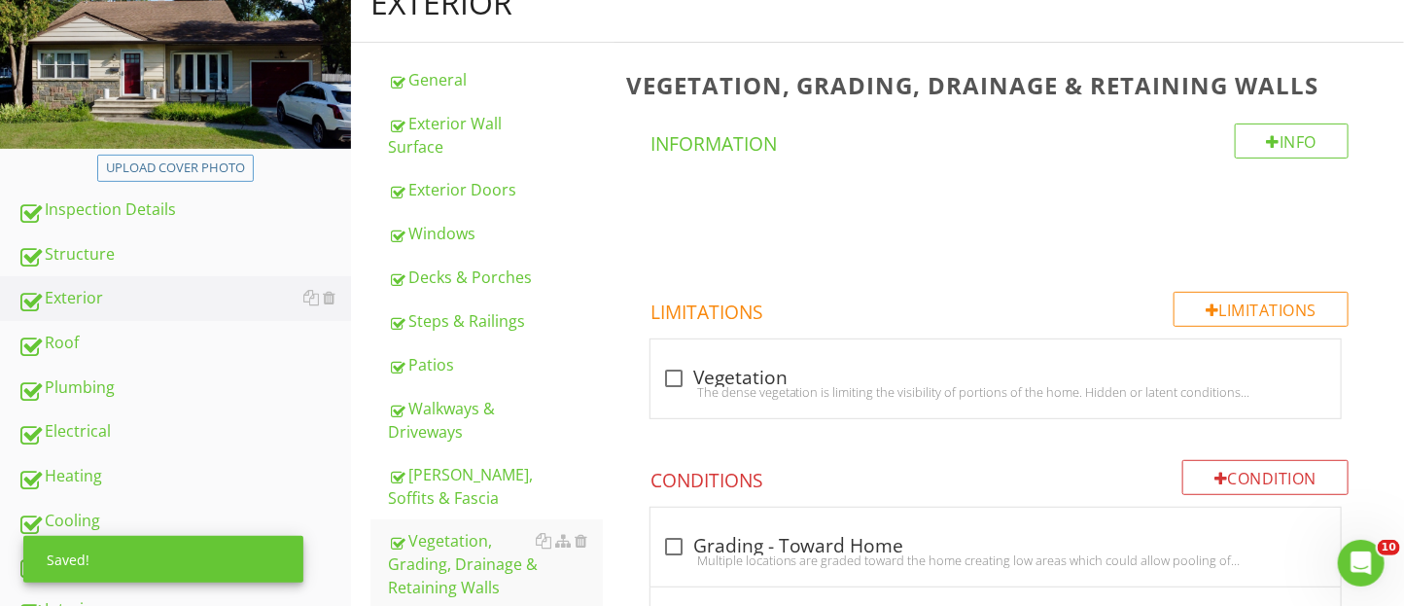
scroll to position [0, 0]
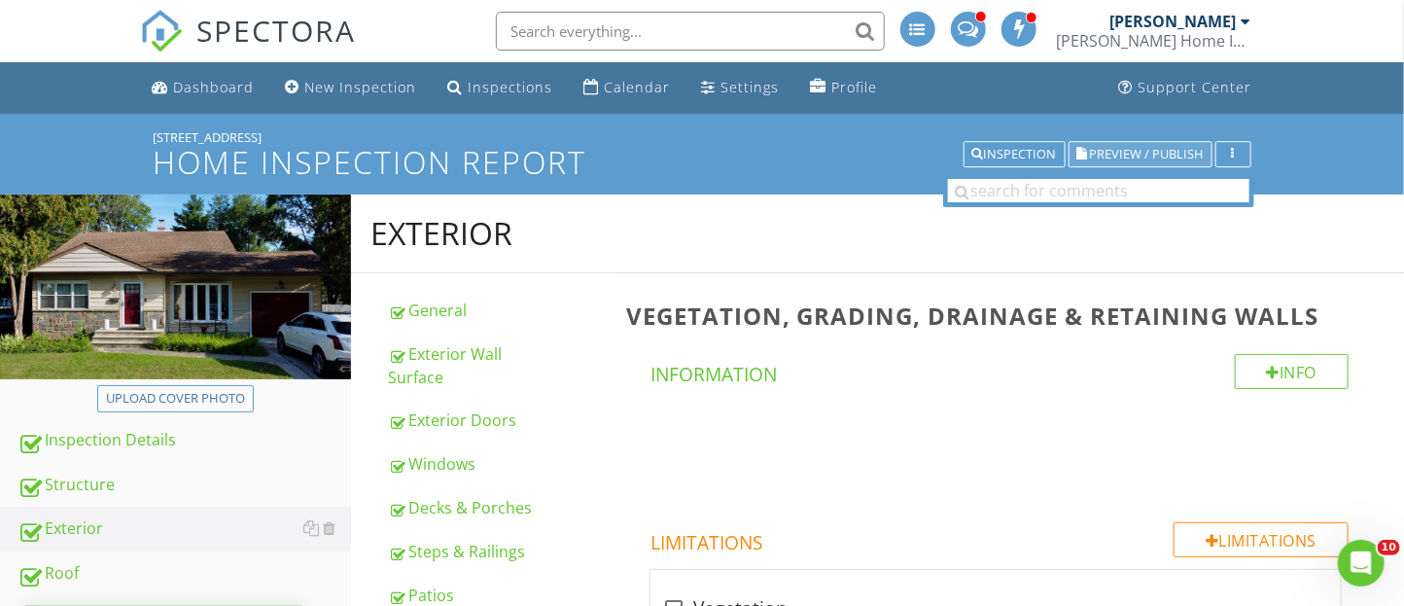
click at [1139, 149] on span "Preview / Publish" at bounding box center [1147, 154] width 114 height 13
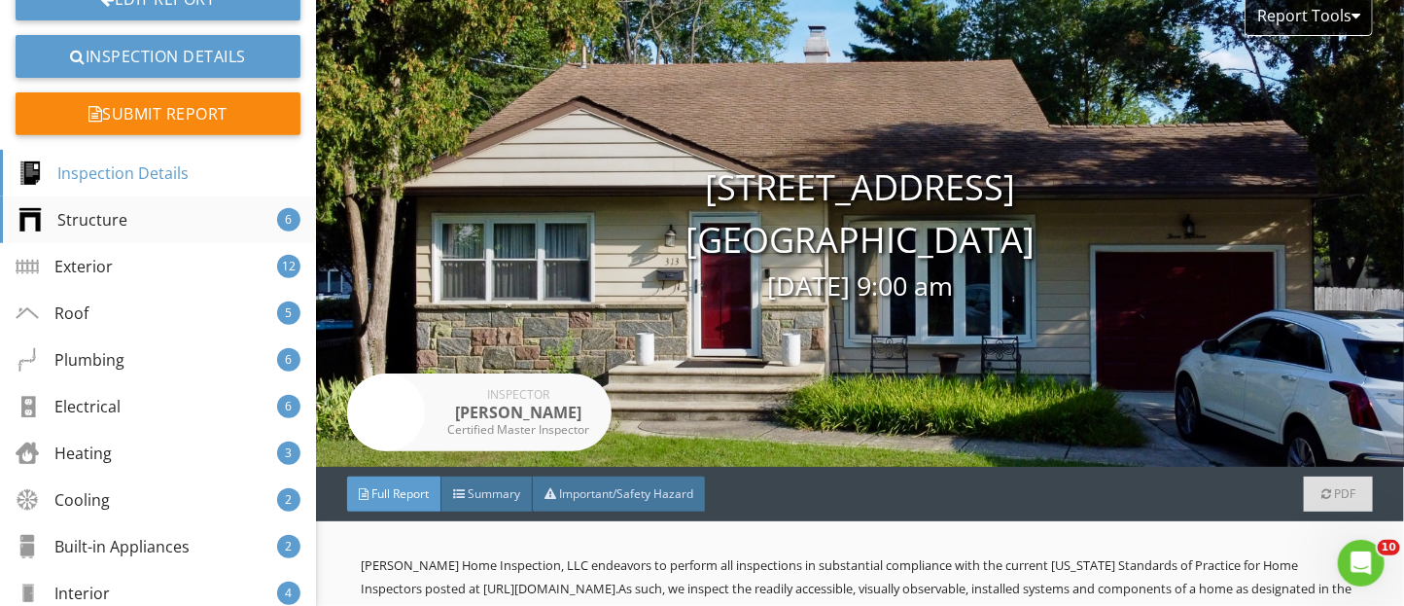
scroll to position [267, 0]
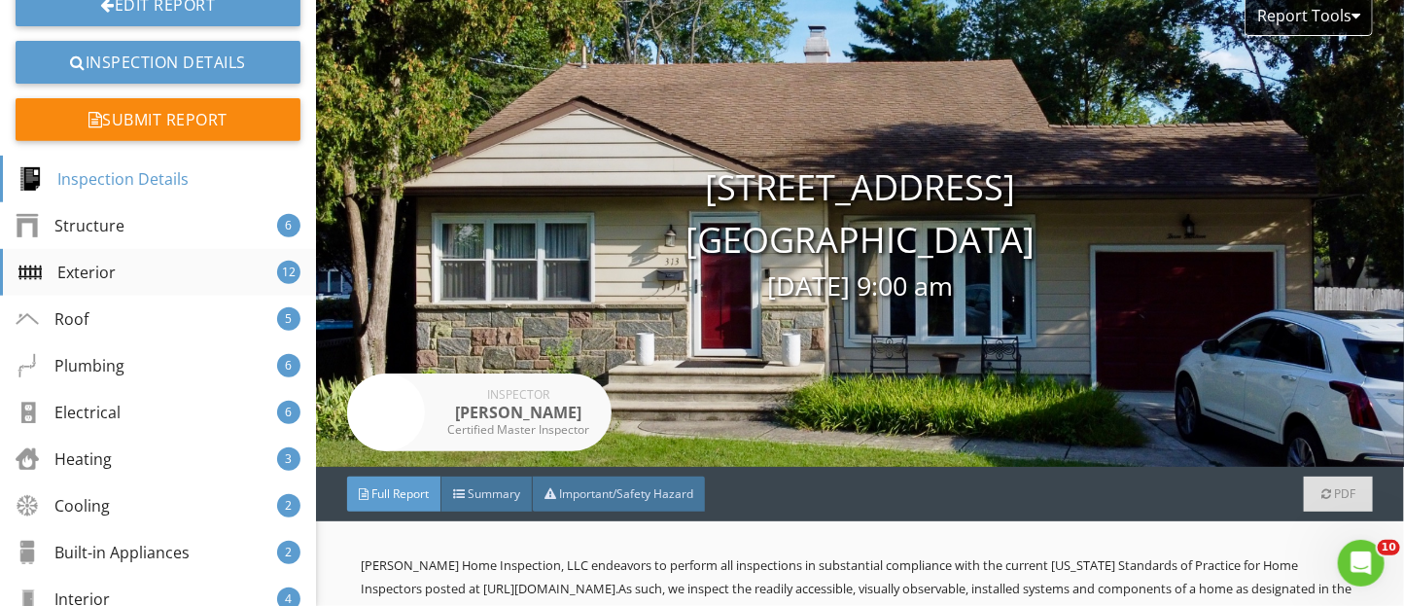
click at [150, 281] on div "Exterior 12" at bounding box center [158, 272] width 316 height 47
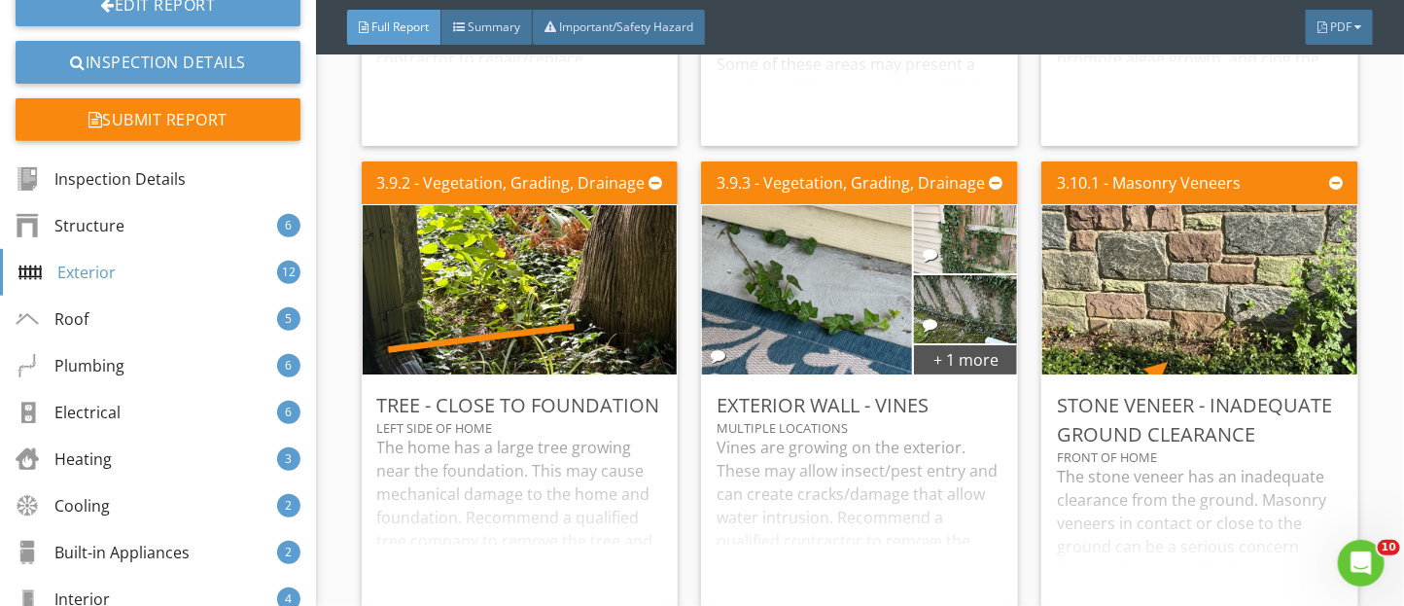
scroll to position [7082, 0]
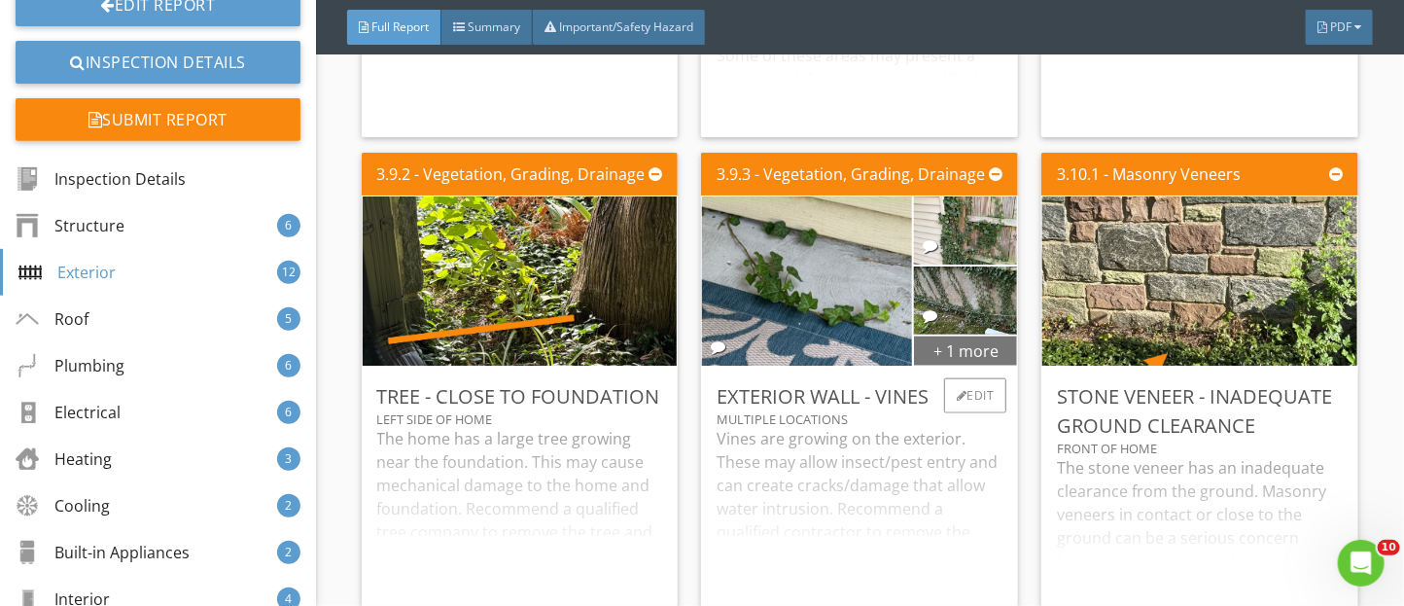
click at [954, 366] on div "+ 1 more" at bounding box center [965, 350] width 103 height 31
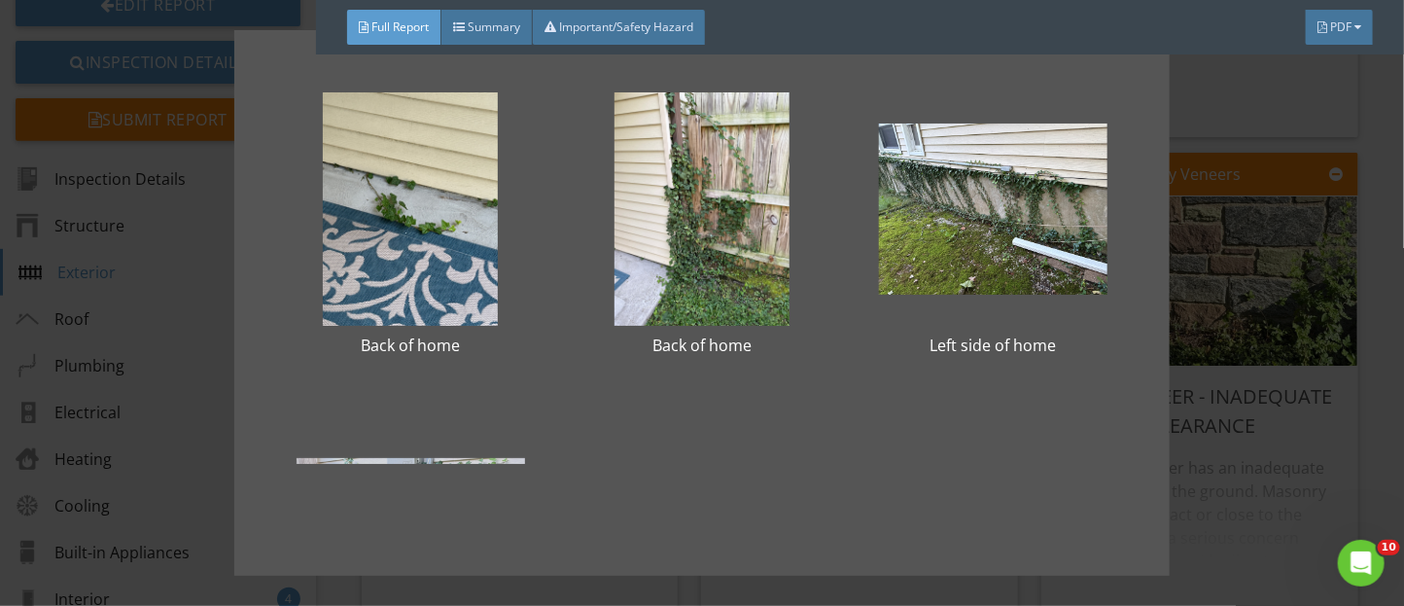
scroll to position [185, 0]
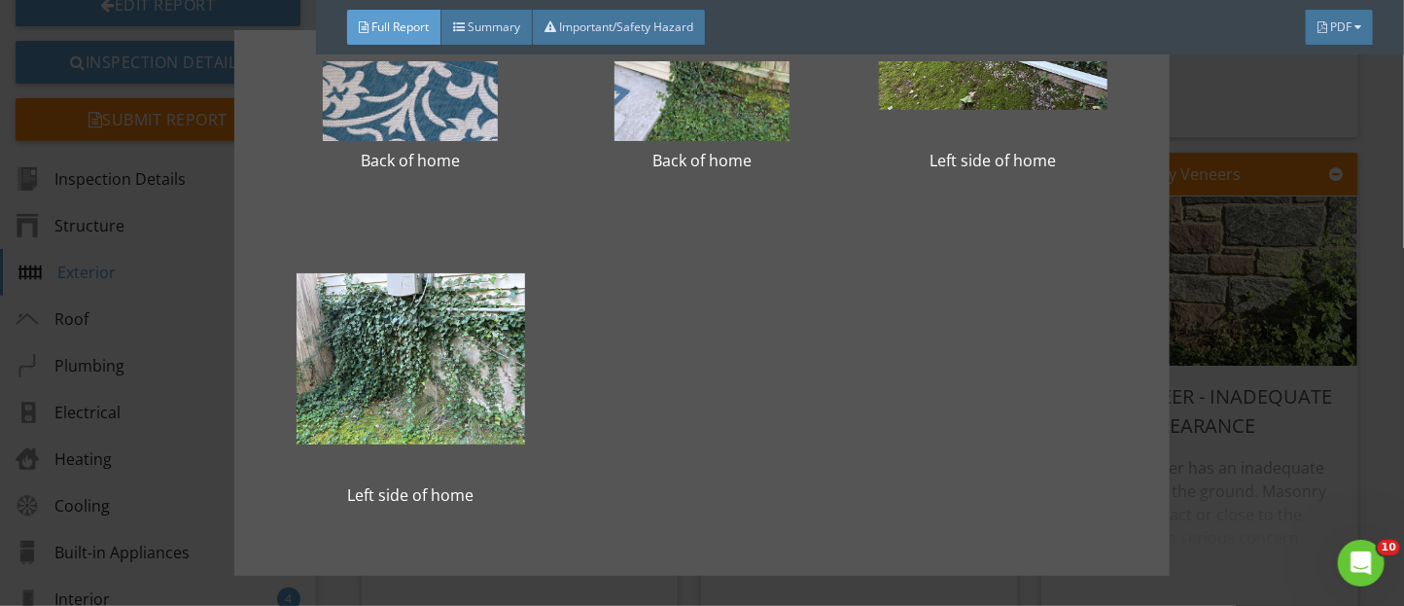
click at [1201, 376] on div "Back of home Back of home Left side of home Left side of home" at bounding box center [702, 303] width 1404 height 606
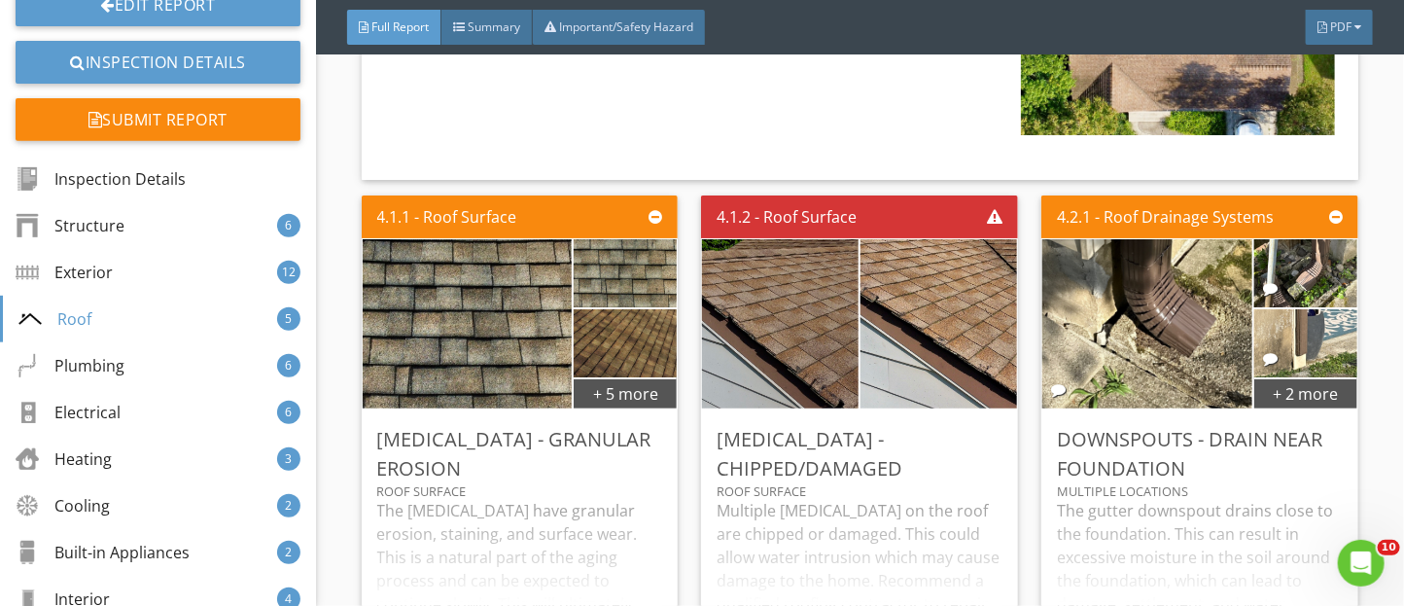
scroll to position [8214, 0]
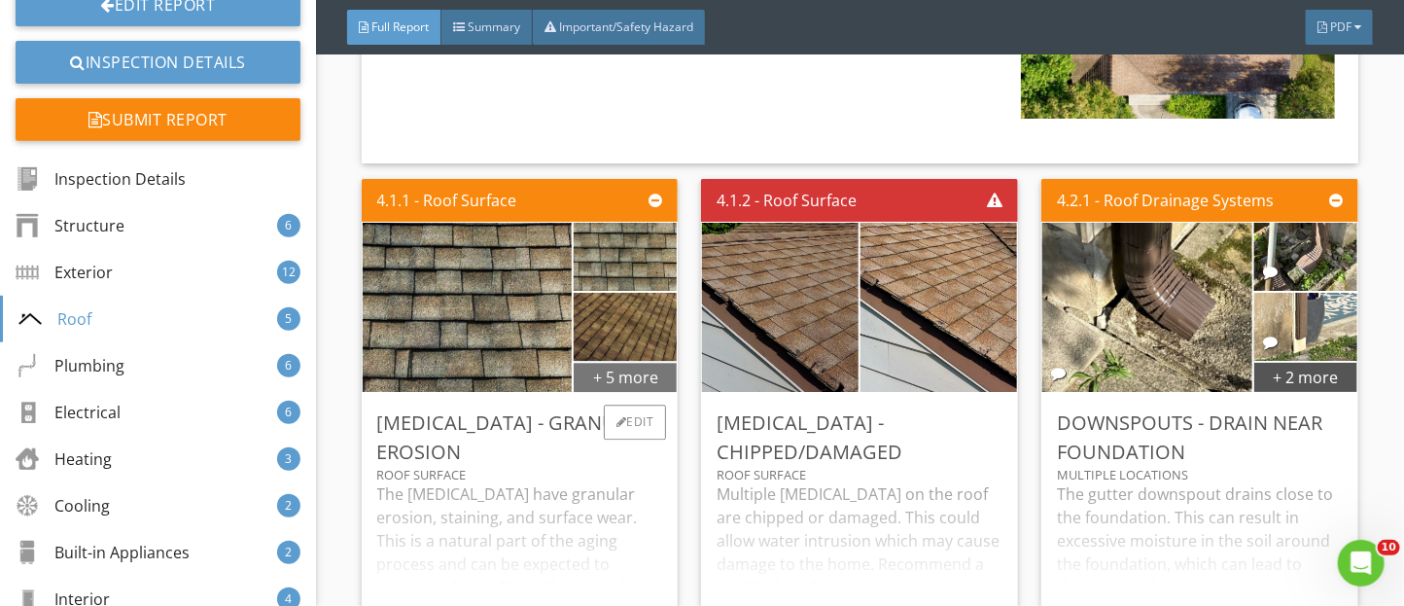
click at [618, 392] on div "+ 5 more" at bounding box center [625, 376] width 103 height 31
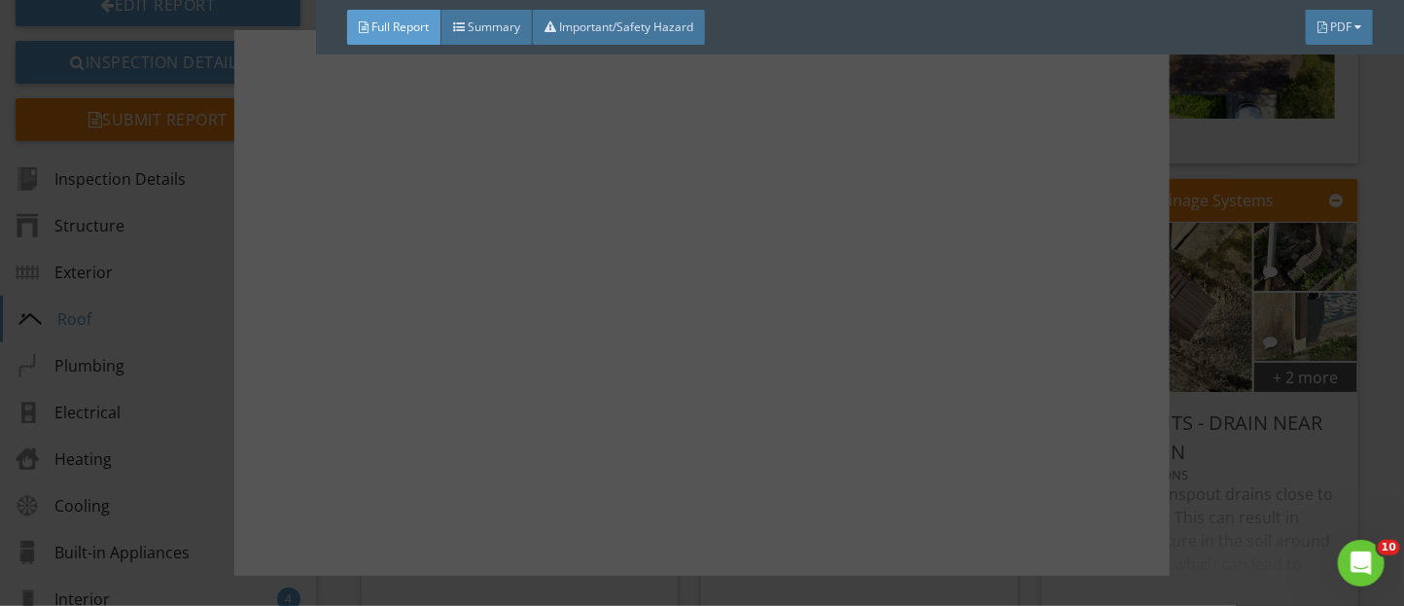
scroll to position [519, 0]
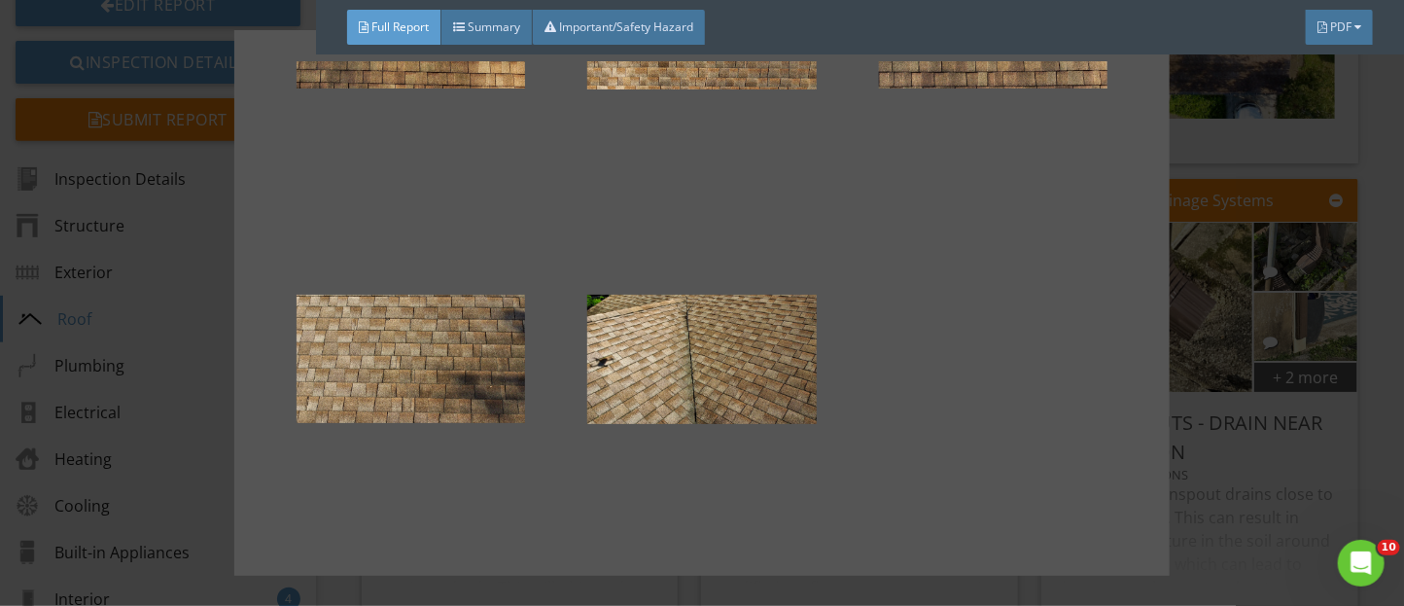
click at [1293, 429] on div at bounding box center [702, 303] width 1404 height 606
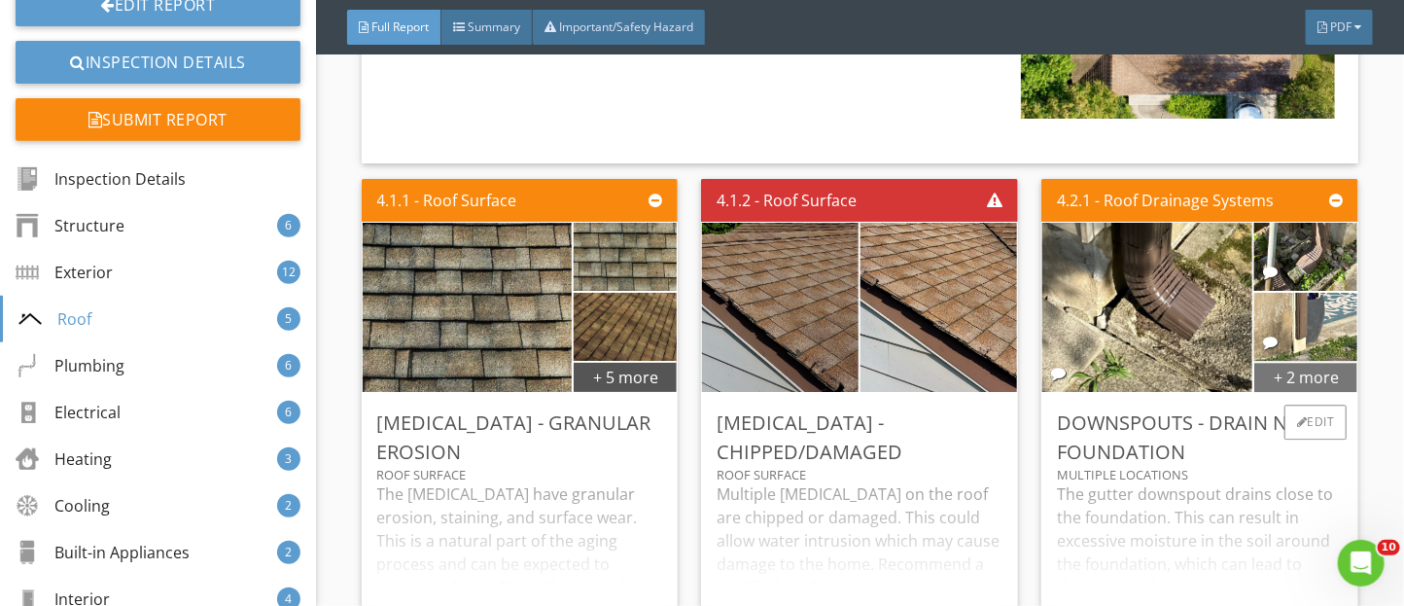
click at [1270, 392] on div "+ 2 more" at bounding box center [1305, 376] width 103 height 31
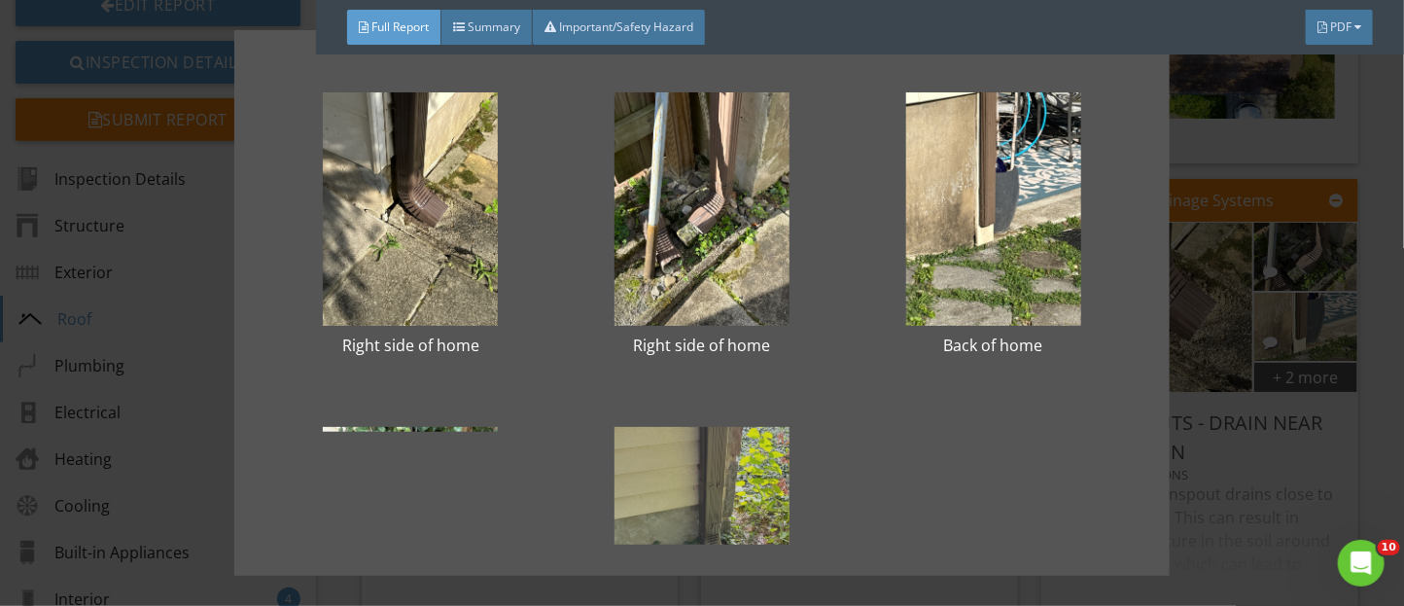
scroll to position [185, 0]
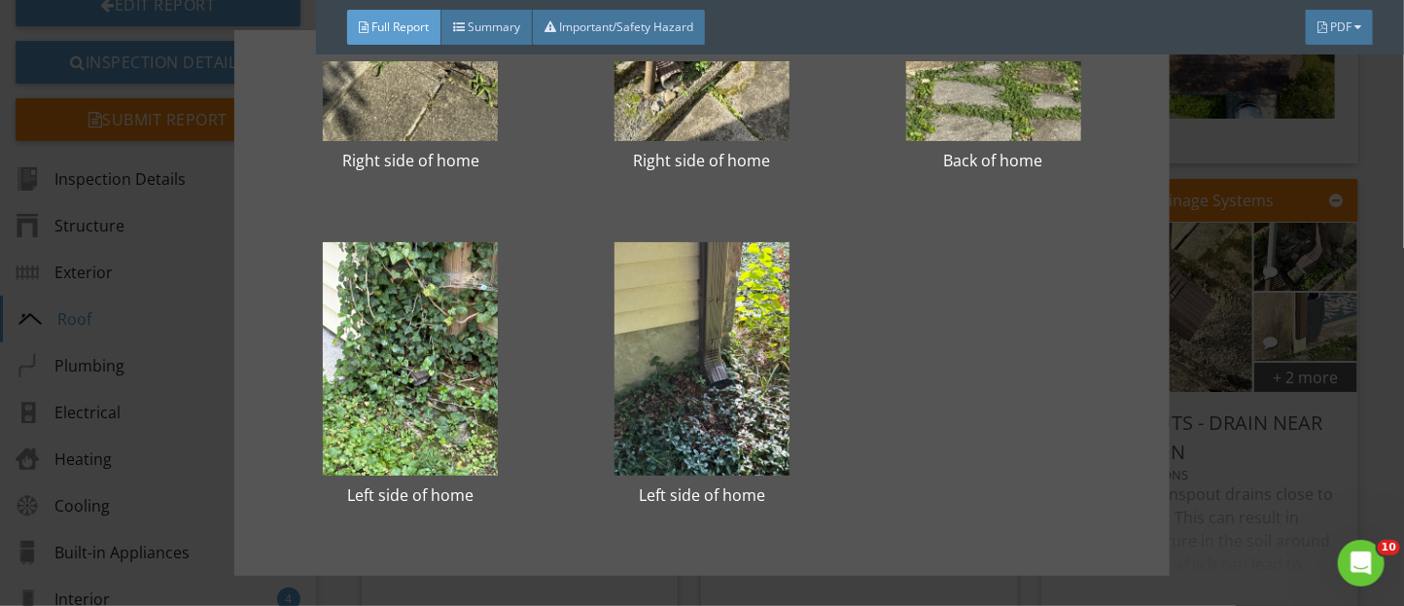
click at [1291, 449] on div "Right side of home Right side of home Back of home Left side of home Left side …" at bounding box center [702, 303] width 1404 height 606
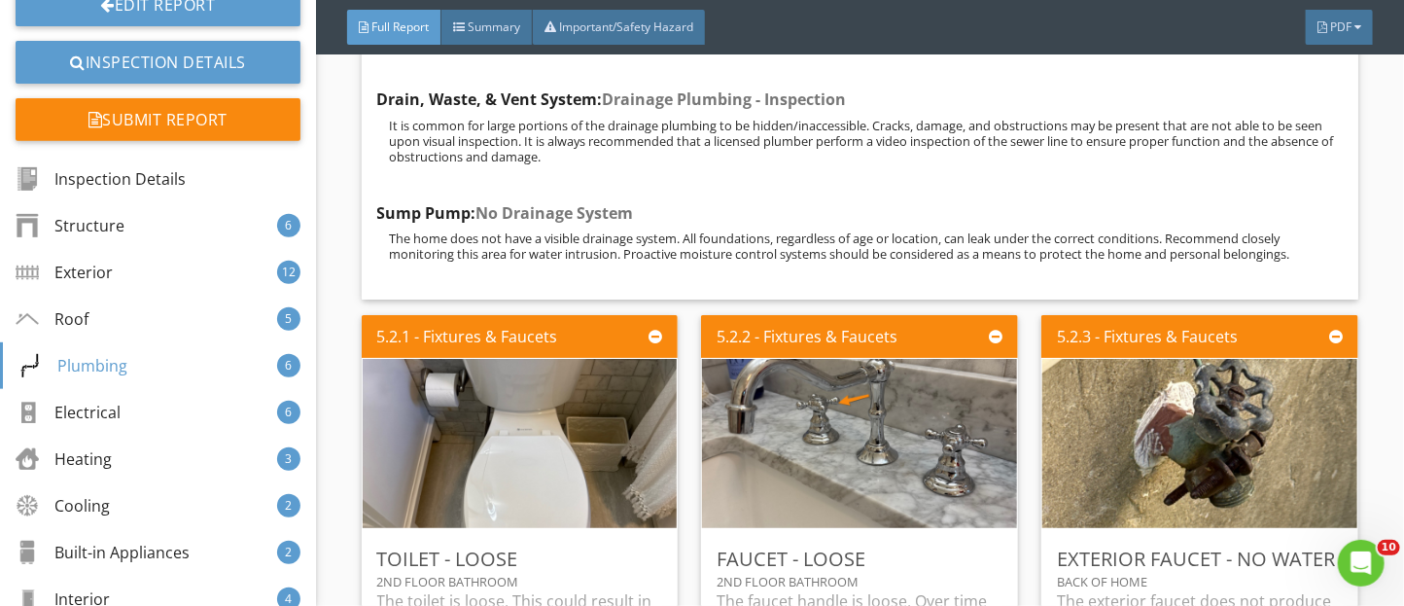
scroll to position [10745, 0]
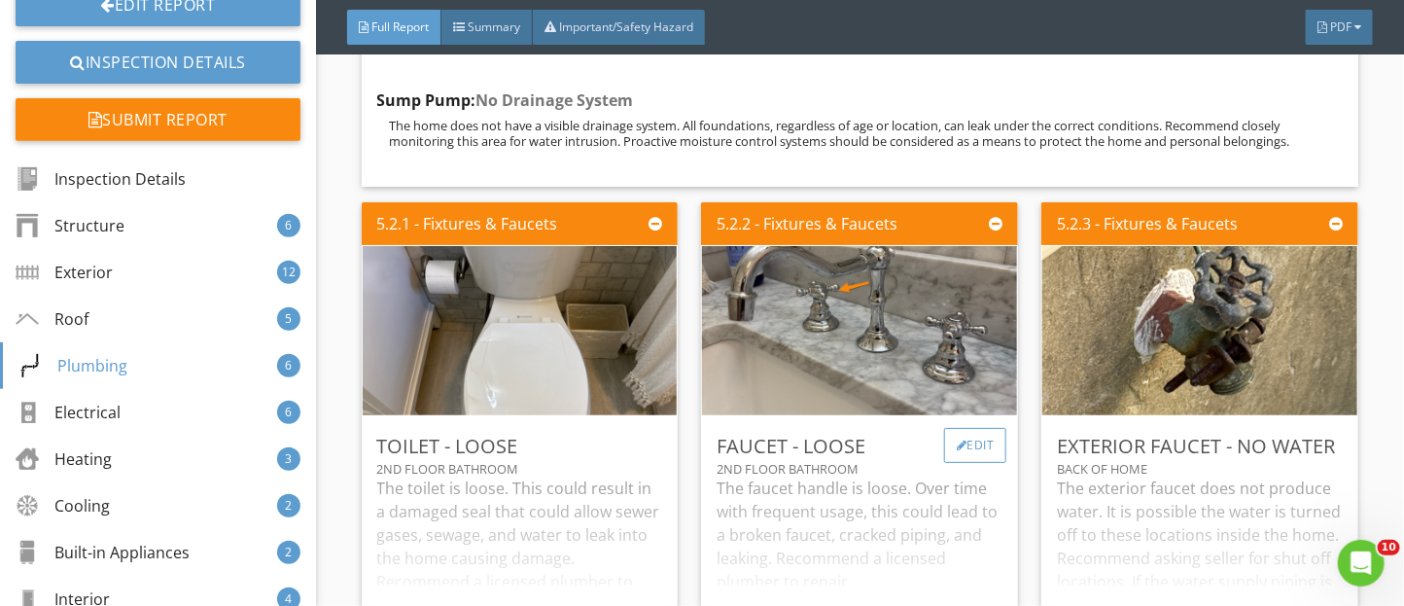
click at [980, 463] on div "Edit" at bounding box center [975, 445] width 63 height 35
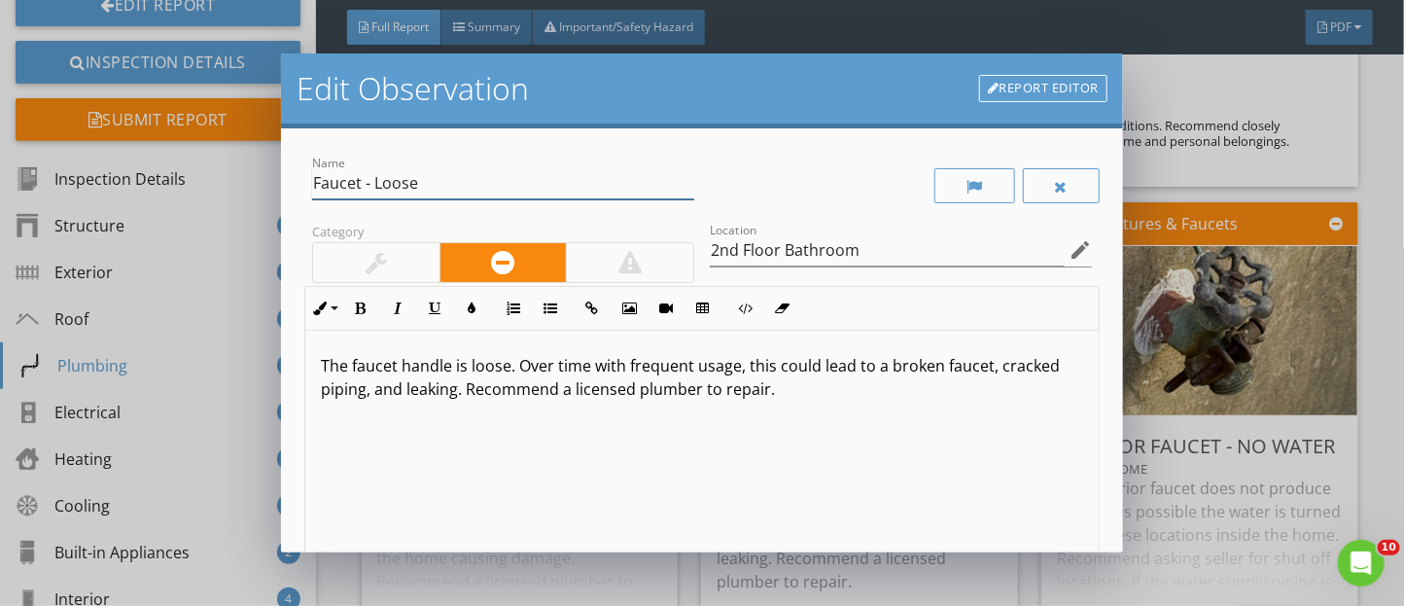
click at [359, 189] on input "Faucet - Loose" at bounding box center [503, 183] width 382 height 32
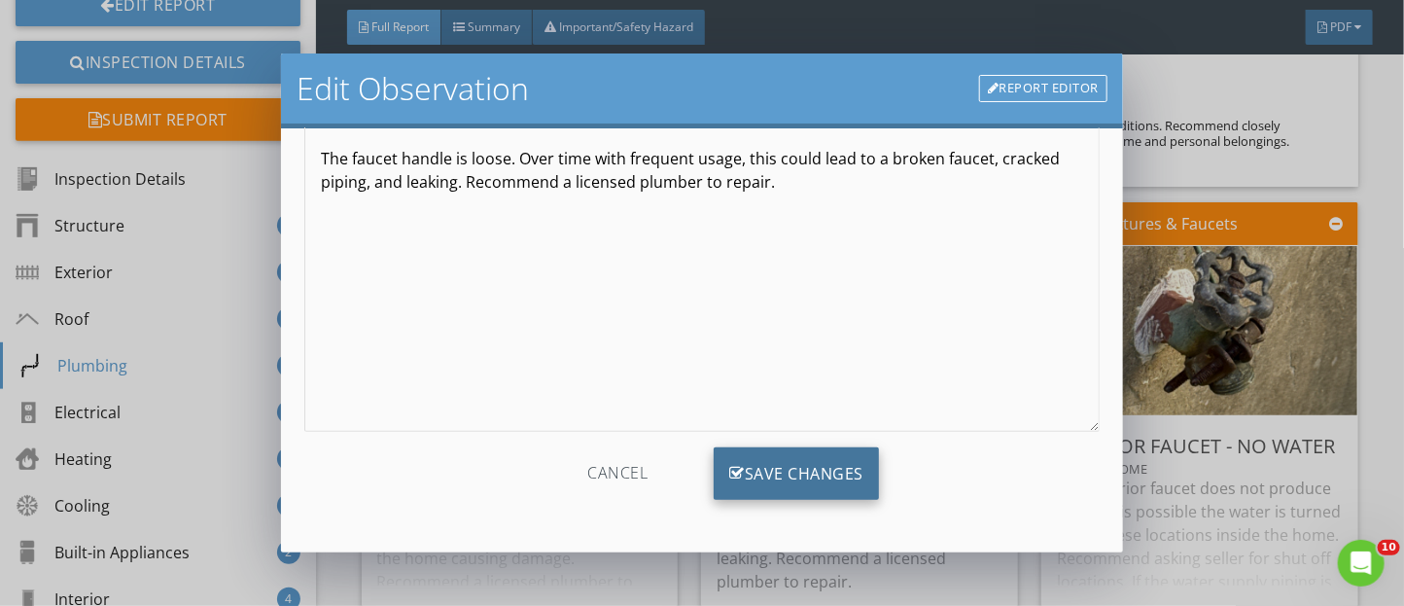
type input "Faucet Handle - Loose"
click at [746, 462] on div "Save Changes" at bounding box center [796, 473] width 165 height 53
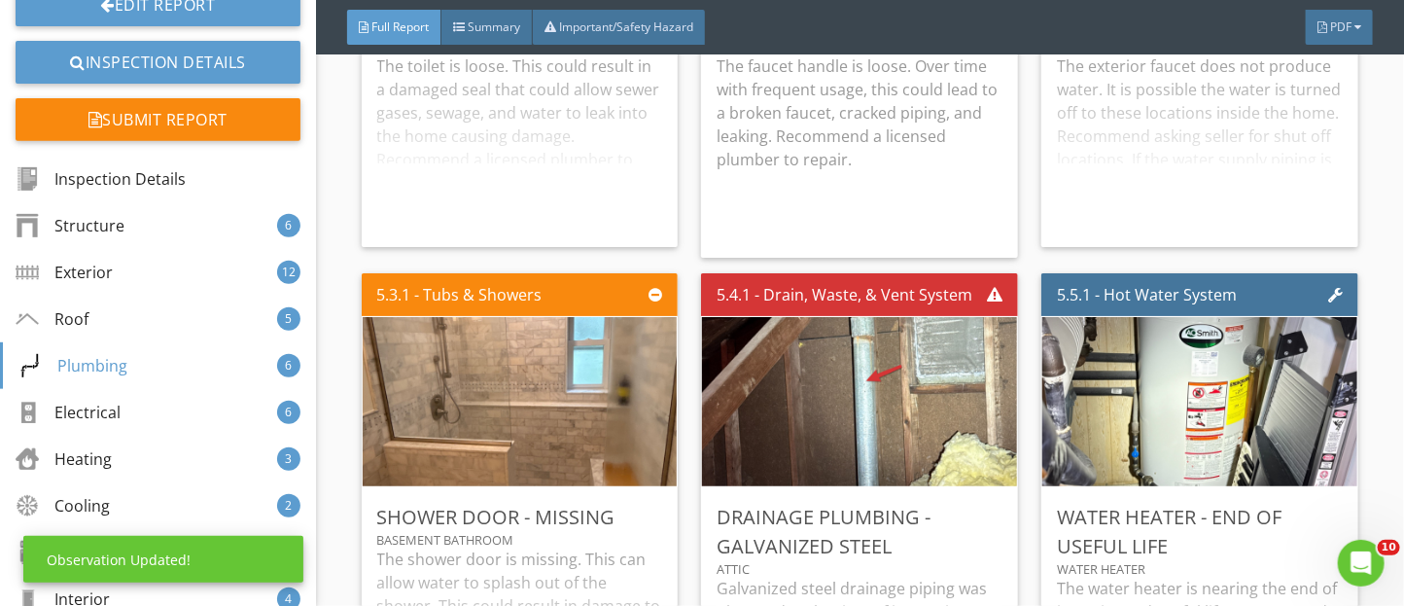
scroll to position [11235, 0]
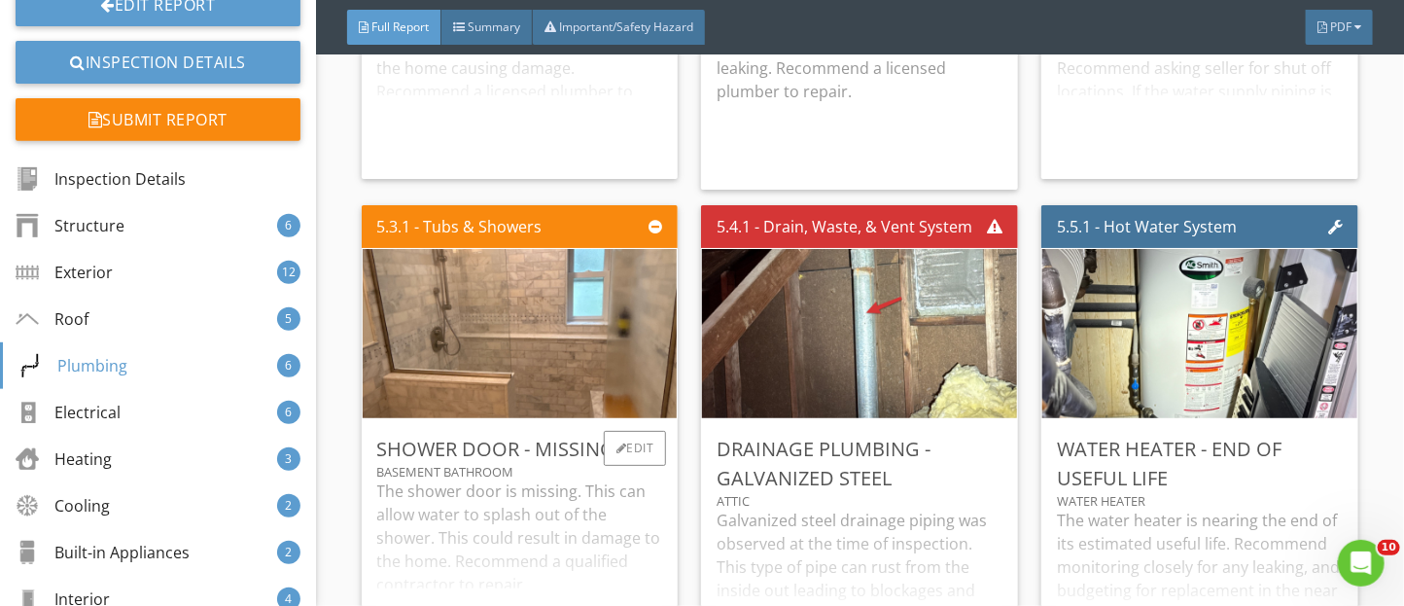
click at [541, 530] on div "The shower door is missing. This can allow water to splash out of the shower. T…" at bounding box center [520, 567] width 286 height 177
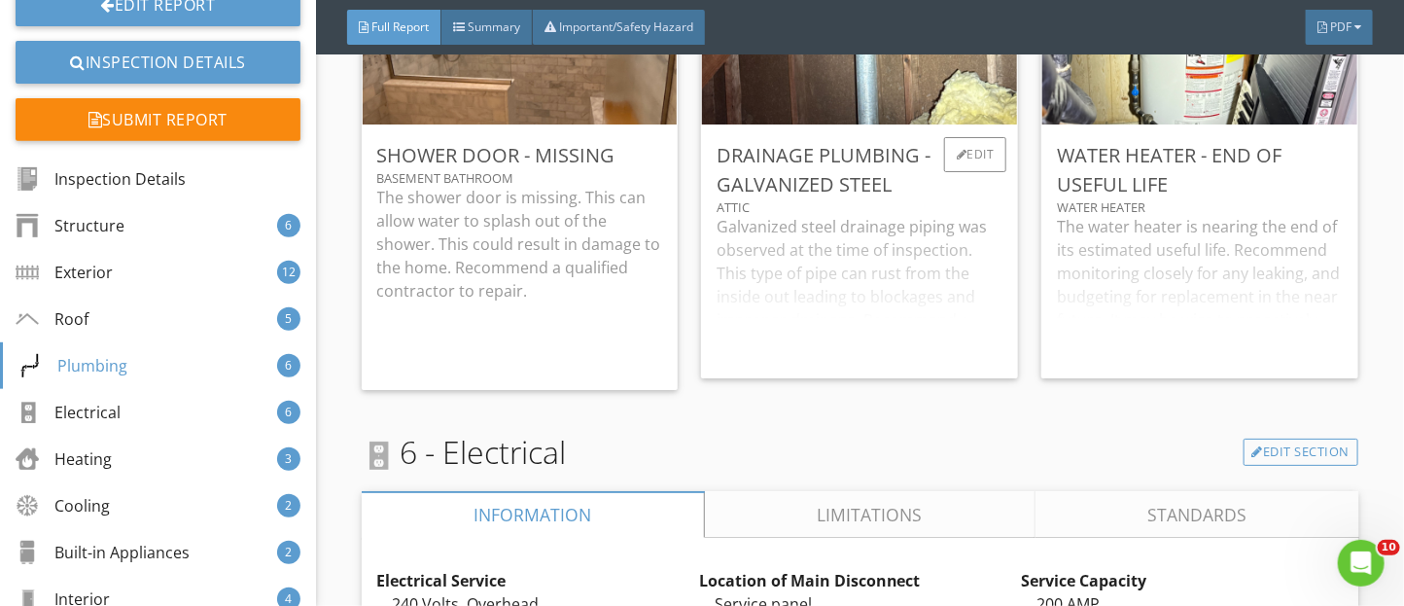
scroll to position [11837, 0]
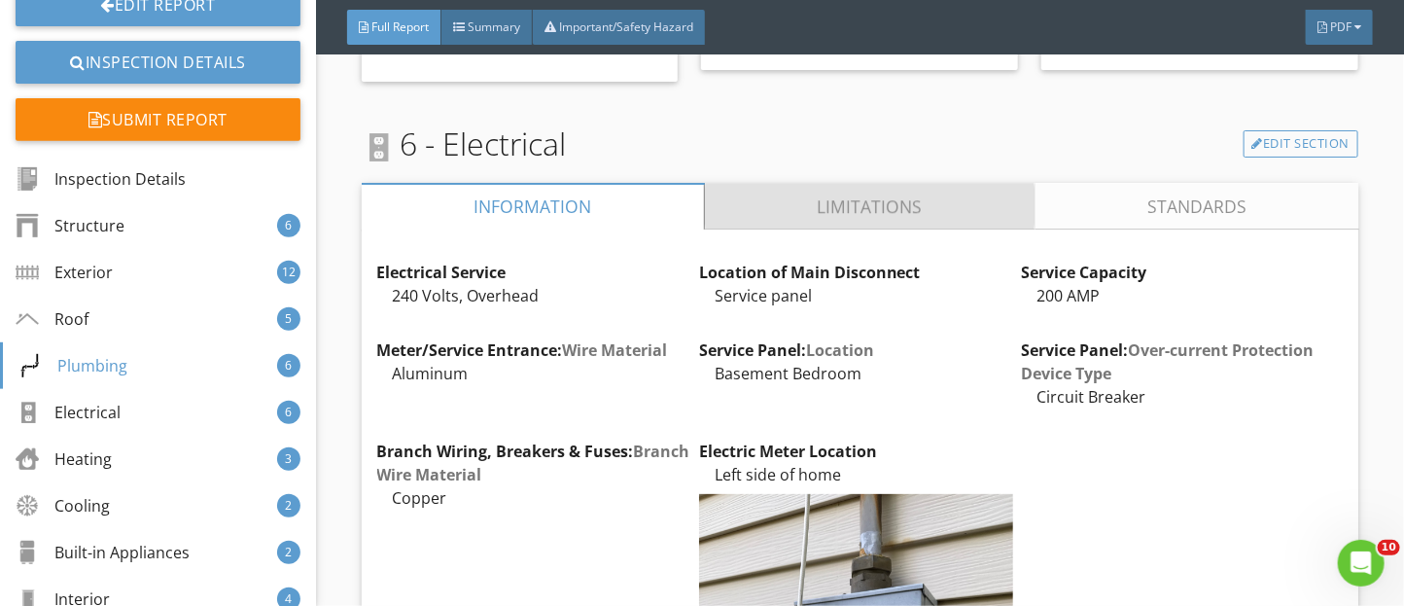
click at [791, 225] on link "Limitations" at bounding box center [869, 206] width 331 height 47
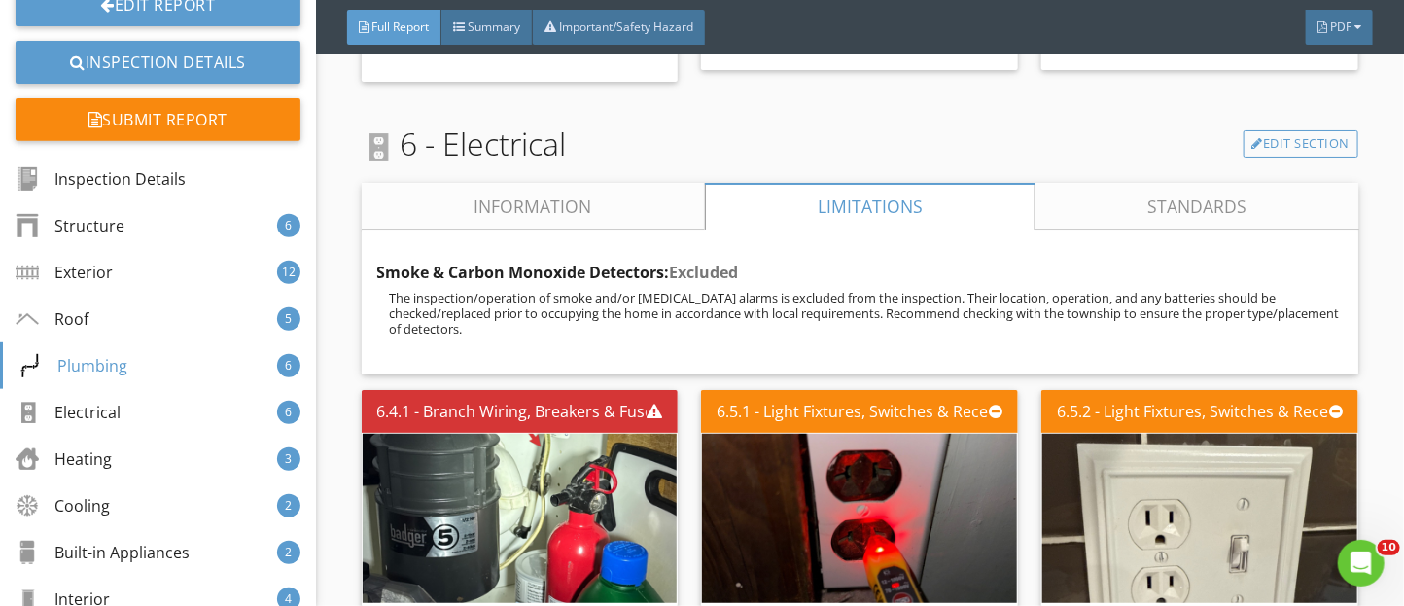
click at [515, 229] on link "Information" at bounding box center [533, 206] width 343 height 47
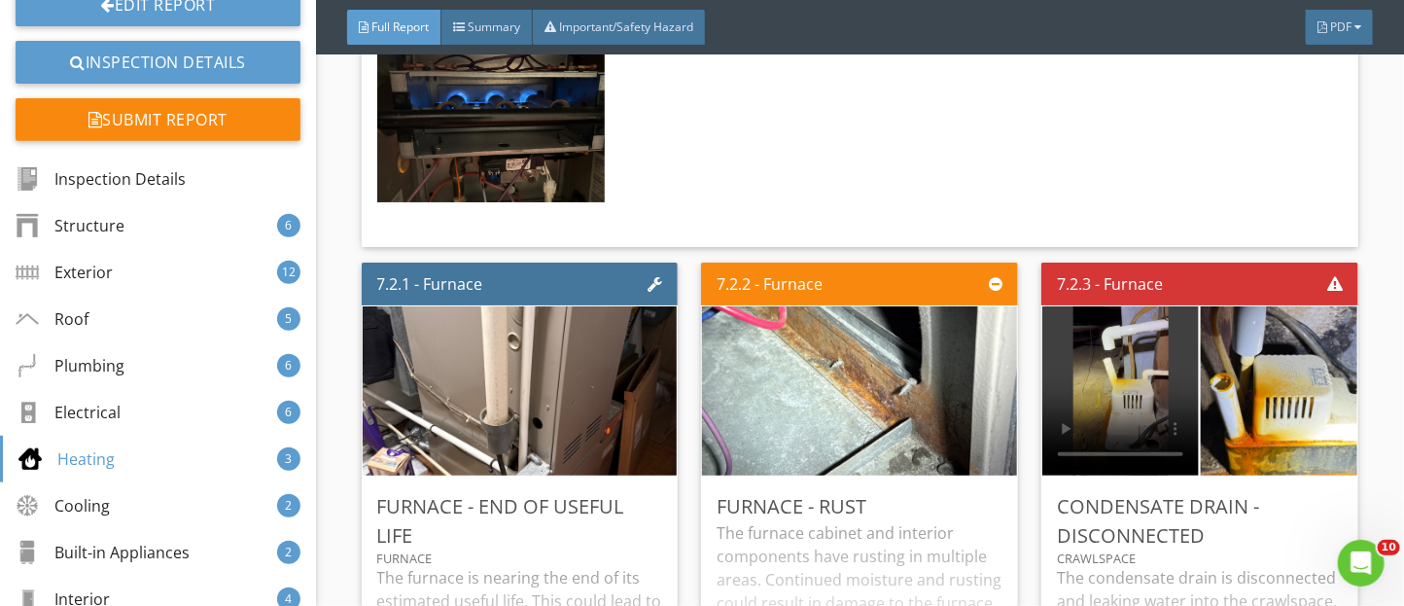
scroll to position [16076, 0]
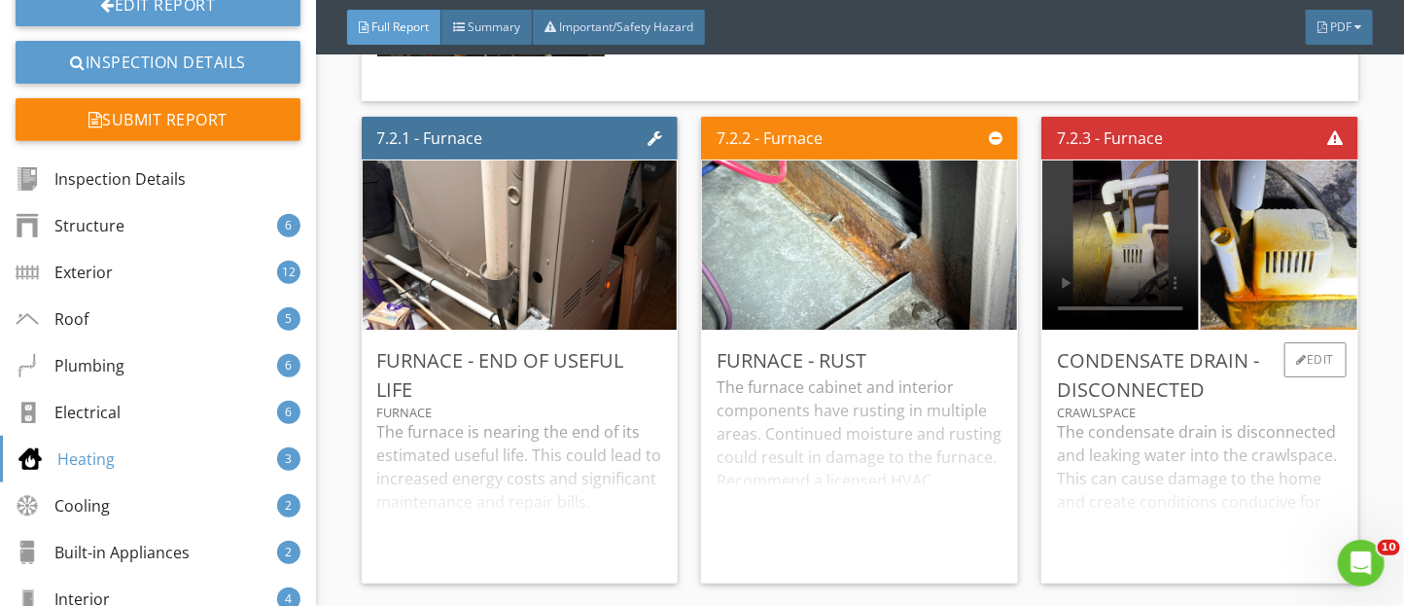
click at [1206, 492] on div "The condensate drain is disconnected and leaking water into the crawlspace. Thi…" at bounding box center [1200, 494] width 286 height 148
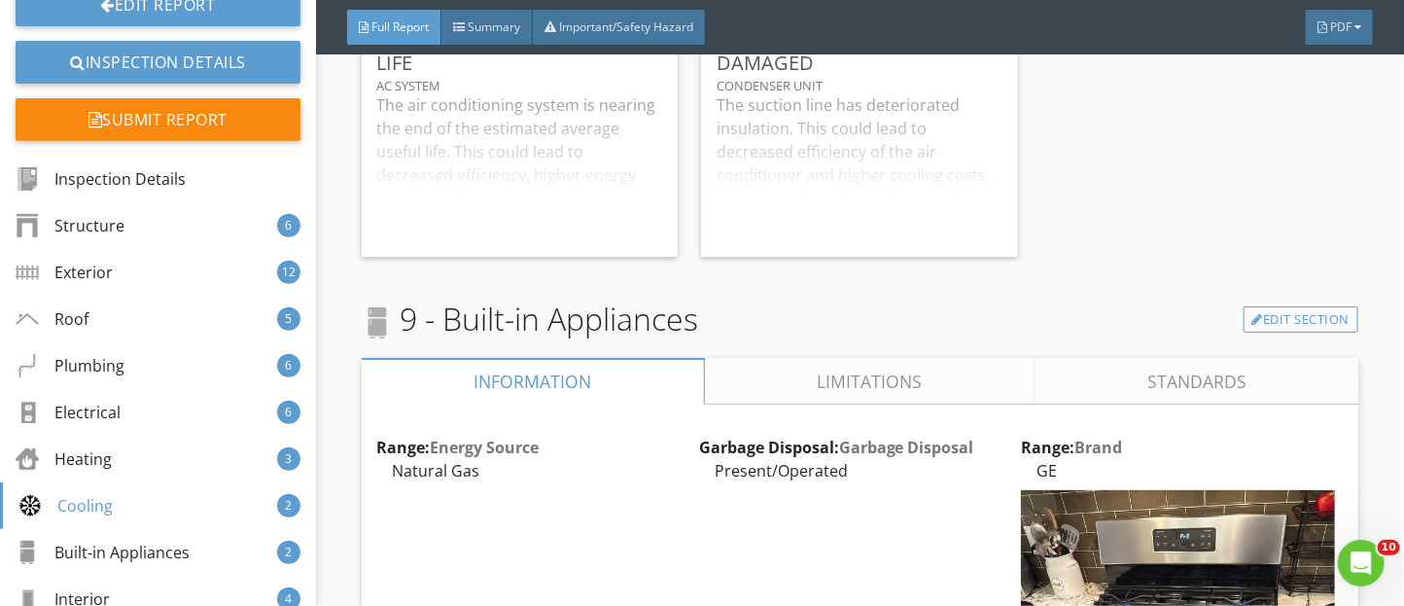
scroll to position [18274, 0]
click at [783, 406] on link "Limitations" at bounding box center [869, 383] width 331 height 47
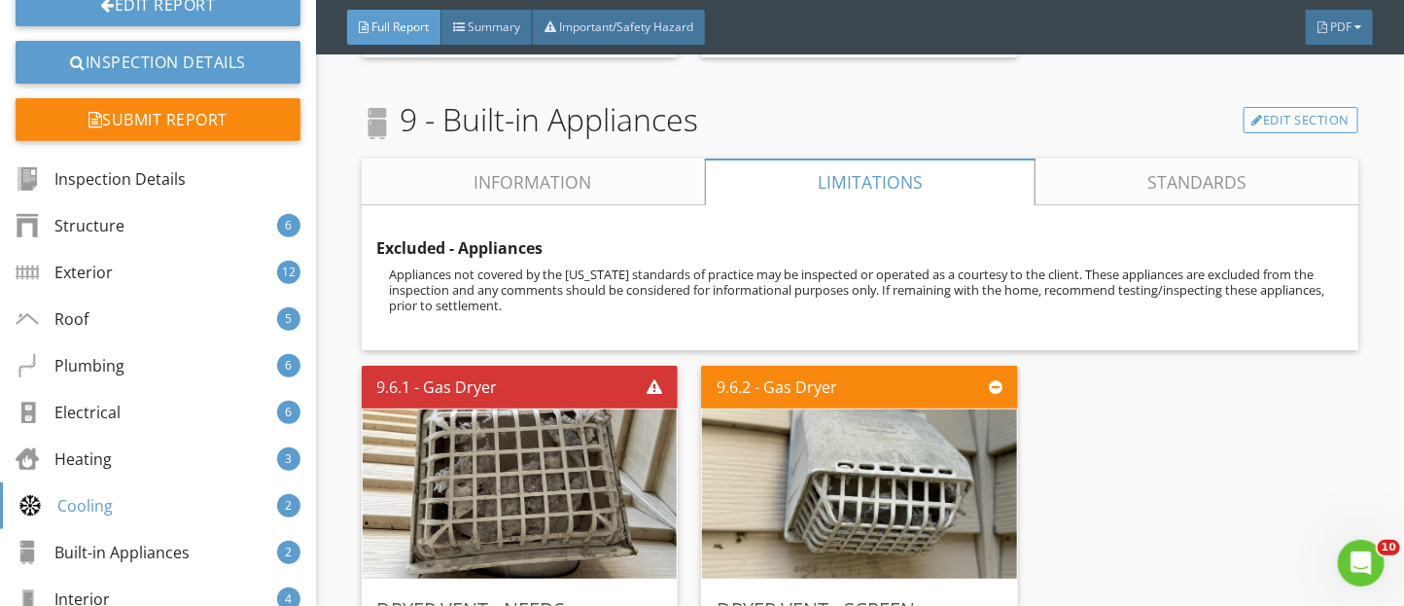
scroll to position [18494, 0]
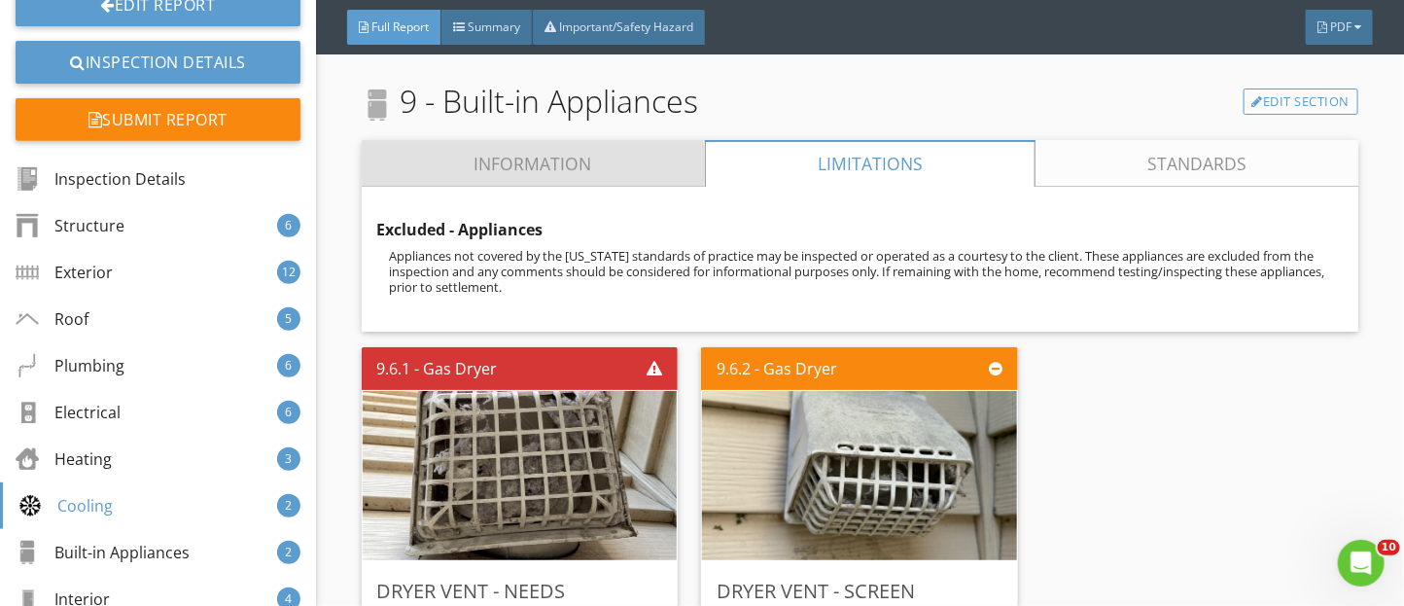
click at [457, 187] on link "Information" at bounding box center [533, 163] width 343 height 47
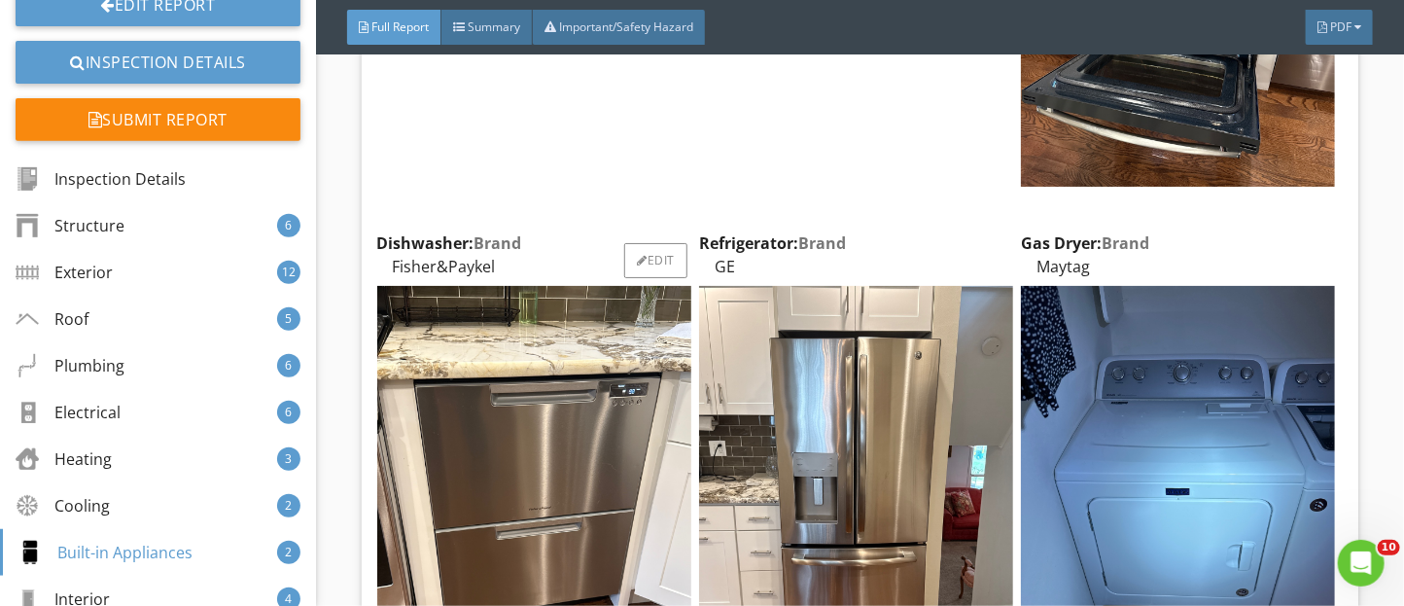
scroll to position [19180, 0]
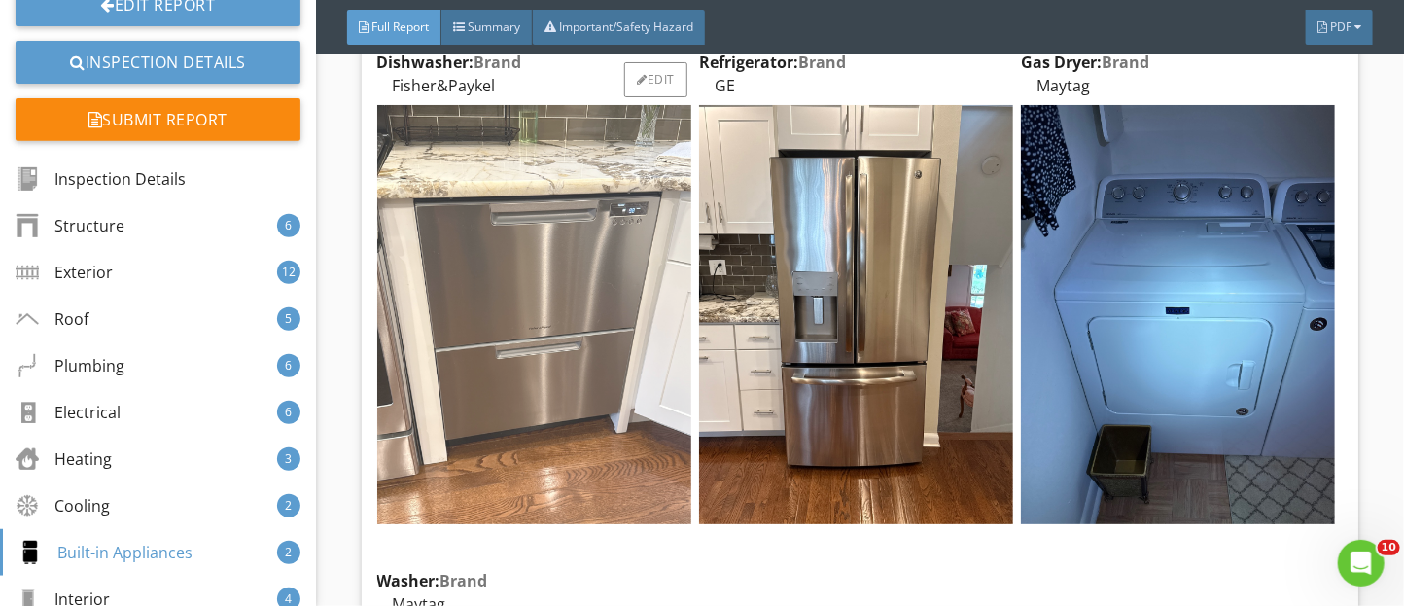
click at [511, 403] on img at bounding box center [534, 314] width 314 height 419
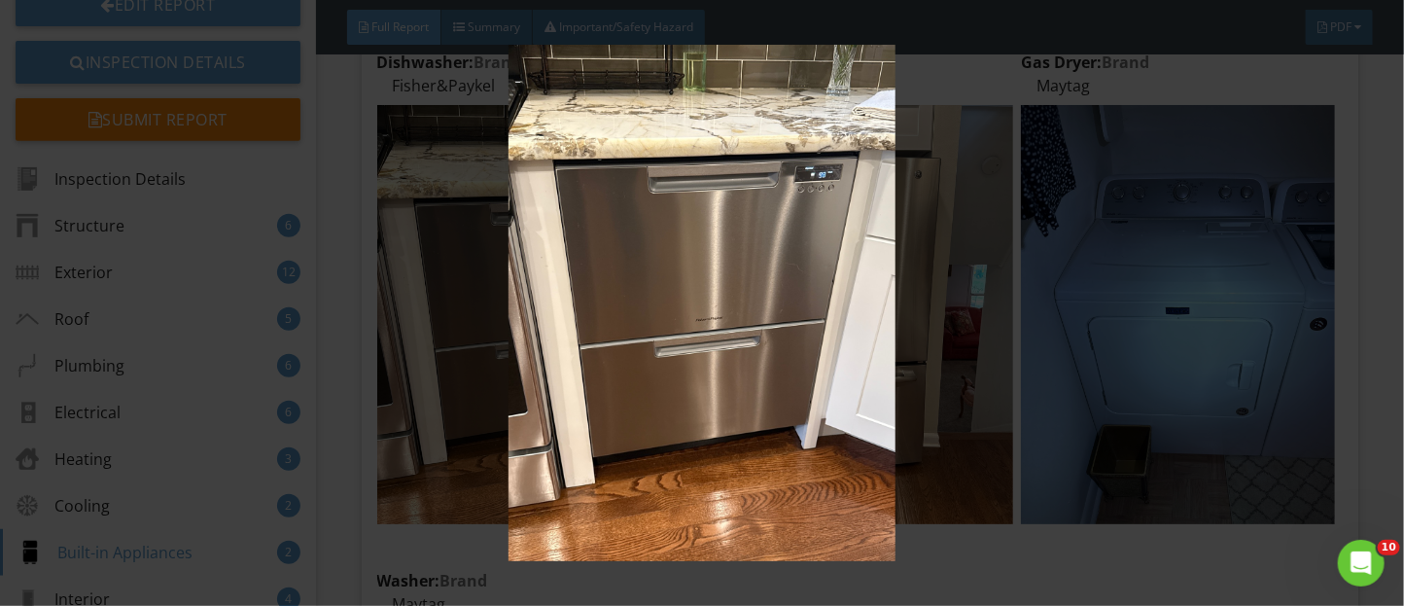
click at [972, 441] on img at bounding box center [702, 303] width 1275 height 516
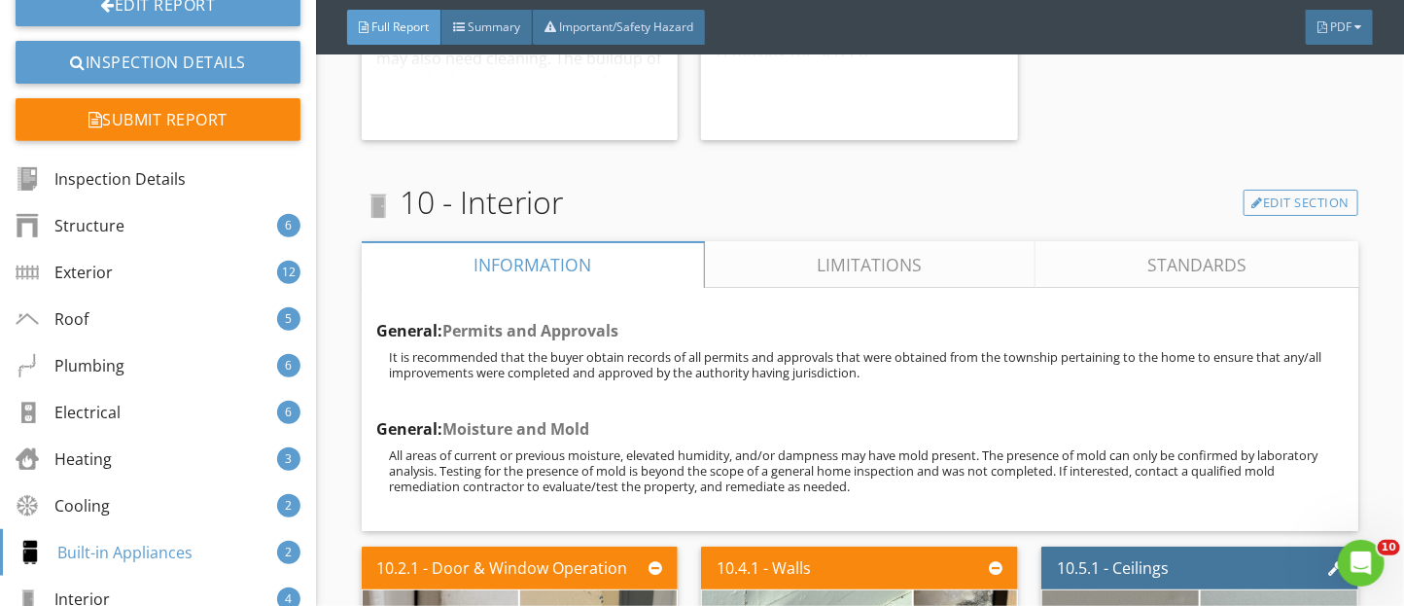
scroll to position [20611, 0]
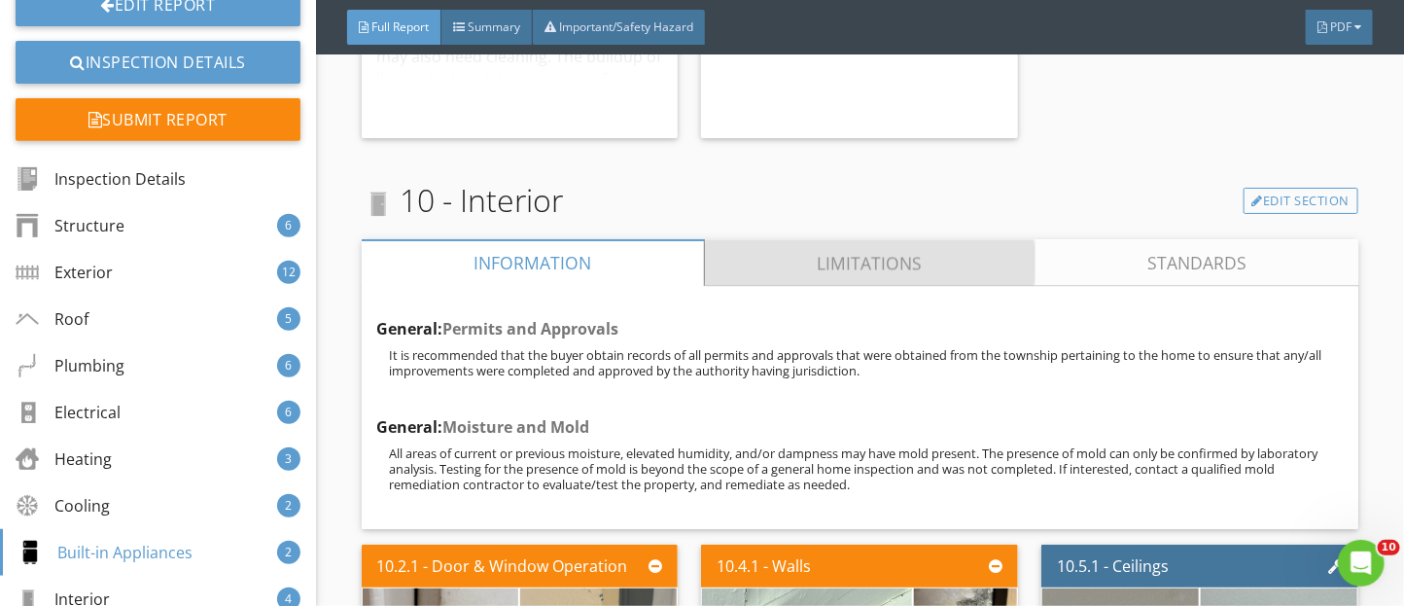
click at [794, 286] on link "Limitations" at bounding box center [869, 262] width 331 height 47
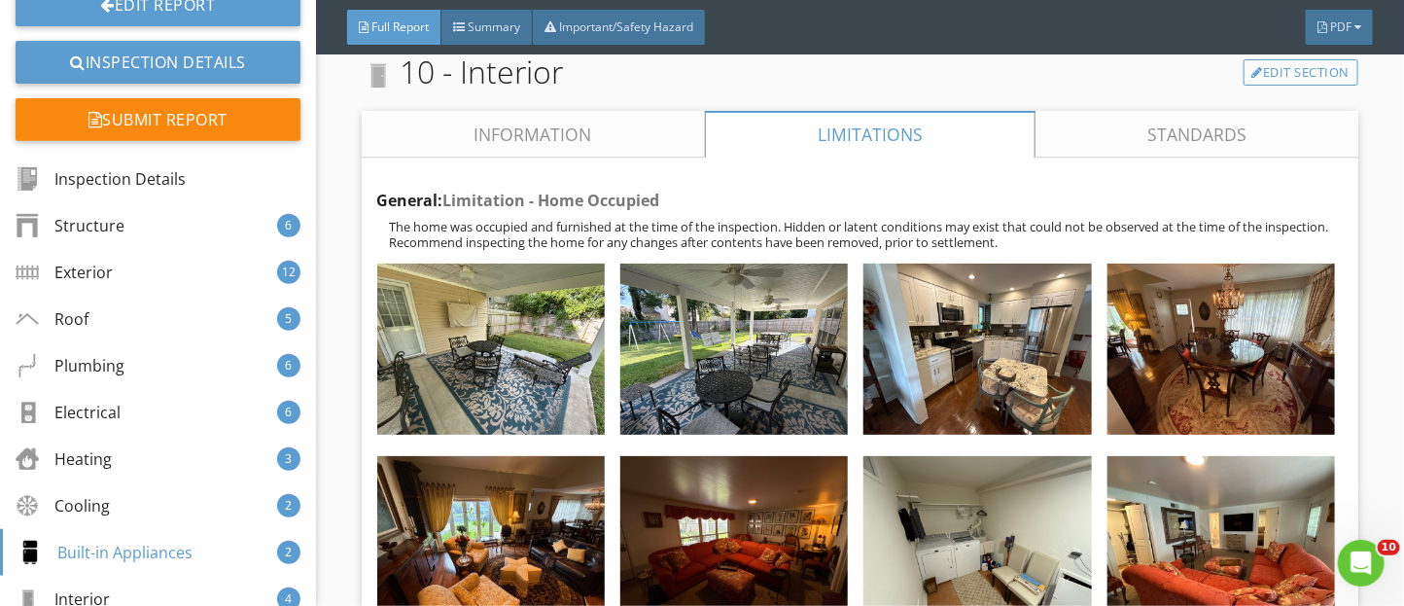
scroll to position [20732, 0]
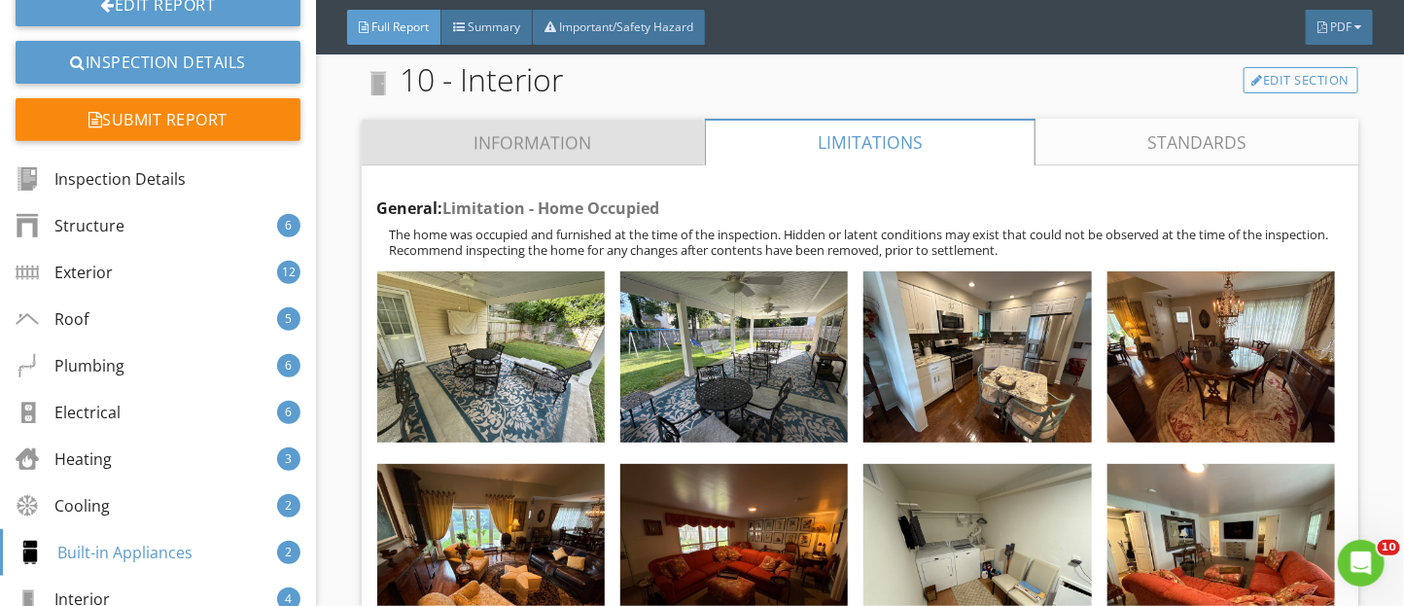
click at [607, 165] on link "Information" at bounding box center [533, 142] width 343 height 47
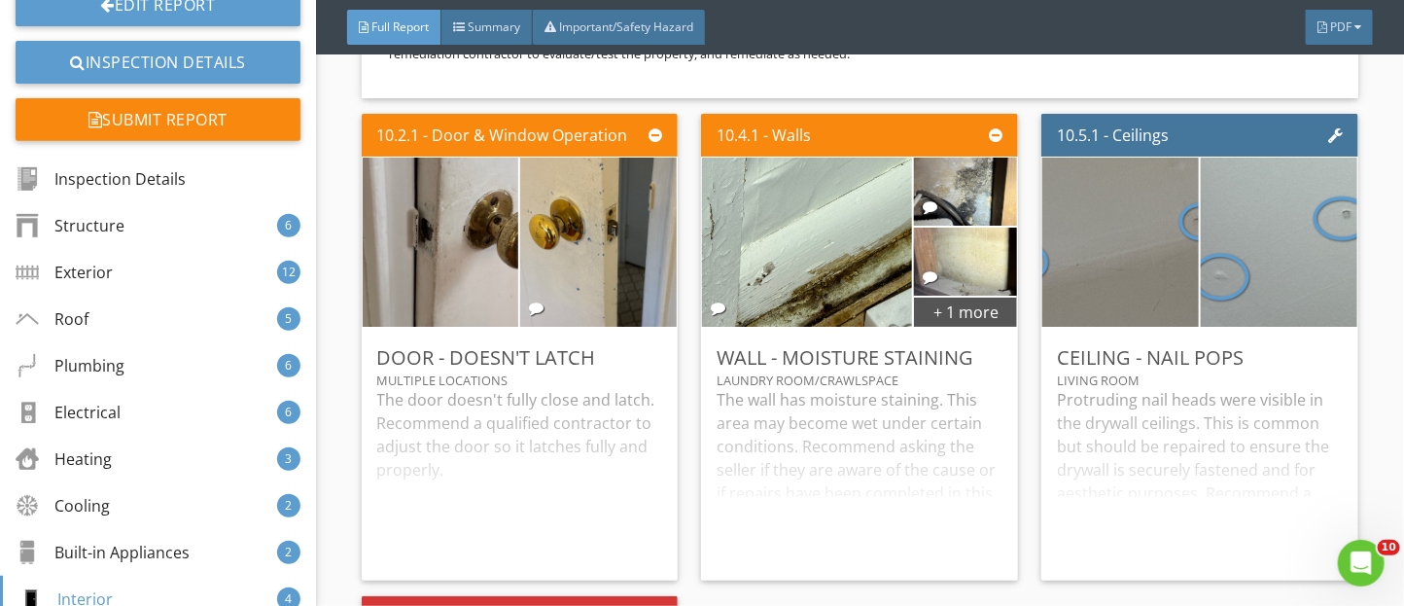
scroll to position [21041, 0]
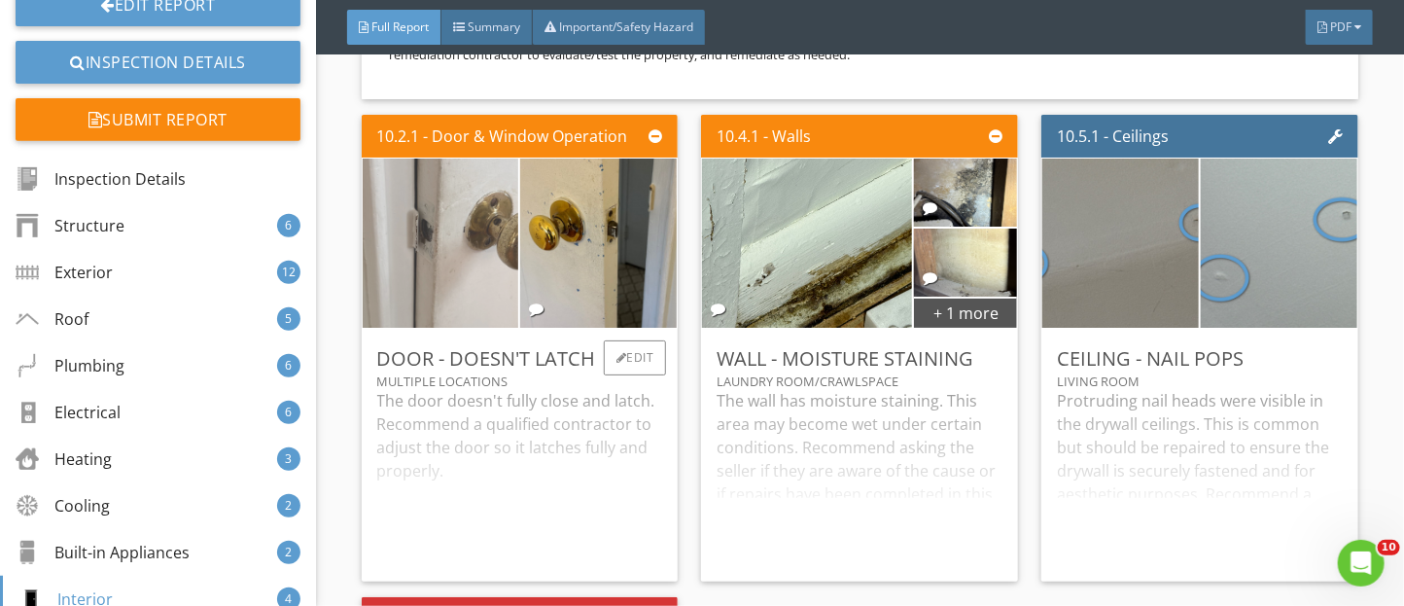
click at [458, 331] on img at bounding box center [440, 243] width 317 height 423
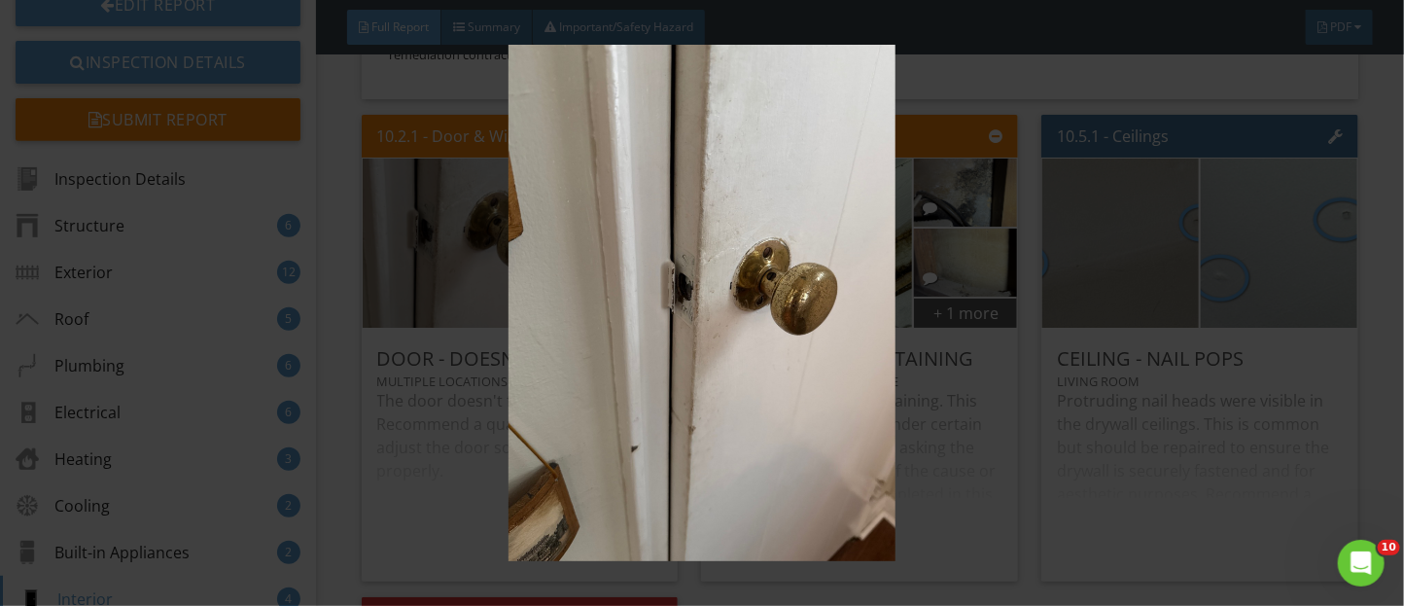
click at [973, 449] on img at bounding box center [702, 303] width 1275 height 516
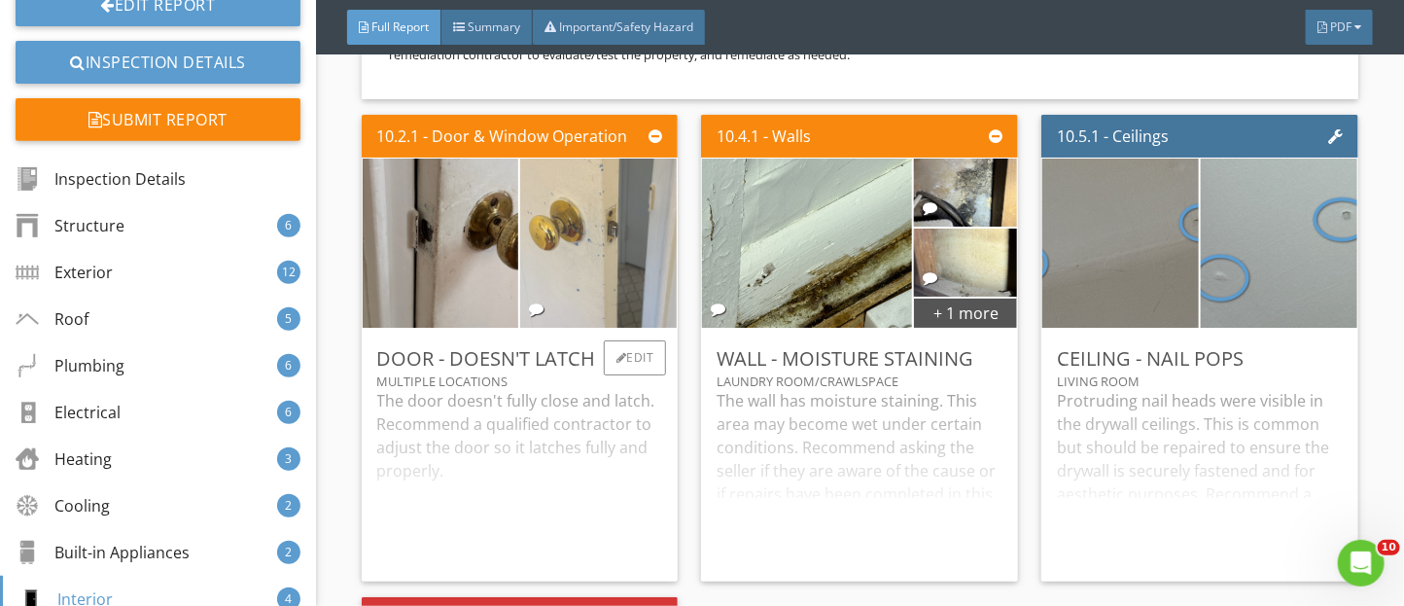
click at [643, 343] on img at bounding box center [599, 243] width 317 height 423
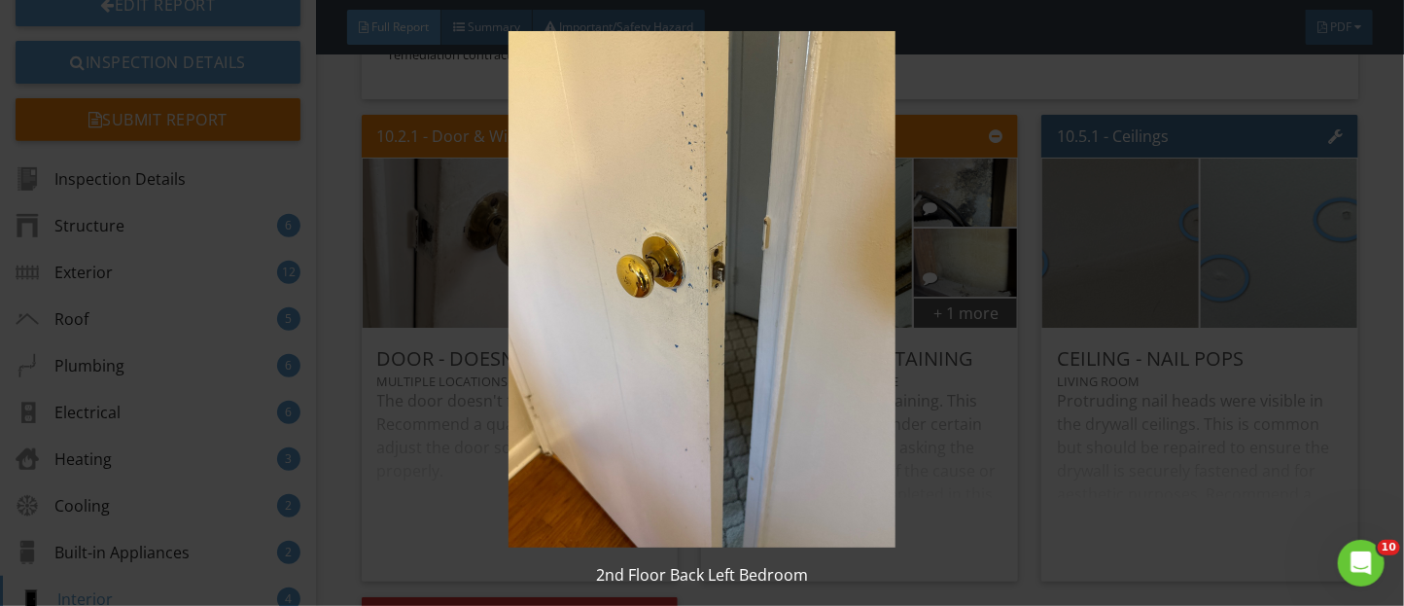
click at [1096, 477] on img at bounding box center [702, 289] width 1275 height 516
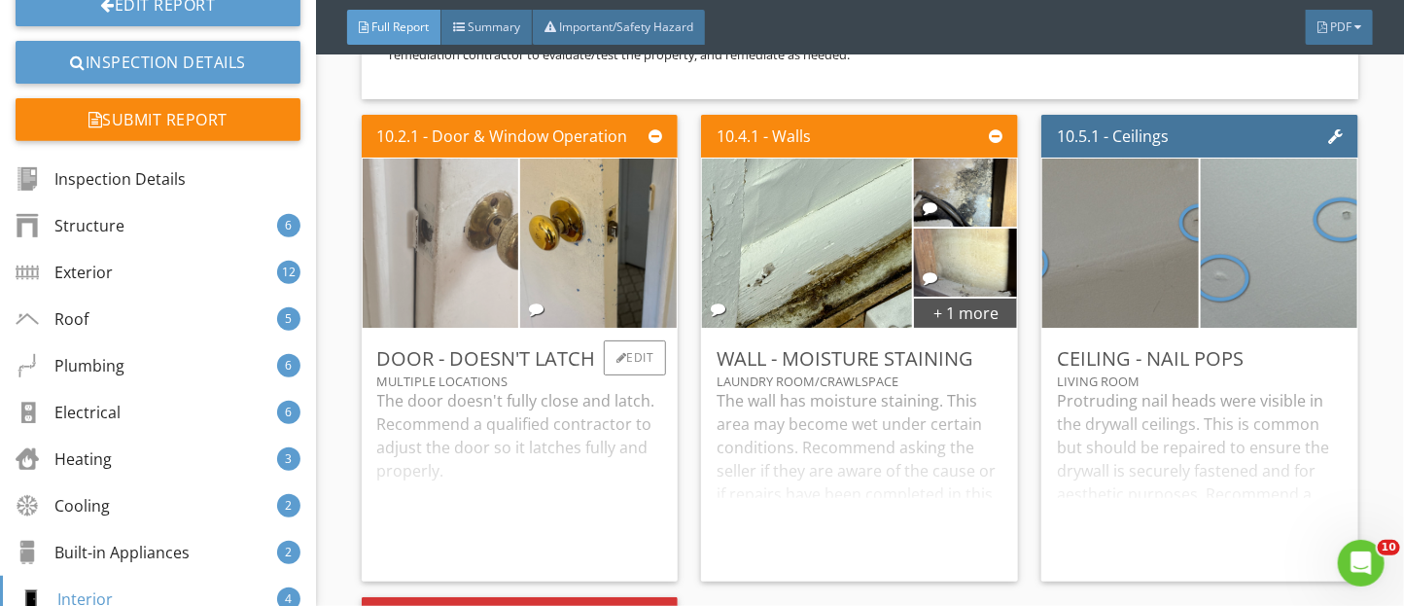
click at [433, 348] on img at bounding box center [440, 243] width 317 height 423
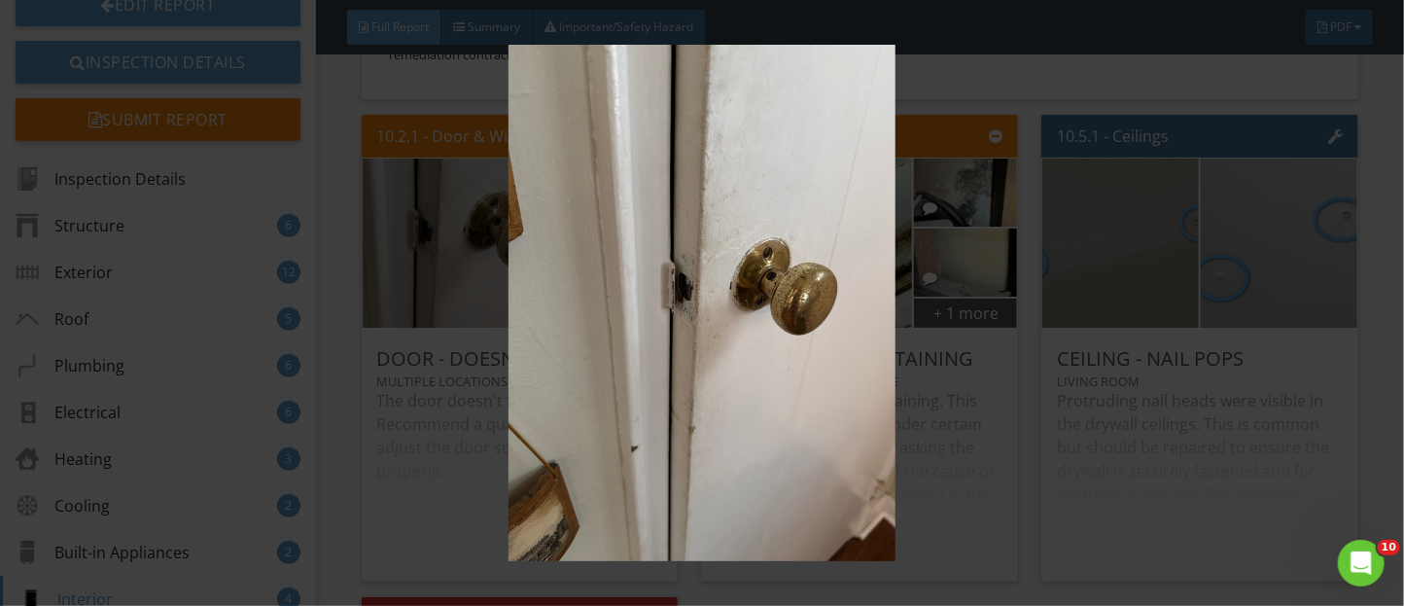
click at [964, 499] on img at bounding box center [702, 303] width 1275 height 516
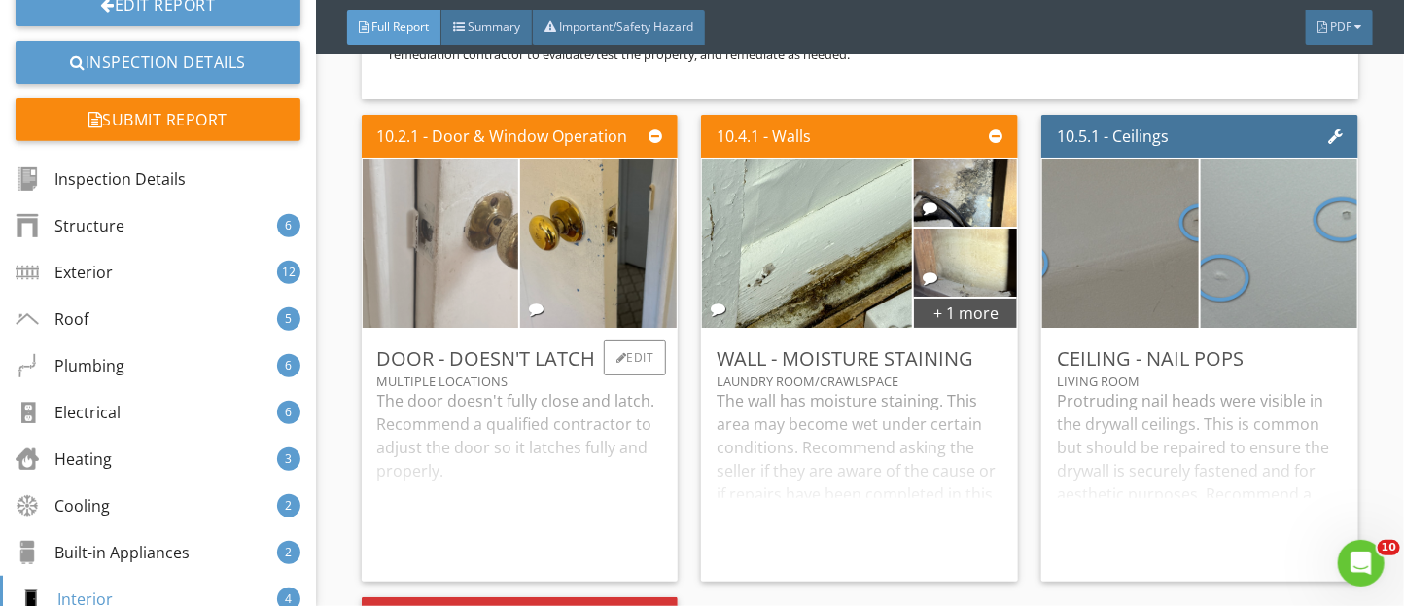
click at [467, 331] on img at bounding box center [440, 243] width 317 height 423
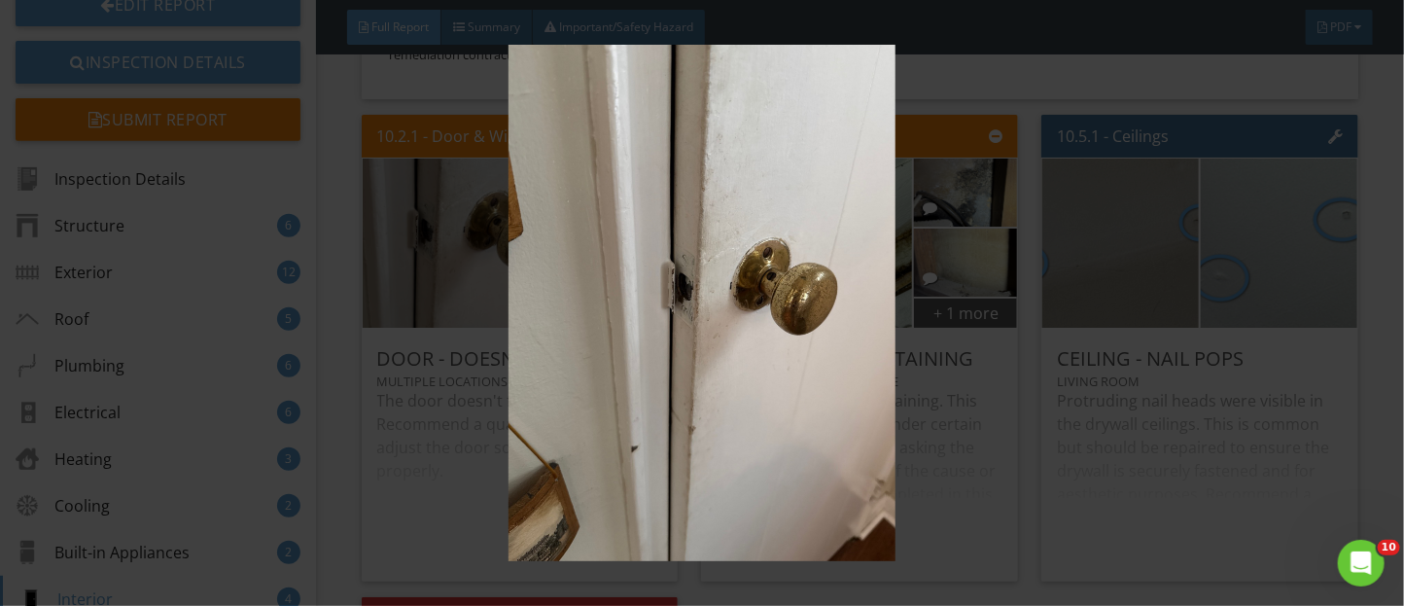
click at [959, 401] on img at bounding box center [702, 303] width 1275 height 516
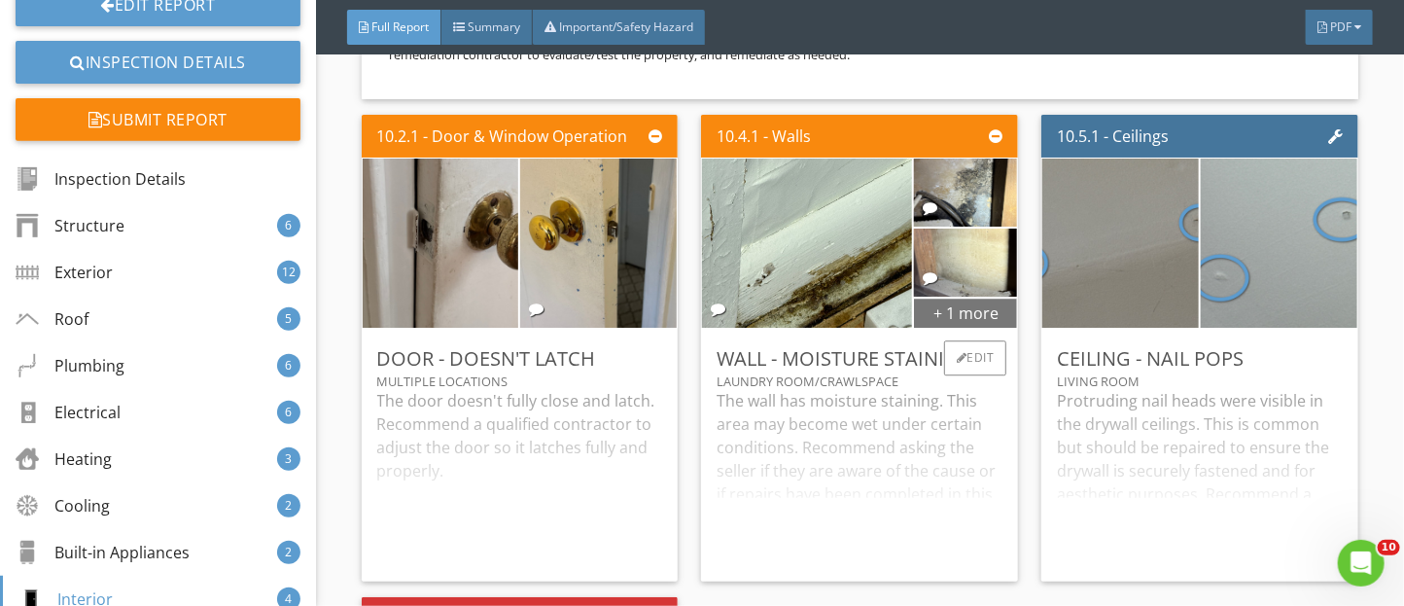
click at [964, 328] on div "+ 1 more" at bounding box center [965, 312] width 103 height 31
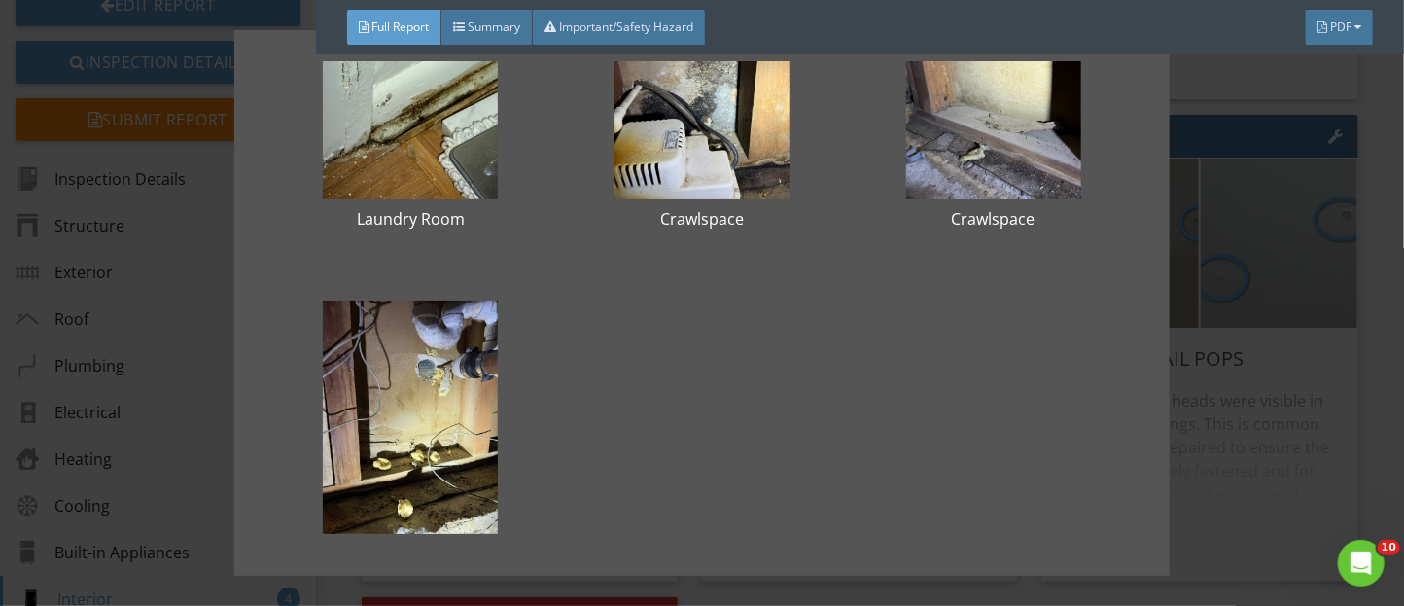
scroll to position [123, 0]
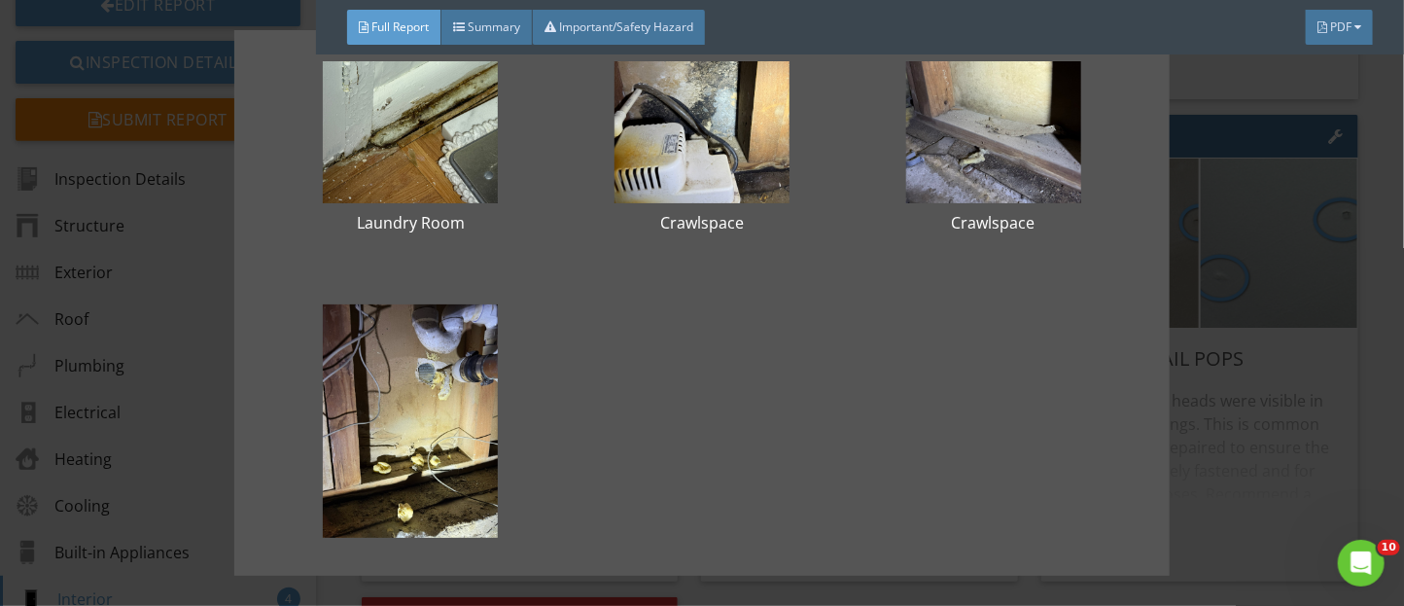
click at [1224, 499] on div "Laundry Room Crawlspace Crawlspace Crawlspace" at bounding box center [702, 303] width 1404 height 606
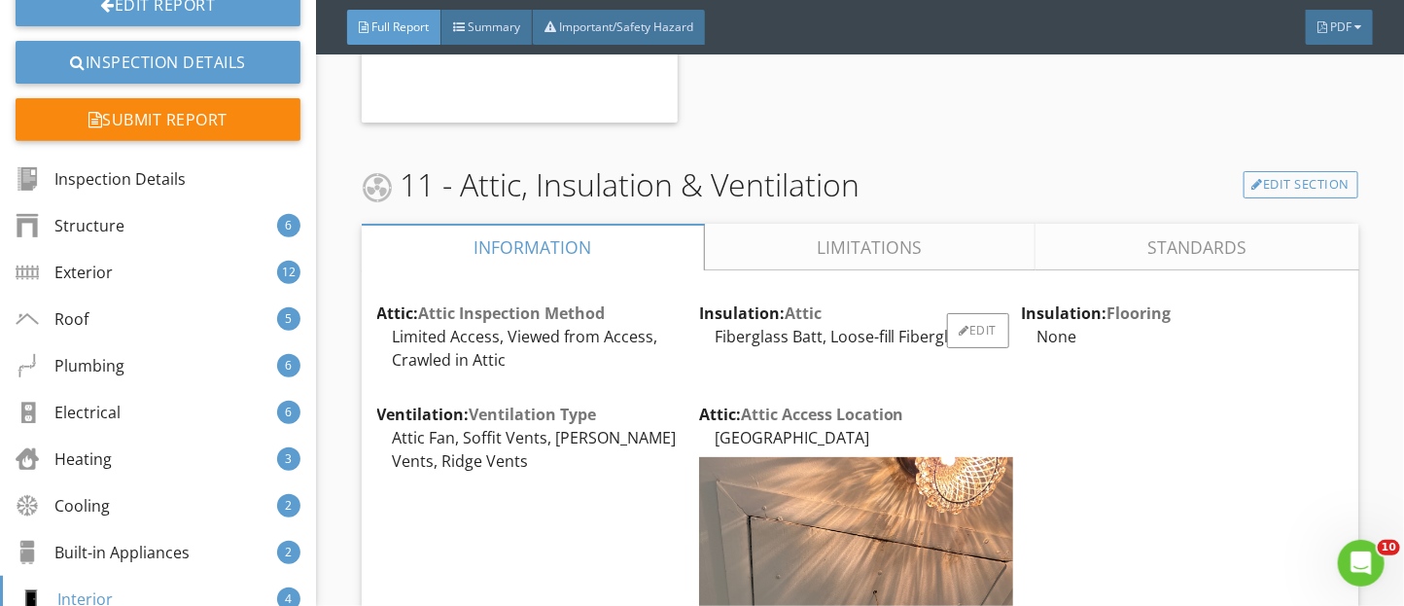
scroll to position [21978, 0]
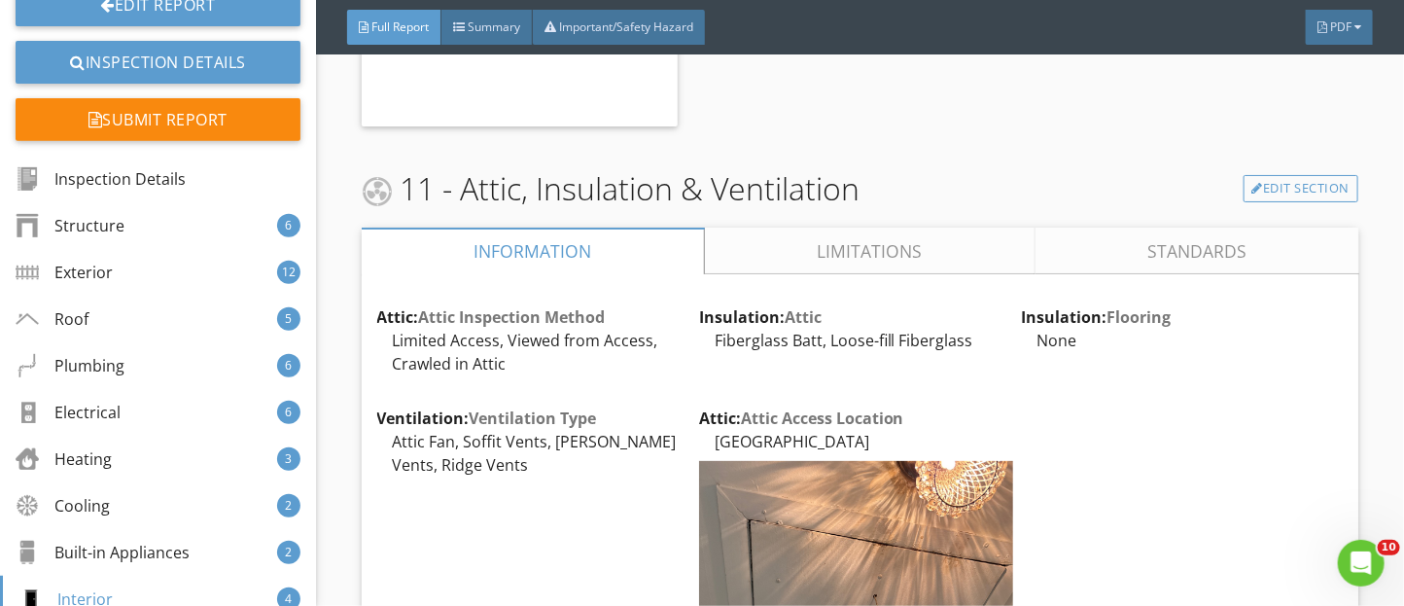
click at [757, 274] on link "Limitations" at bounding box center [869, 251] width 331 height 47
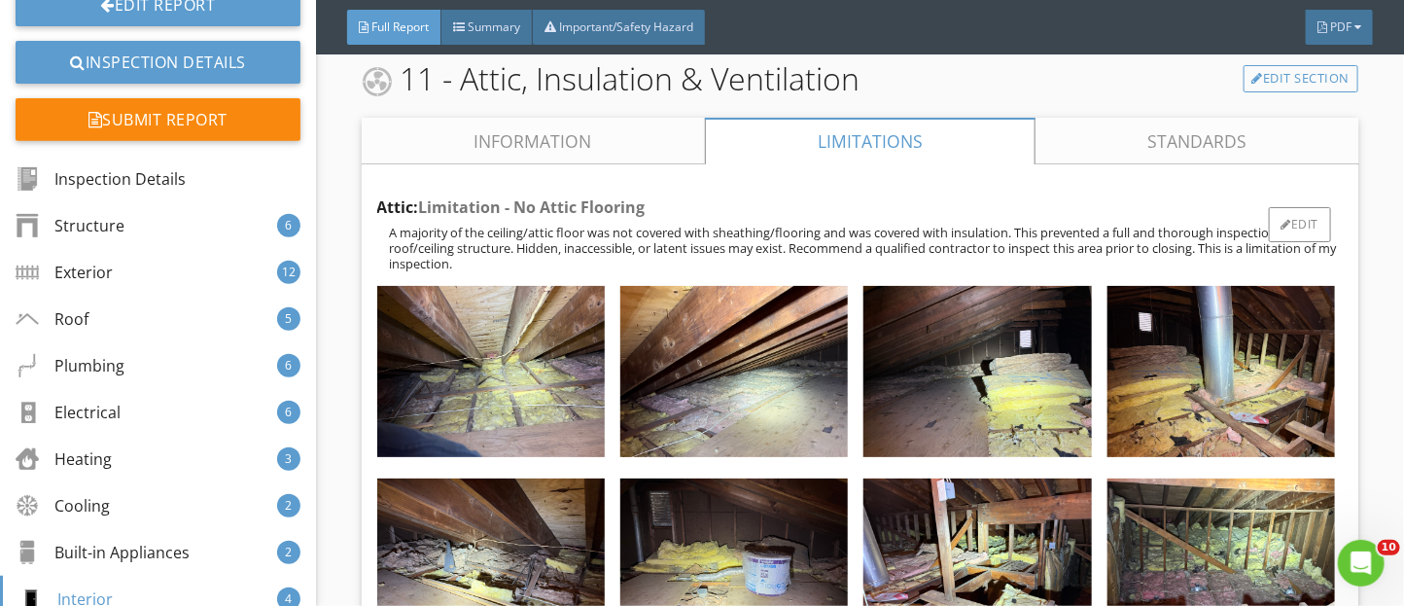
scroll to position [22087, 0]
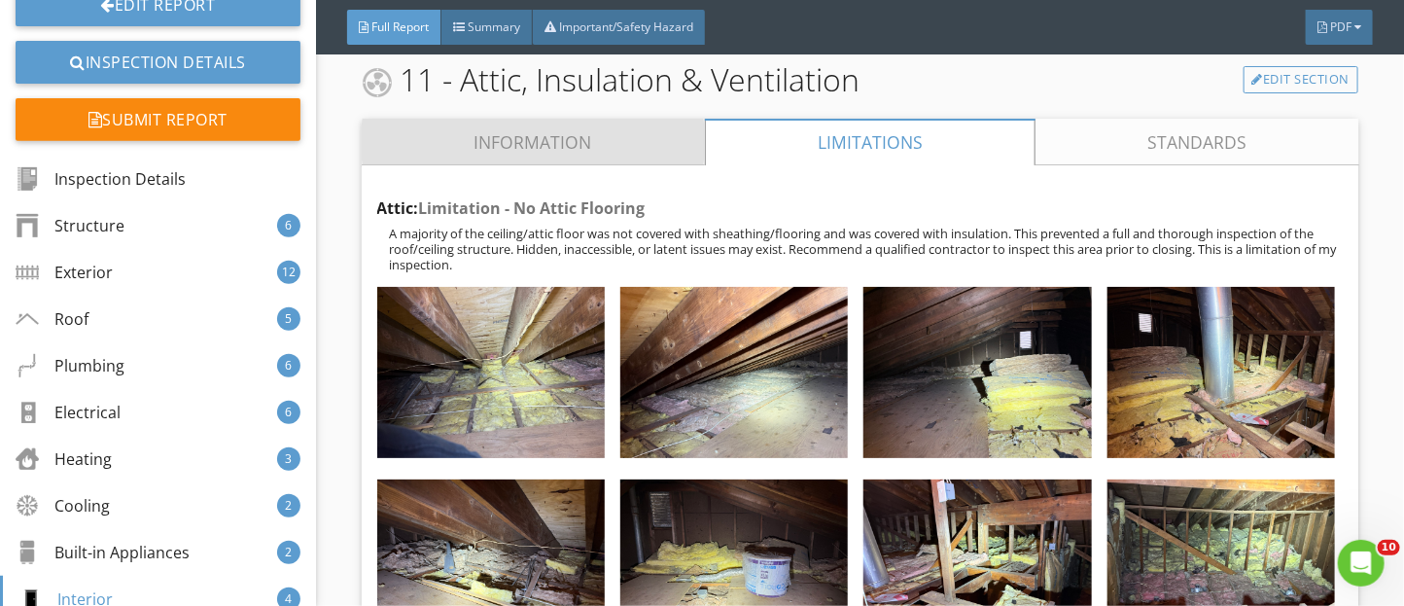
click at [567, 165] on link "Information" at bounding box center [533, 142] width 343 height 47
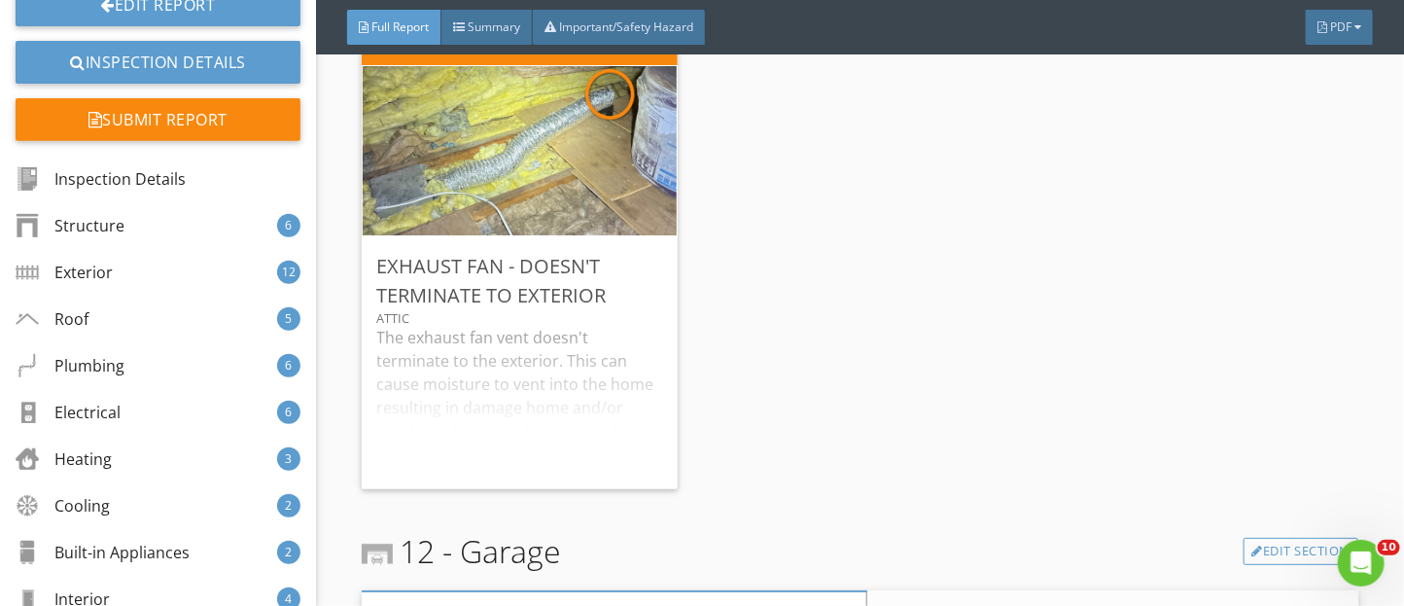
scroll to position [23752, 0]
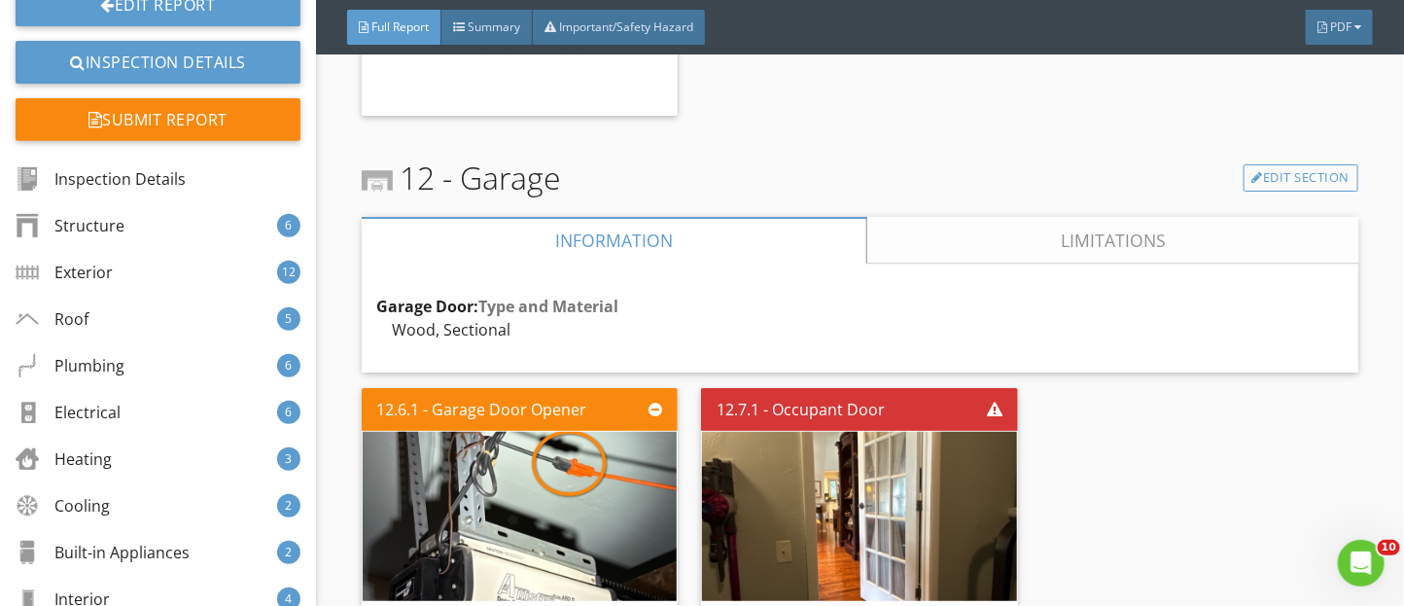
click at [1031, 264] on link "Limitations" at bounding box center [1112, 240] width 492 height 47
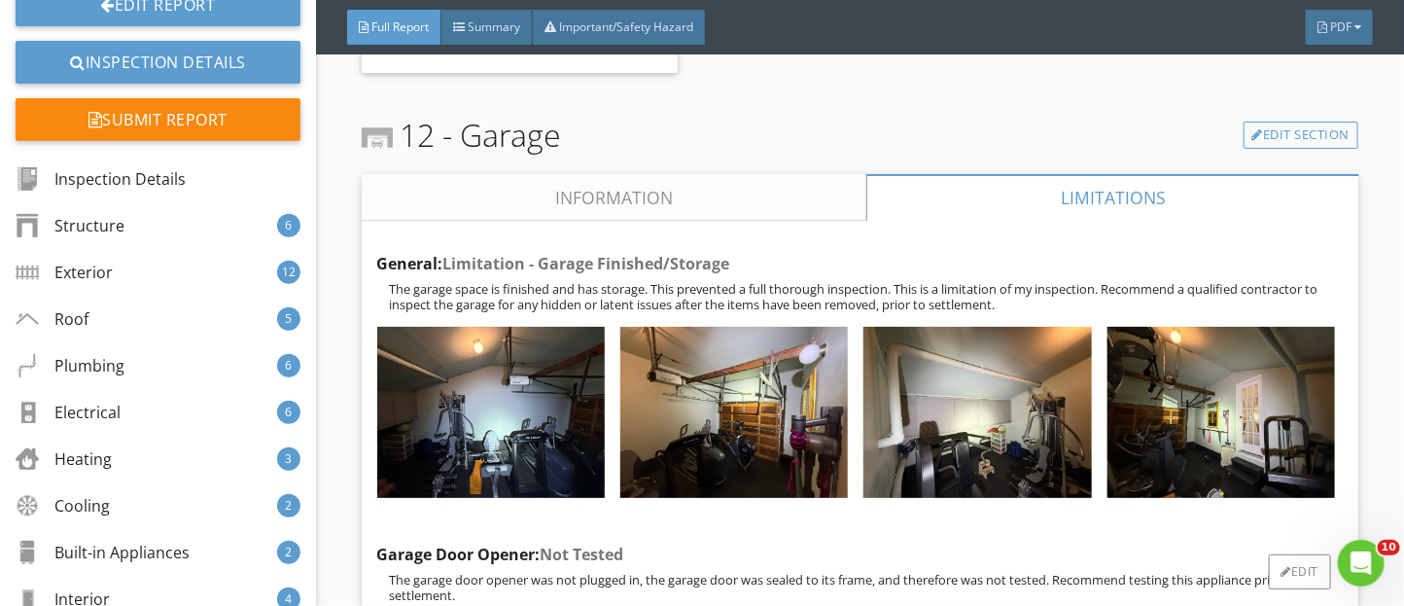
scroll to position [23794, 0]
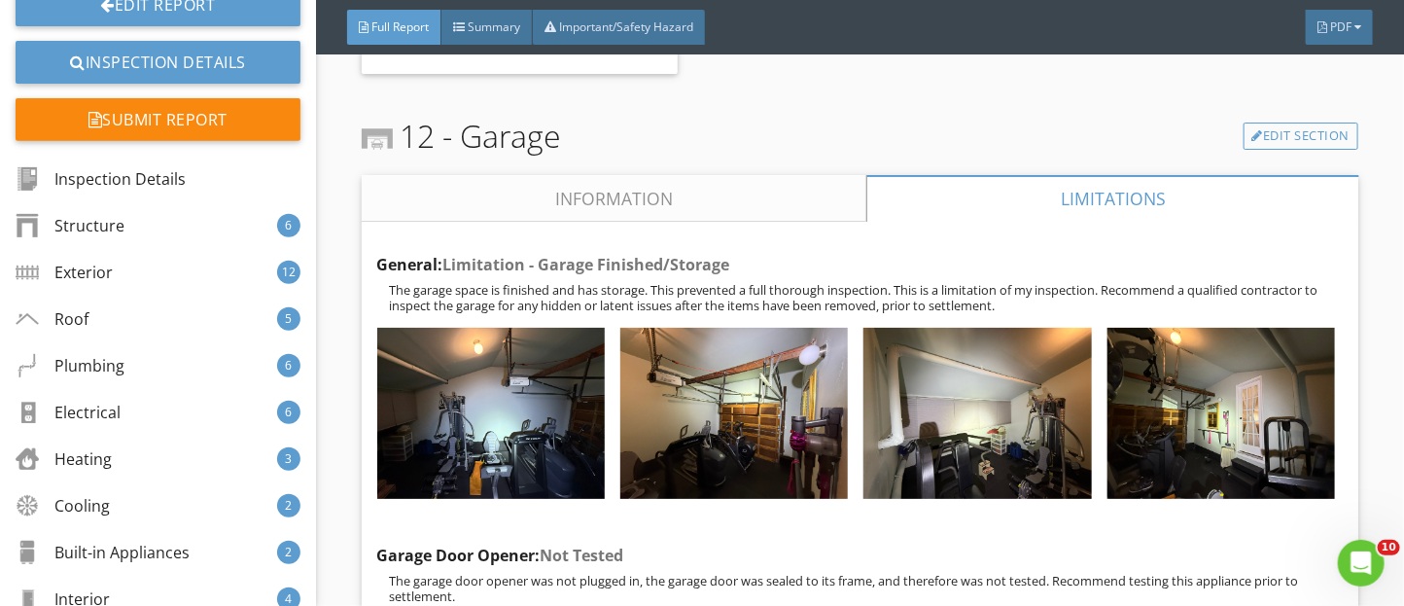
click at [715, 222] on link "Information" at bounding box center [614, 198] width 505 height 47
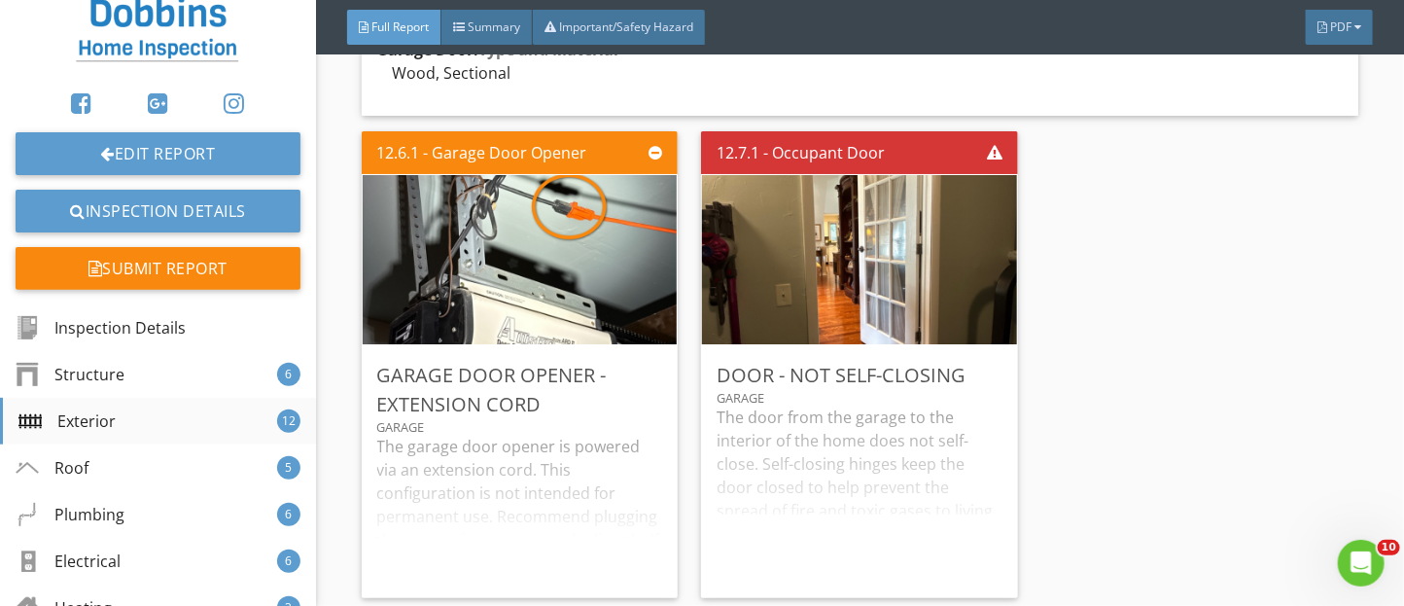
scroll to position [111, 0]
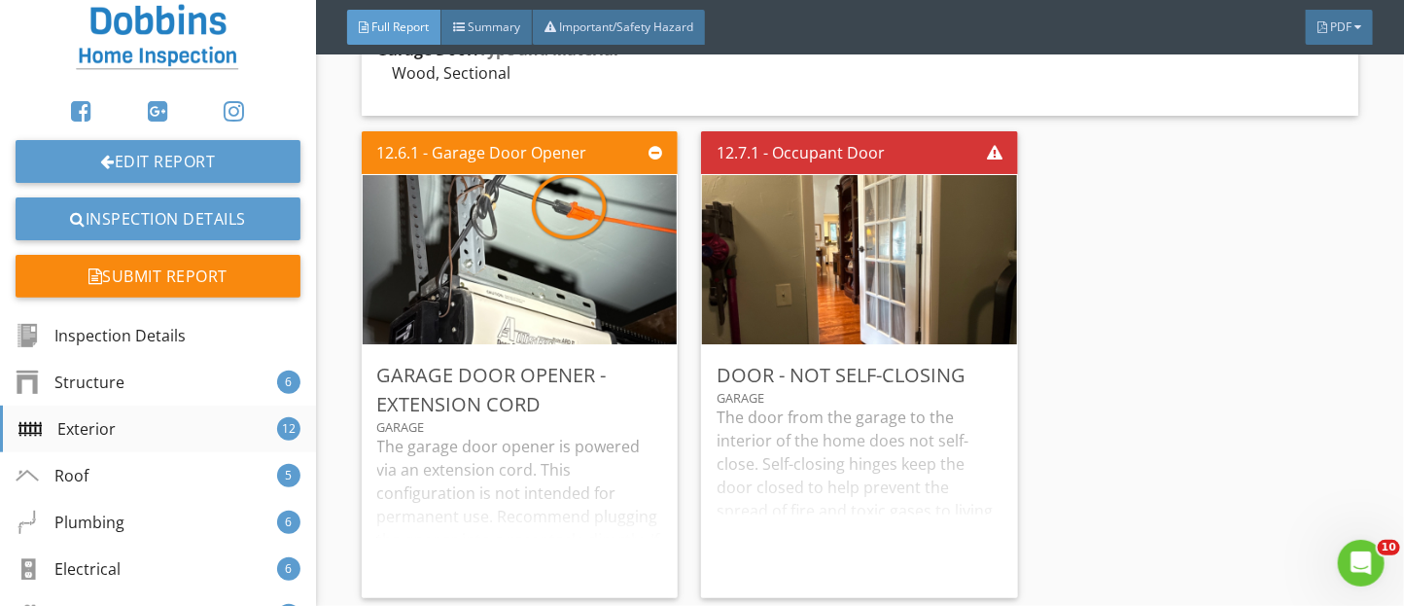
click at [236, 279] on div "Submit Report" at bounding box center [158, 276] width 285 height 43
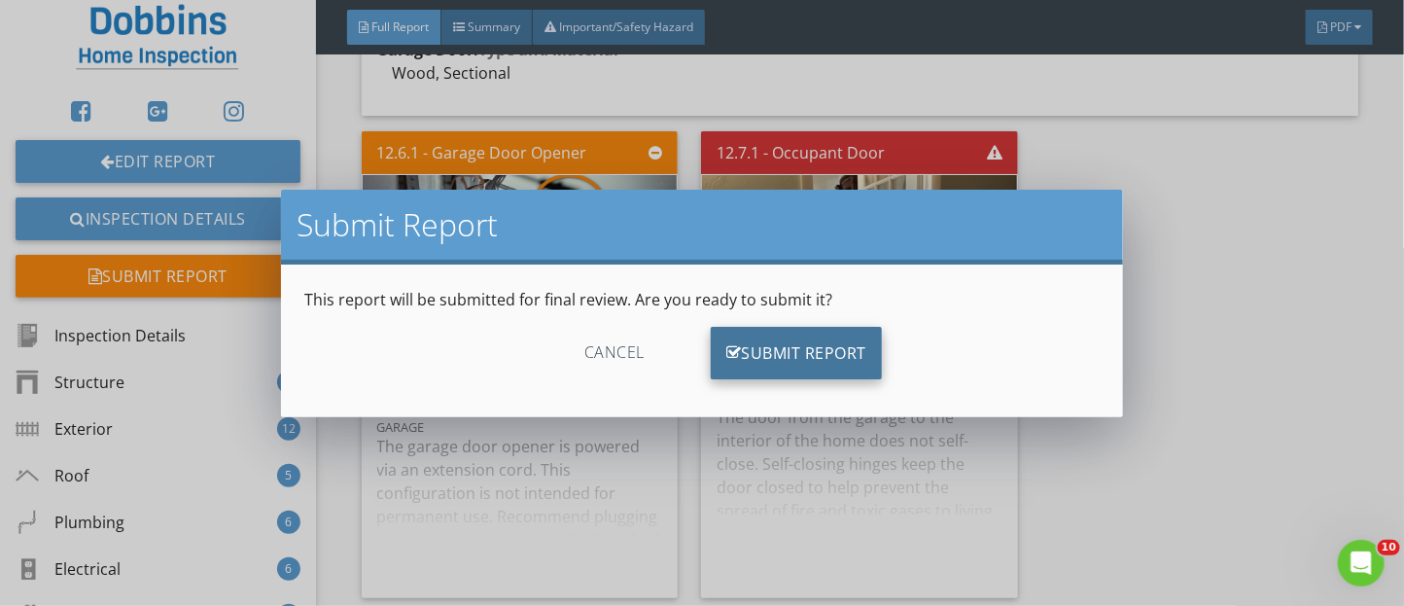
click at [851, 339] on div "Submit Report" at bounding box center [796, 353] width 171 height 53
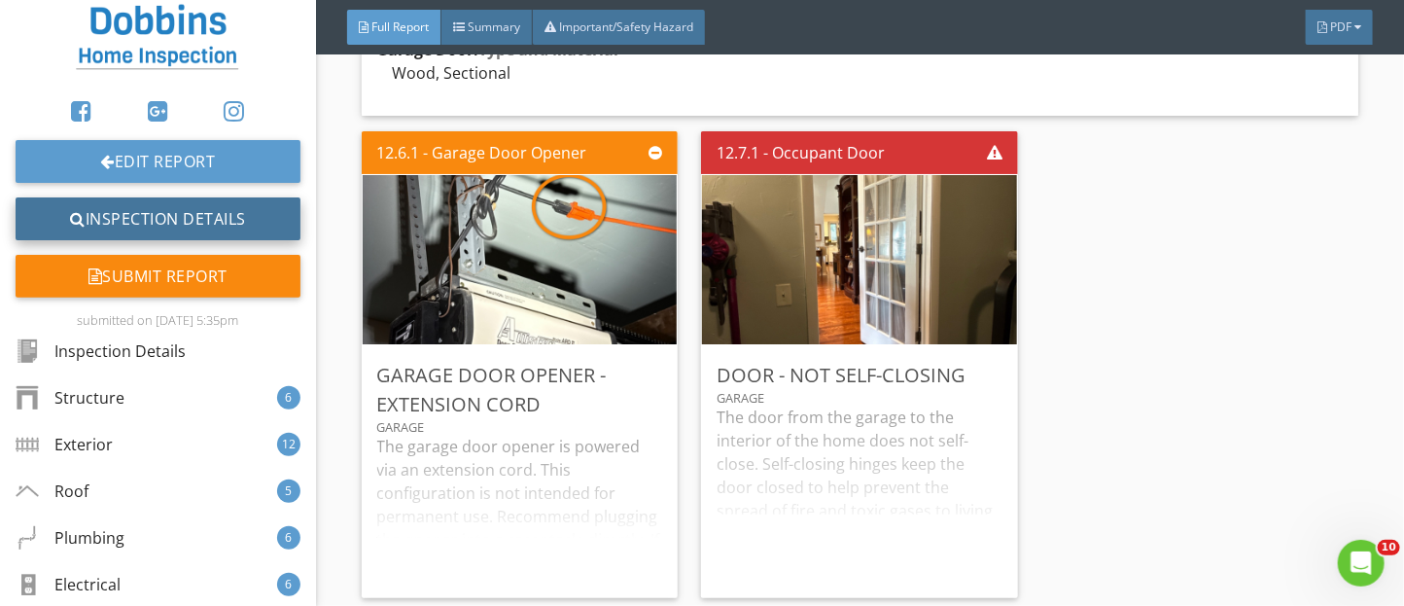
click at [265, 203] on link "Inspection Details" at bounding box center [158, 218] width 285 height 43
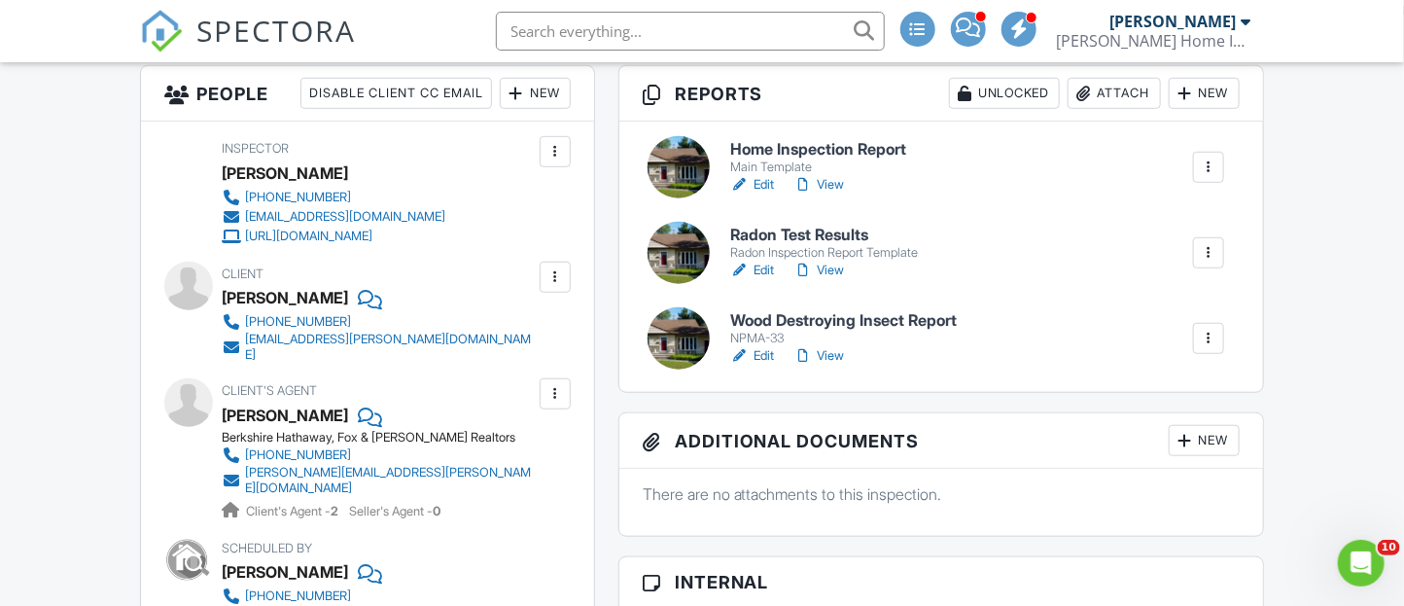
click at [308, 192] on div "609-868-1053" at bounding box center [298, 198] width 106 height 16
click at [830, 359] on link "View" at bounding box center [819, 355] width 51 height 19
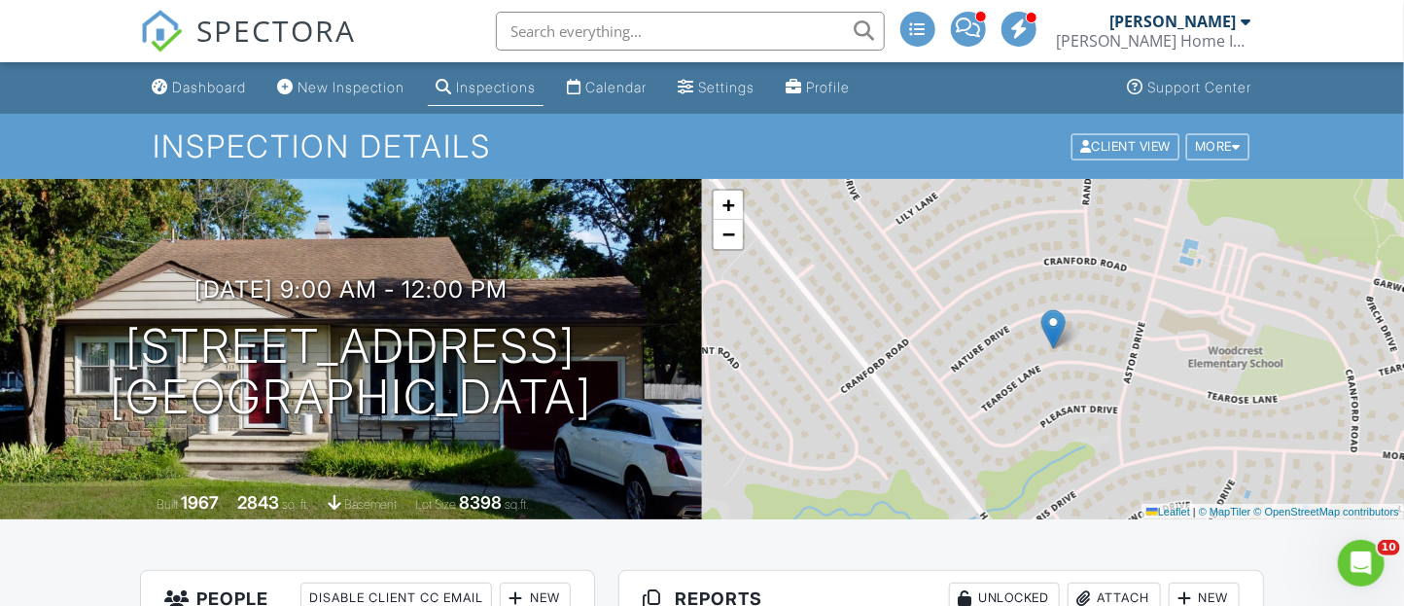
click at [1184, 18] on div "[PERSON_NAME]" at bounding box center [1174, 21] width 126 height 19
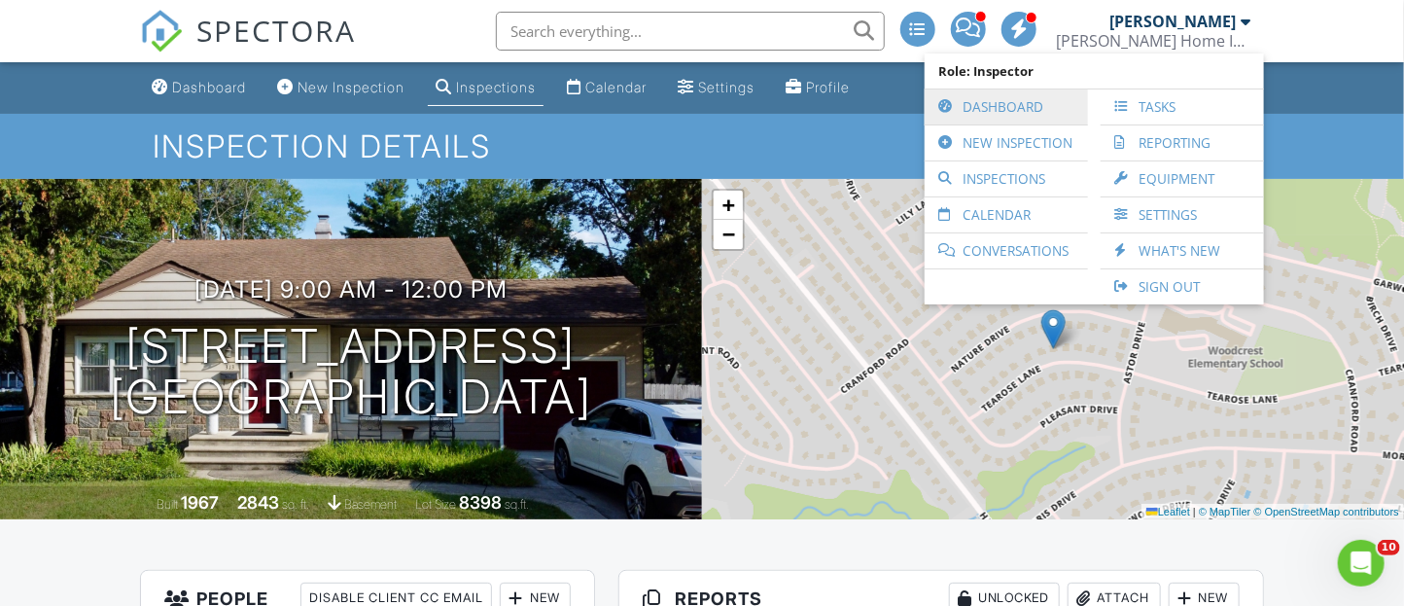
click at [1035, 100] on link "Dashboard" at bounding box center [1007, 106] width 144 height 35
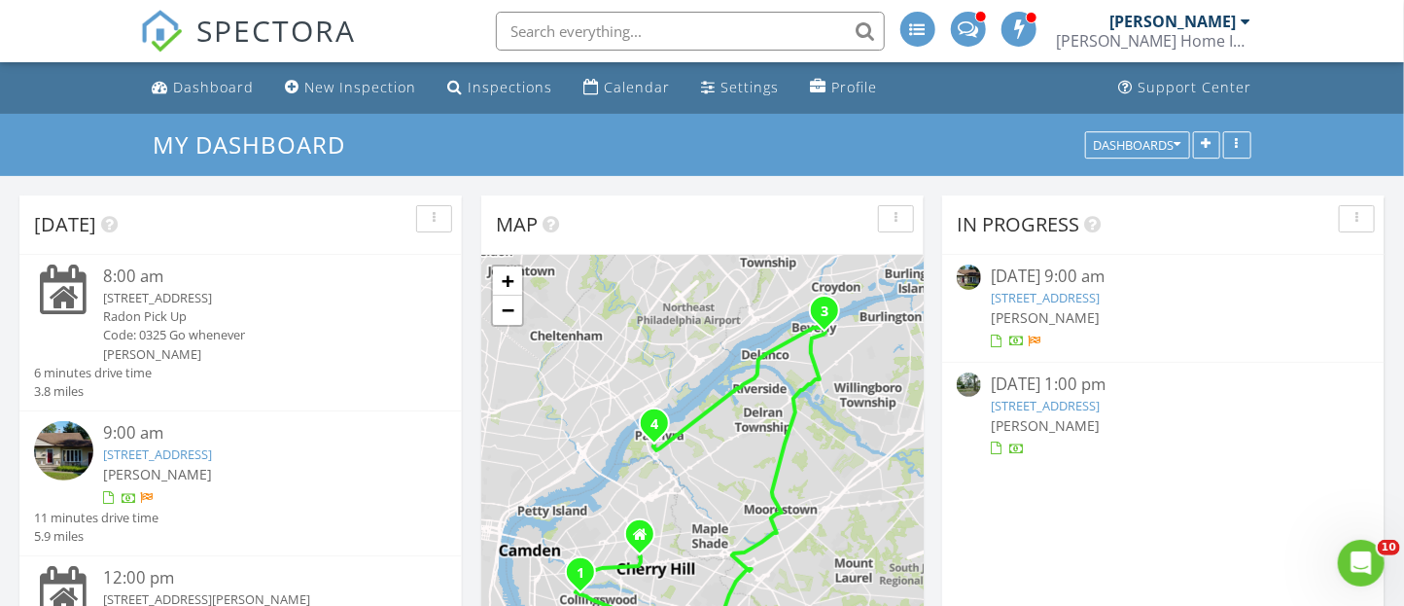
scroll to position [145, 0]
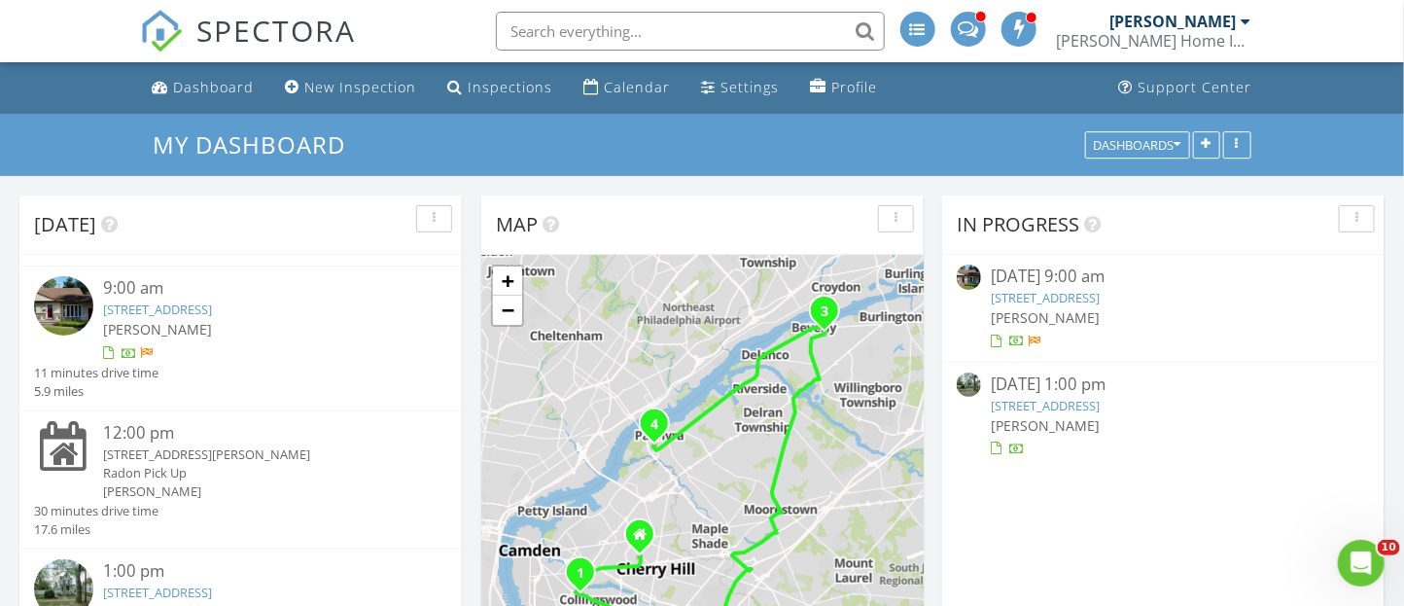
click at [997, 488] on div "In Progress [DATE] 9:00 am [STREET_ADDRESS] [PERSON_NAME] [DATE] 1:00 pm [STREE…" at bounding box center [1163, 477] width 442 height 564
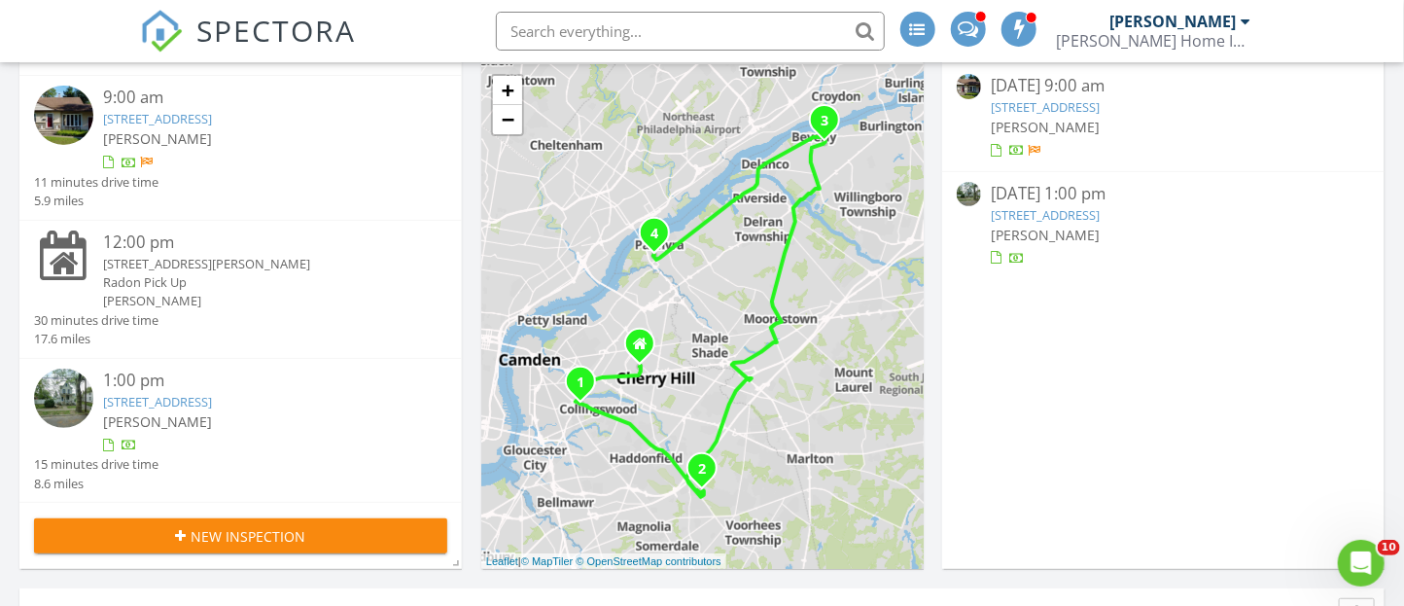
scroll to position [202, 0]
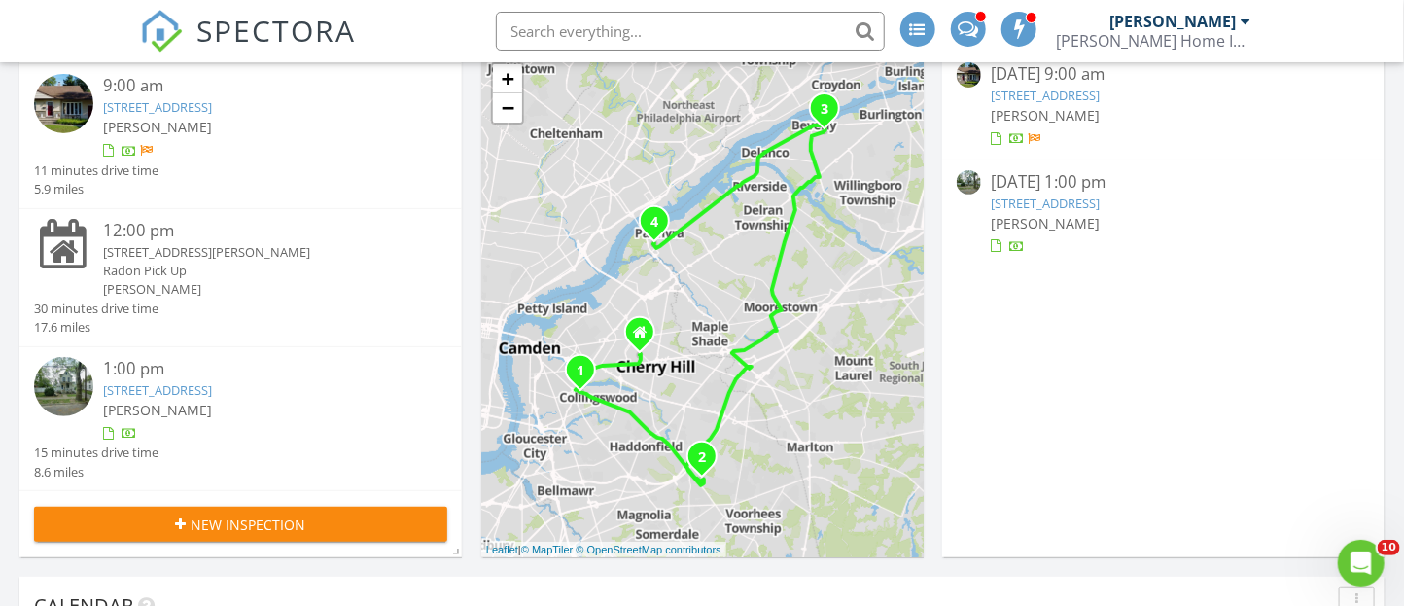
click at [67, 405] on img at bounding box center [63, 386] width 59 height 59
